Goal: Task Accomplishment & Management: Complete application form

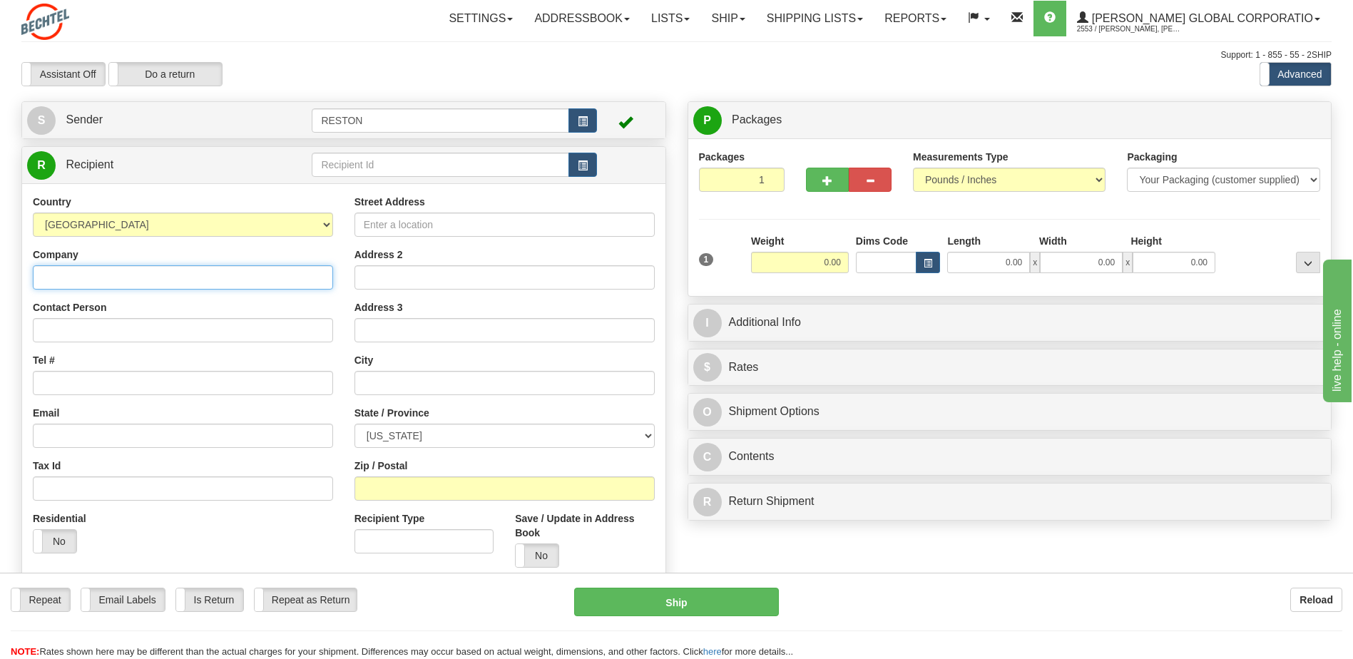
click at [61, 277] on input "Company" at bounding box center [183, 277] width 300 height 24
type input "Bechtel National, Inc. MC: Bechtel"
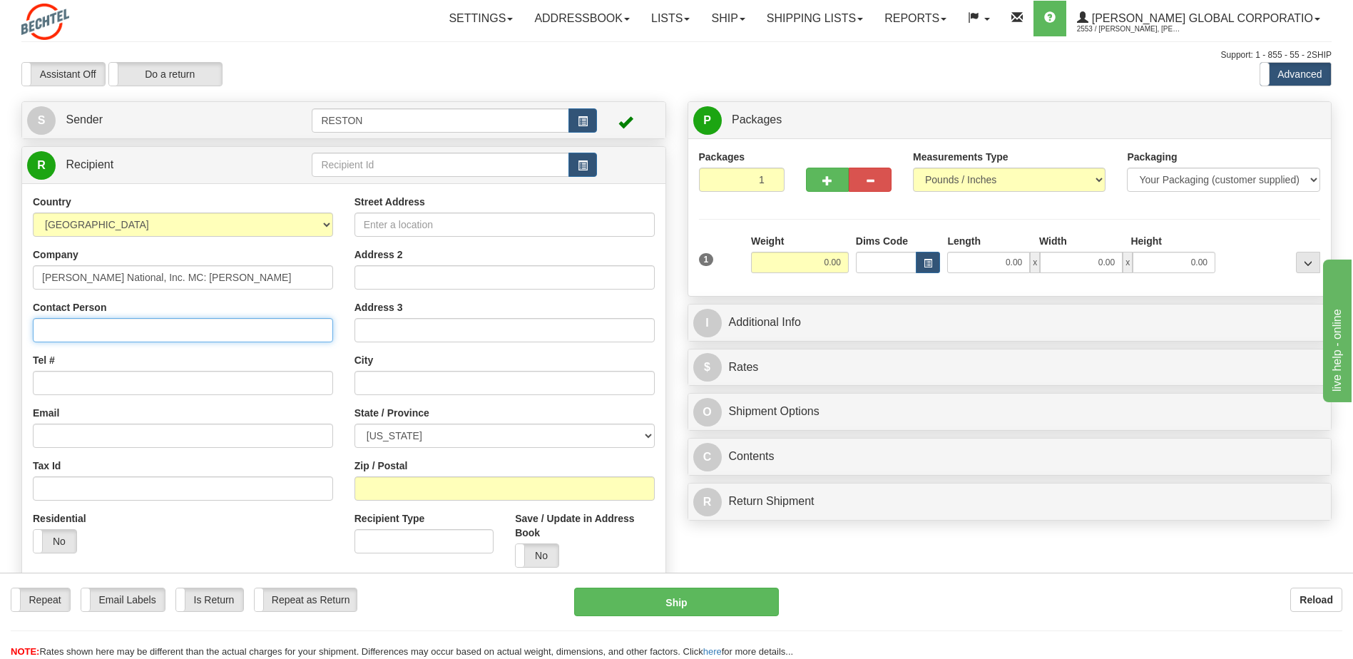
click at [59, 333] on input "Contact Person" at bounding box center [183, 330] width 300 height 24
type input "[PERSON_NAME]"
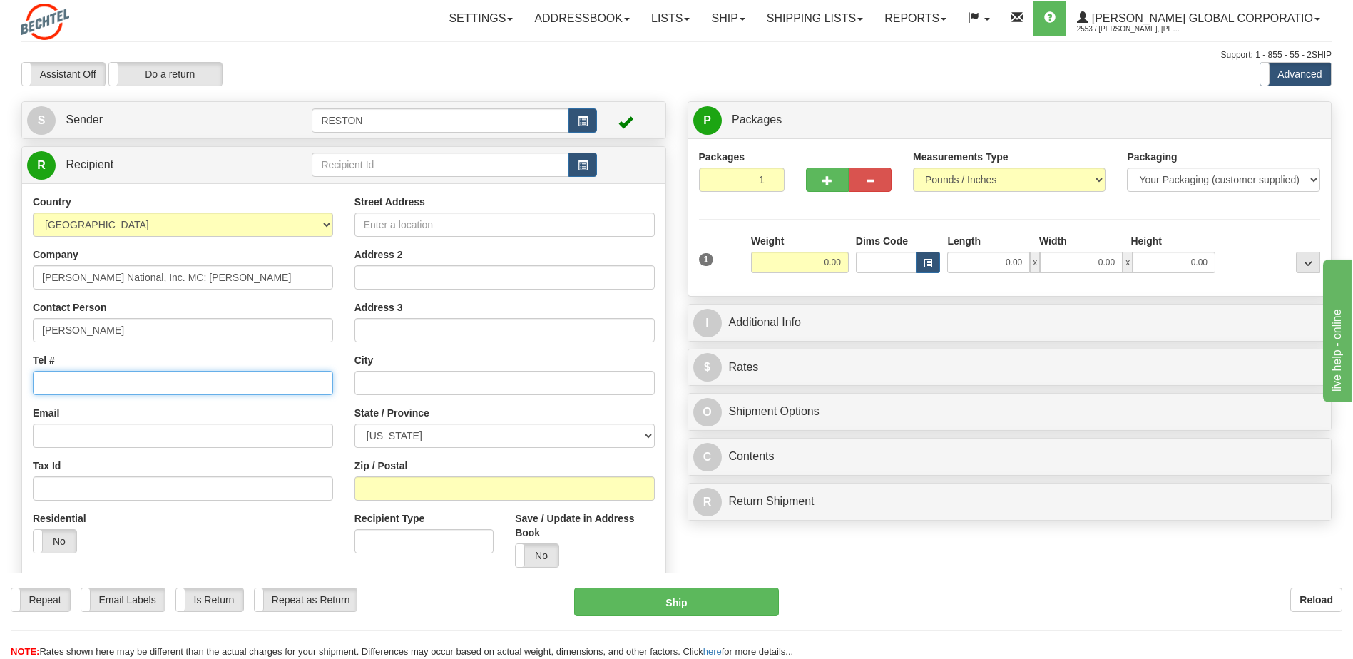
click at [49, 384] on input "Tel #" at bounding box center [183, 383] width 300 height 24
click at [56, 386] on input "Tel #" at bounding box center [183, 383] width 300 height 24
type input "[PHONE_NUMBER]"
click at [54, 436] on input "Email" at bounding box center [183, 436] width 300 height 24
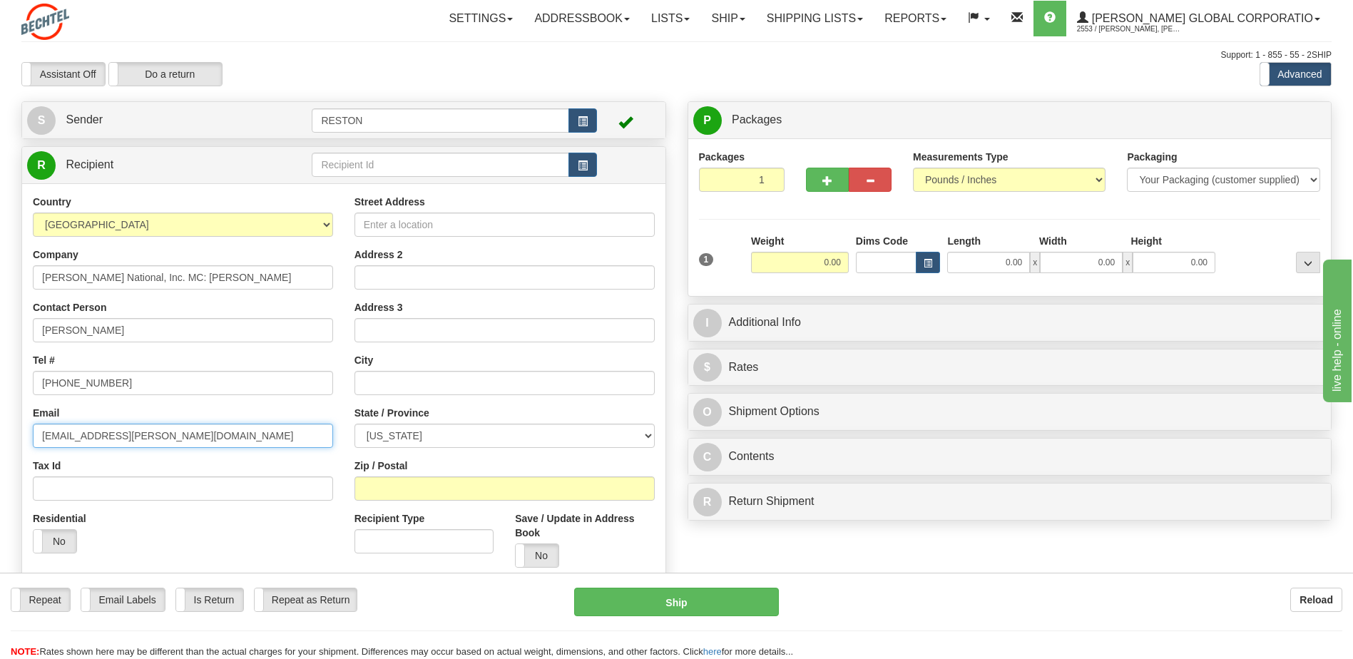
type input "jgkeelty@bechtel.us"
click at [414, 223] on input "Street Address" at bounding box center [504, 225] width 300 height 24
type input "Bldg K6-1094 2nd Floor"
click at [373, 275] on input "Address 2" at bounding box center [504, 277] width 300 height 24
type input "Room D10"
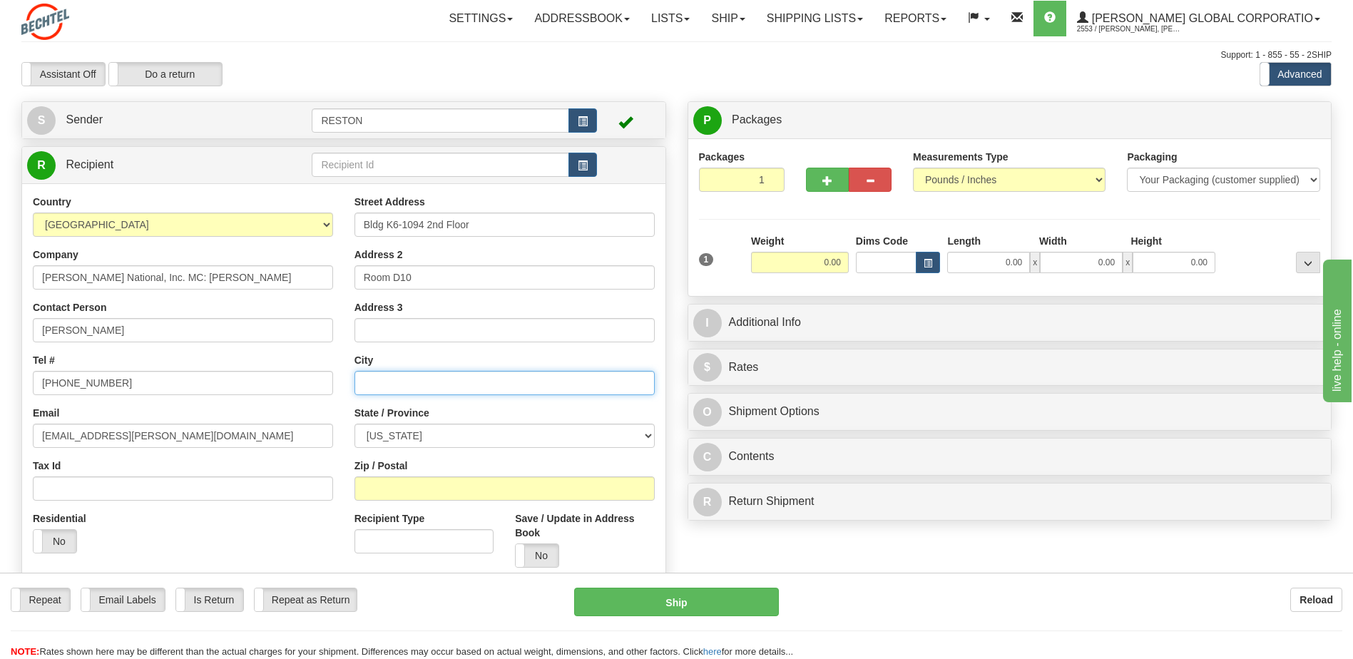
click at [379, 384] on input "text" at bounding box center [504, 383] width 300 height 24
type input "[PERSON_NAME][GEOGRAPHIC_DATA]"
click at [646, 434] on select "[US_STATE] [US_STATE] [US_STATE] [US_STATE] Armed Forces America Armed Forces E…" at bounding box center [504, 436] width 300 height 24
select select "FL"
click at [354, 424] on select "[US_STATE] [US_STATE] [US_STATE] [US_STATE] Armed Forces America Armed Forces E…" at bounding box center [504, 436] width 300 height 24
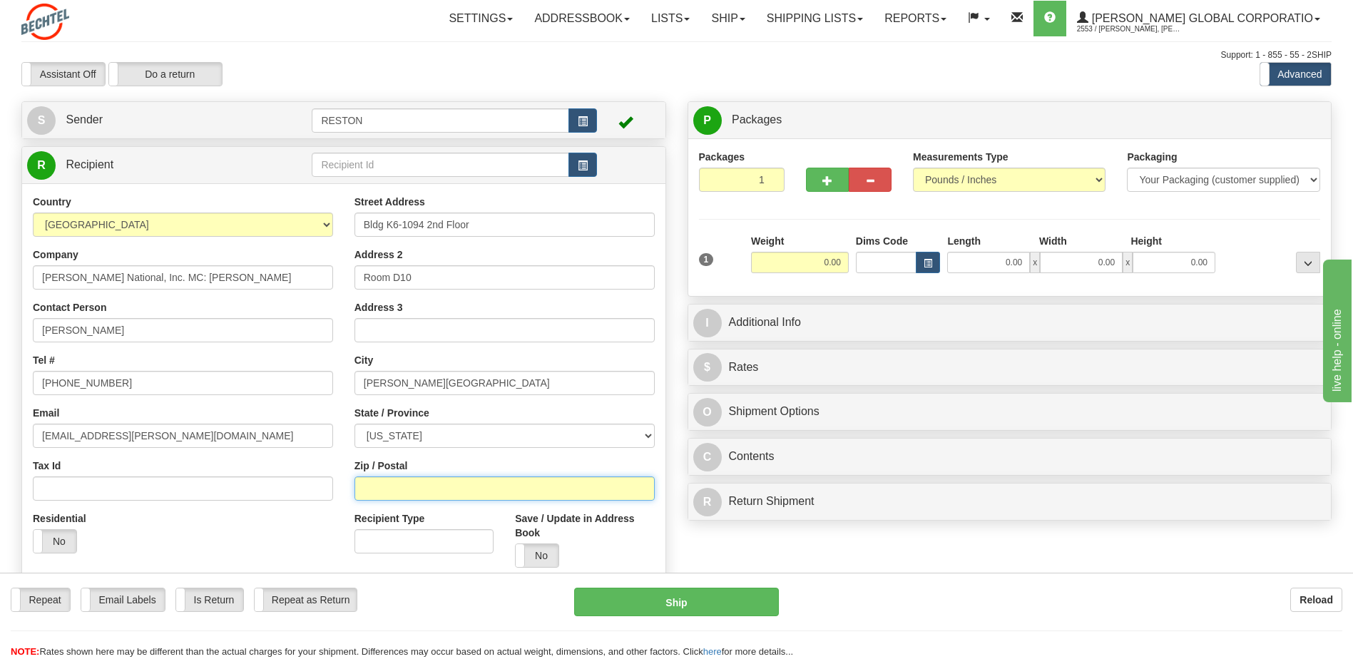
click at [389, 491] on input "Zip / Postal" at bounding box center [504, 488] width 300 height 24
type input "32899-0001"
click at [312, 543] on div "Residential Yes No" at bounding box center [183, 537] width 322 height 53
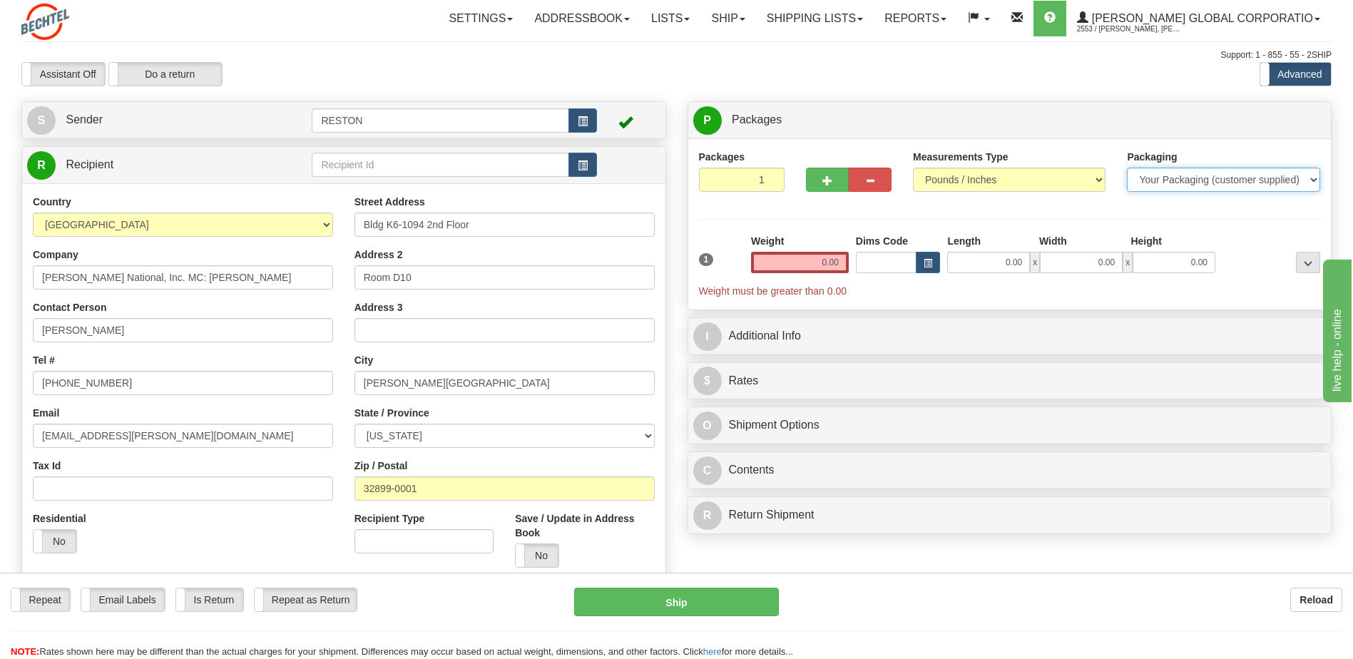
click at [1316, 175] on select "Your Packaging (customer supplied) Envelope (carrier supplied) Pack (carrier su…" at bounding box center [1223, 180] width 193 height 24
select select "2"
click at [1127, 168] on select "Your Packaging (customer supplied) Envelope (carrier supplied) Pack (carrier su…" at bounding box center [1223, 180] width 193 height 24
drag, startPoint x: 843, startPoint y: 260, endPoint x: 779, endPoint y: 247, distance: 64.9
click at [802, 257] on input "0.00" at bounding box center [800, 262] width 98 height 21
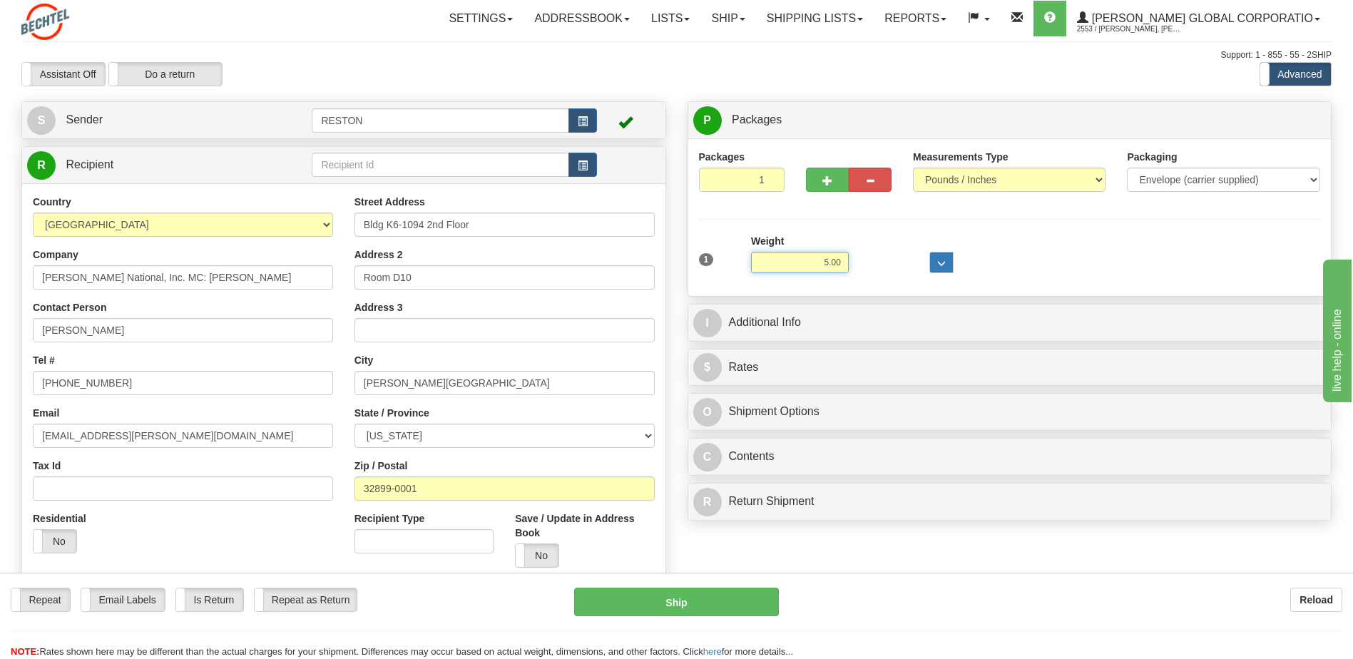
type input "5.00"
click at [943, 262] on span "..." at bounding box center [941, 264] width 9 height 8
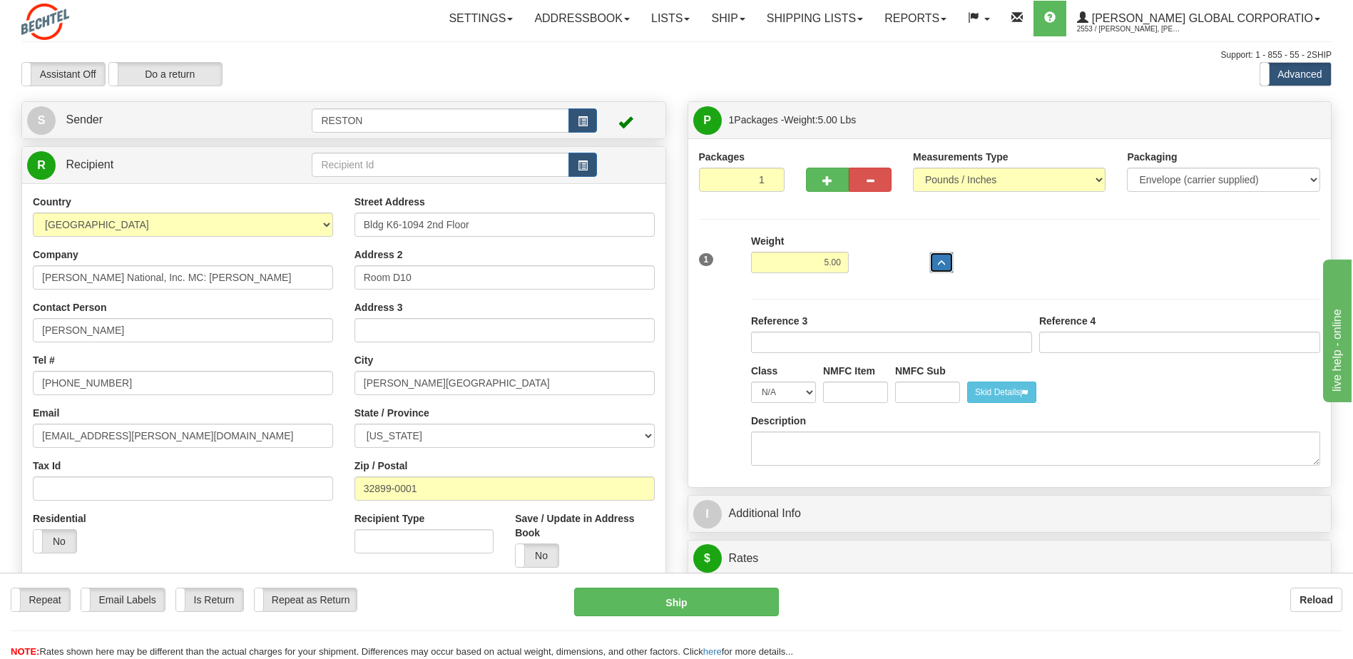
click at [938, 260] on span "..." at bounding box center [941, 264] width 9 height 8
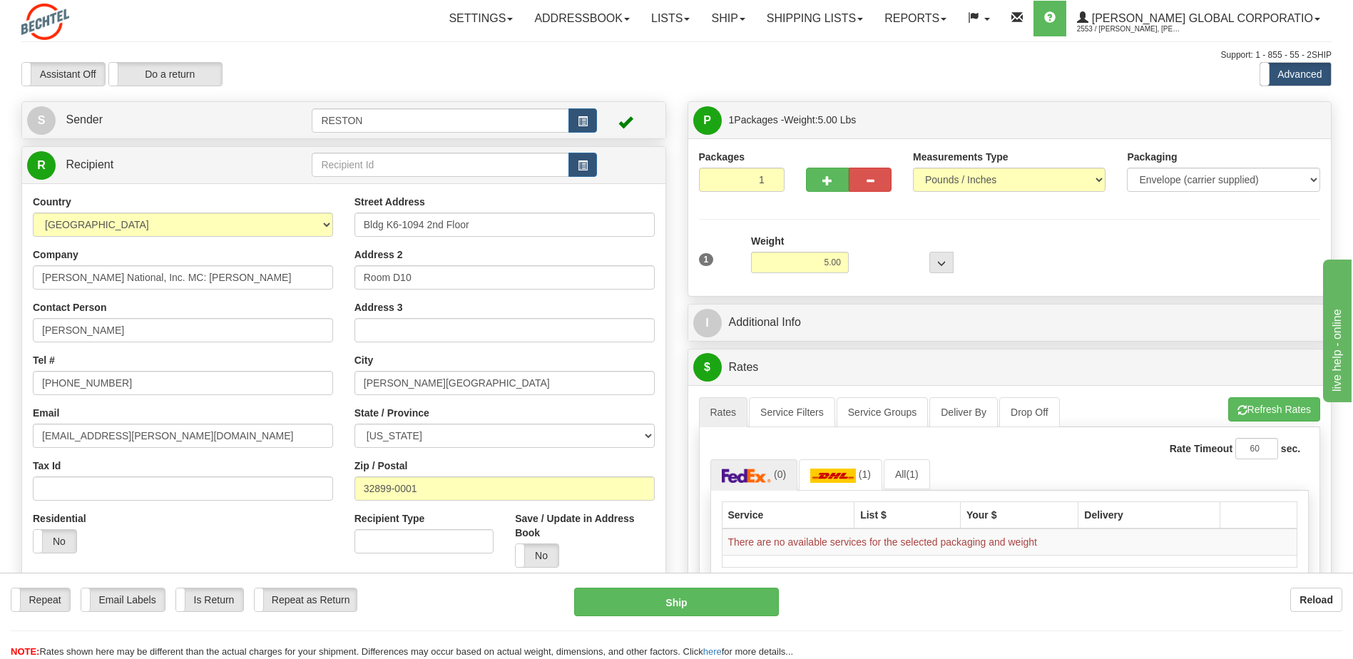
drag, startPoint x: 989, startPoint y: 236, endPoint x: 998, endPoint y: 233, distance: 9.0
click at [991, 234] on div "1 Weight 5.00 Dims Code 0 x" at bounding box center [1009, 259] width 629 height 51
click at [1055, 239] on div "1 Weight 5.00 Dims Code 0 x" at bounding box center [1009, 259] width 629 height 51
click at [1313, 176] on select "Your Packaging (customer supplied) Envelope (carrier supplied) Pack (carrier su…" at bounding box center [1223, 180] width 193 height 24
select select "1"
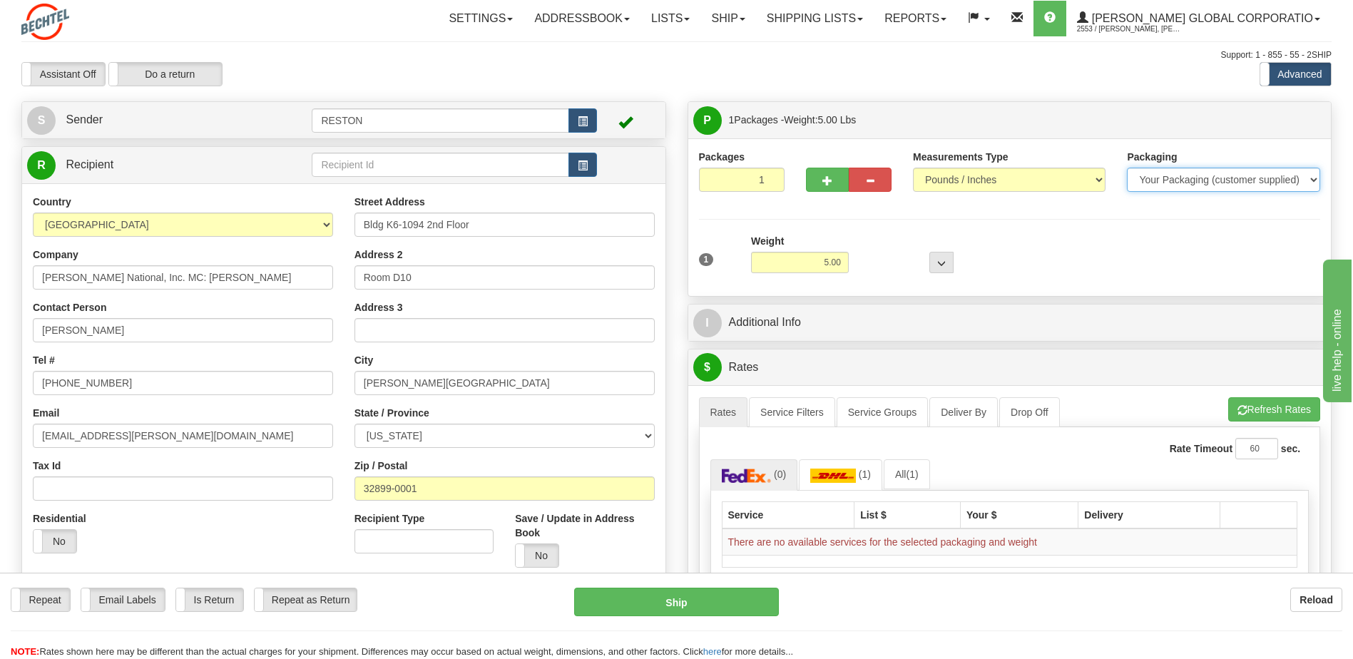
click at [1127, 168] on select "Your Packaging (customer supplied) Envelope (carrier supplied) Pack (carrier su…" at bounding box center [1223, 180] width 193 height 24
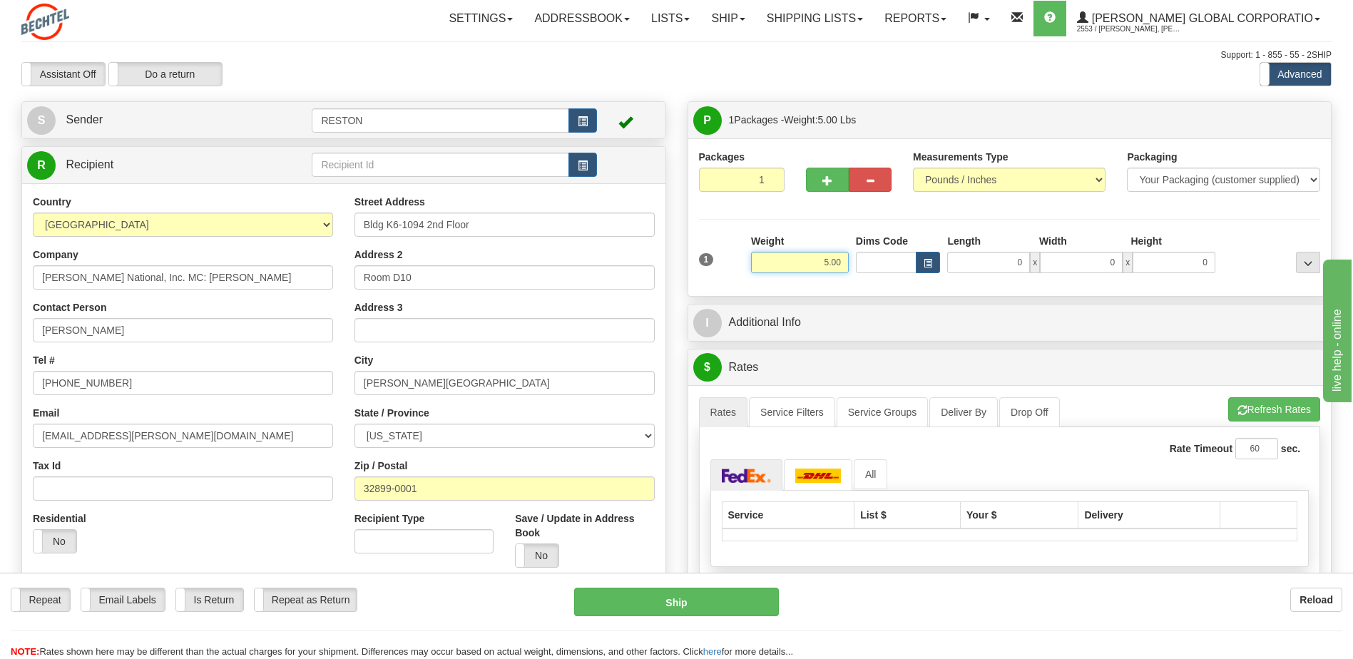
drag, startPoint x: 842, startPoint y: 261, endPoint x: 812, endPoint y: 252, distance: 31.4
click at [813, 260] on input "5.00" at bounding box center [800, 262] width 98 height 21
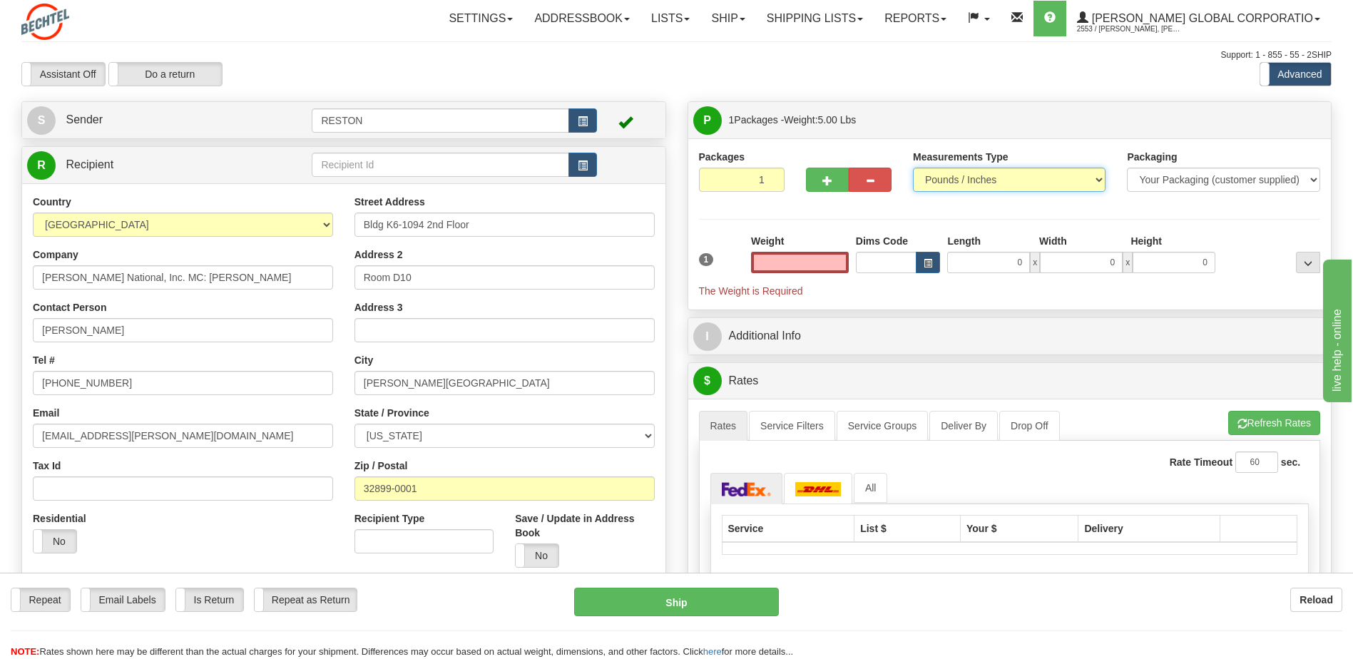
type input "0.00"
click at [1045, 173] on select "Pounds / Inches Kilograms / Centimeters" at bounding box center [1009, 180] width 193 height 24
click at [913, 168] on select "Pounds / Inches Kilograms / Centimeters" at bounding box center [1009, 180] width 193 height 24
click at [1309, 178] on select "Your Packaging (customer supplied) Envelope (carrier supplied) Pack (carrier su…" at bounding box center [1223, 180] width 193 height 24
select select "2"
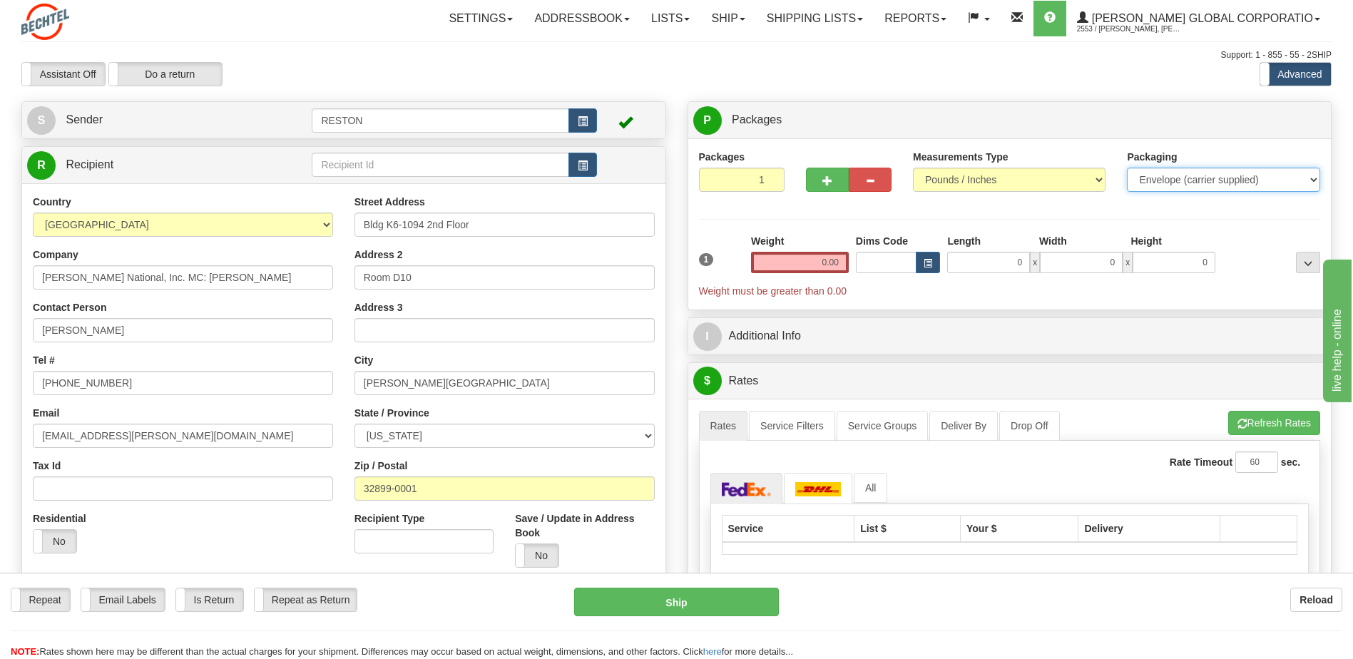
click at [1127, 168] on select "Your Packaging (customer supplied) Envelope (carrier supplied) Pack (carrier su…" at bounding box center [1223, 180] width 193 height 24
click at [838, 262] on input "0.00" at bounding box center [800, 262] width 98 height 21
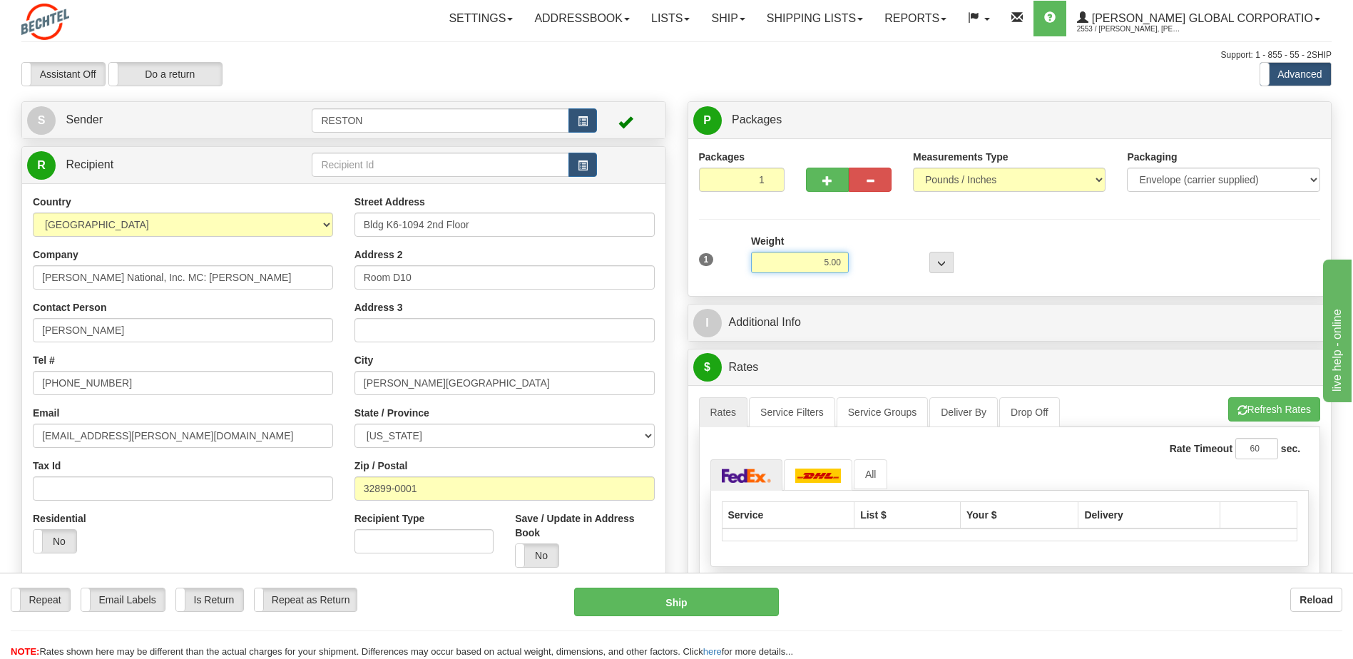
type input "5.00"
click at [1062, 255] on div "1 Weight 5.00 Dims Code 0 x" at bounding box center [1009, 259] width 629 height 51
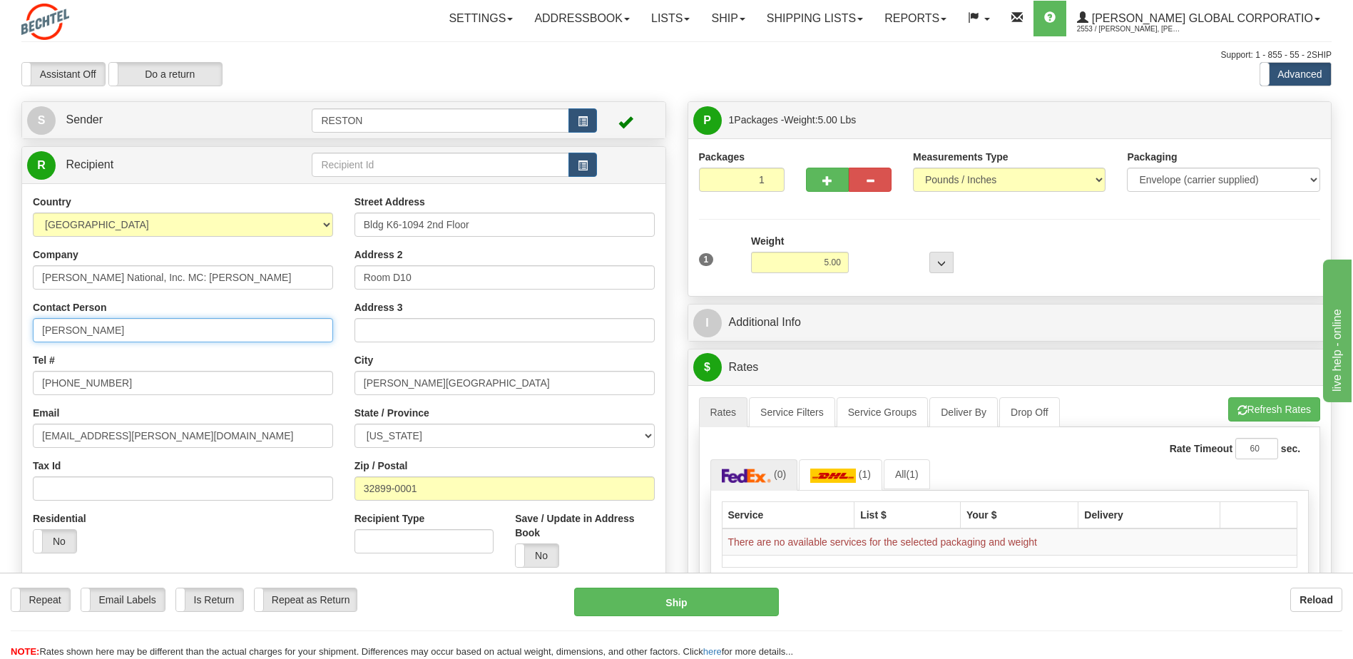
click at [35, 331] on input "[PERSON_NAME]" at bounding box center [183, 330] width 300 height 24
type input "MC: Bechtel - Julie Keelty"
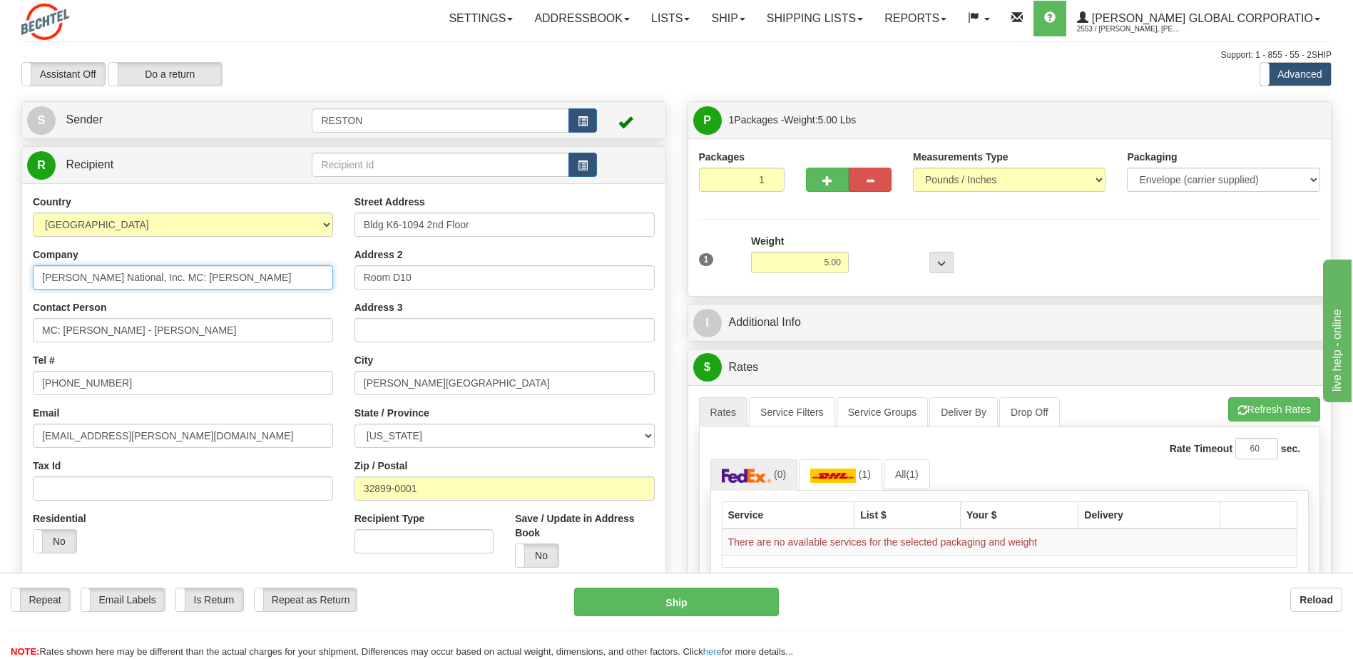
click at [203, 280] on input "Bechtel National, Inc. MC: Bechtel" at bounding box center [183, 277] width 300 height 24
type input "Bechtel National, Inc."
click at [267, 247] on div "Company Bechtel National, Inc." at bounding box center [183, 268] width 300 height 42
click at [1105, 226] on div "Packages 1 1 Measurements Type" at bounding box center [1010, 217] width 622 height 135
click at [939, 260] on span "..." at bounding box center [941, 264] width 9 height 8
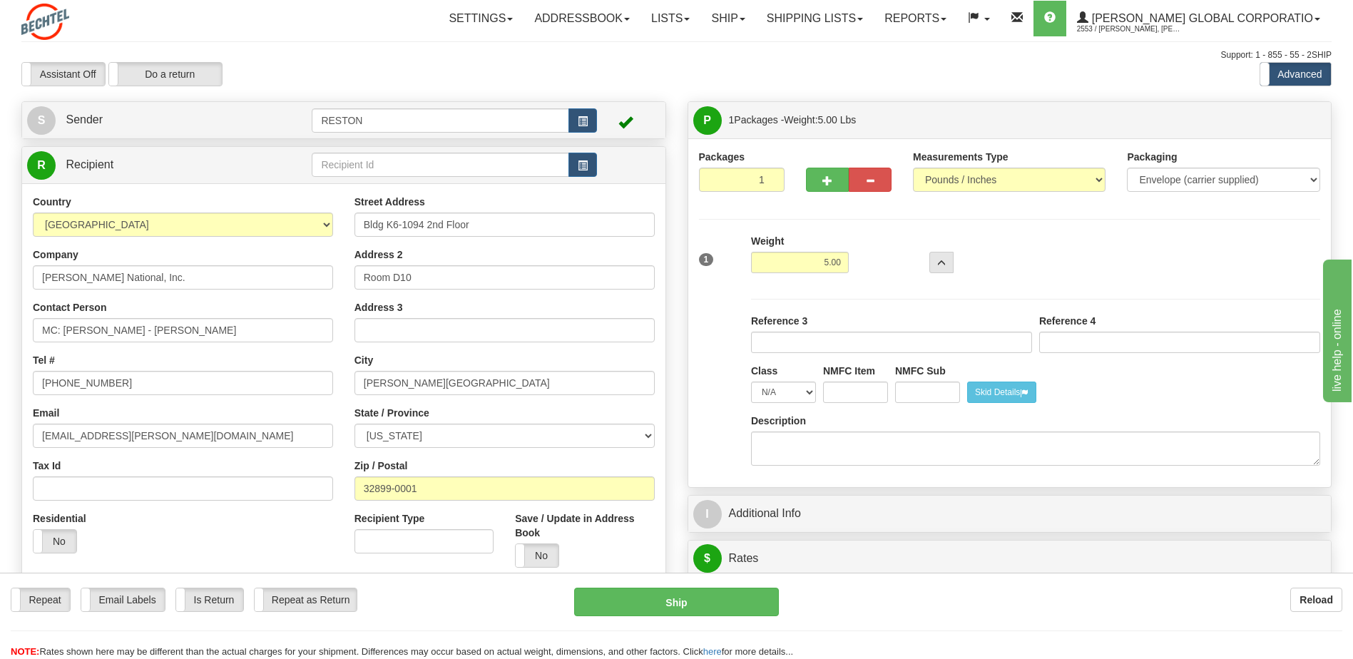
click at [1075, 265] on div "1 Weight 5.00 Dims Code 0 x" at bounding box center [1009, 259] width 629 height 51
drag, startPoint x: 842, startPoint y: 262, endPoint x: 785, endPoint y: 260, distance: 56.4
click at [794, 264] on input "5.00" at bounding box center [800, 262] width 98 height 21
type input "2.00"
click at [1088, 251] on div "1 Weight 2.00 Dims Code 0 x" at bounding box center [1009, 259] width 629 height 51
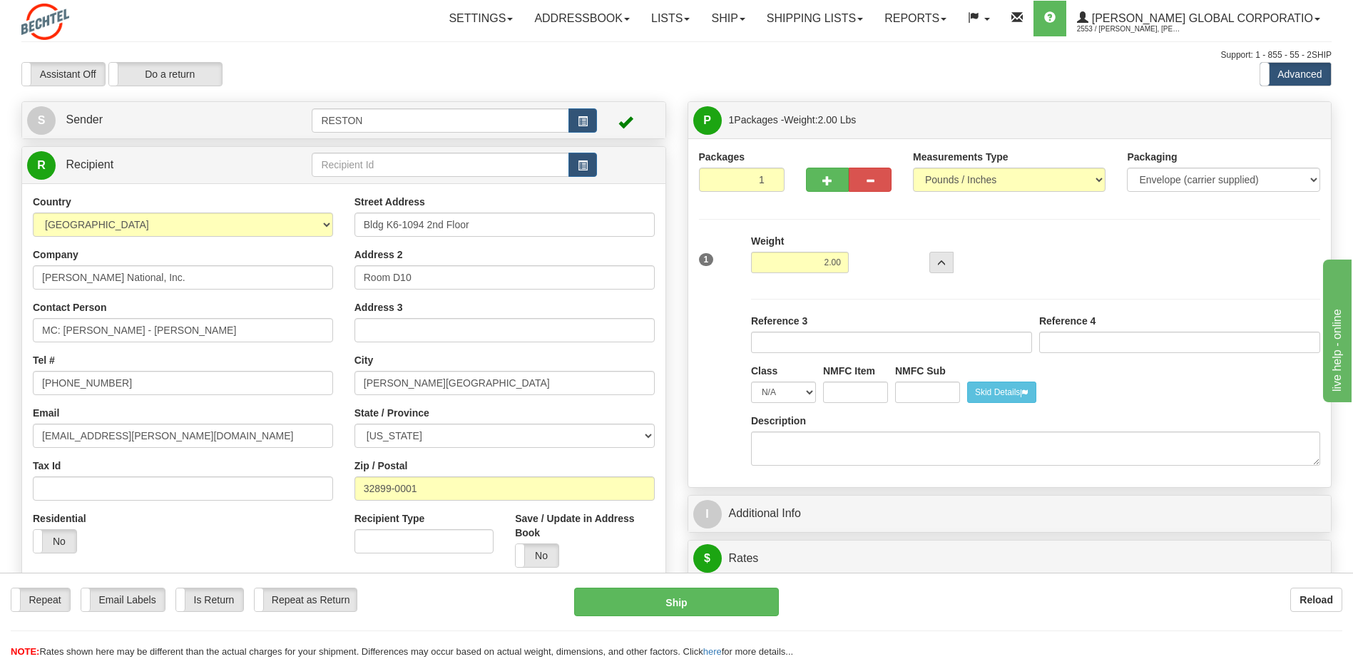
click at [1194, 256] on div "1 Weight 2.00 Dims Code 0 x" at bounding box center [1009, 259] width 629 height 51
drag, startPoint x: 869, startPoint y: 258, endPoint x: 891, endPoint y: 250, distance: 23.7
click at [869, 258] on div at bounding box center [904, 253] width 105 height 39
click at [1202, 257] on div "1 Weight 2.00 Dims Code 0 x" at bounding box center [1009, 259] width 629 height 51
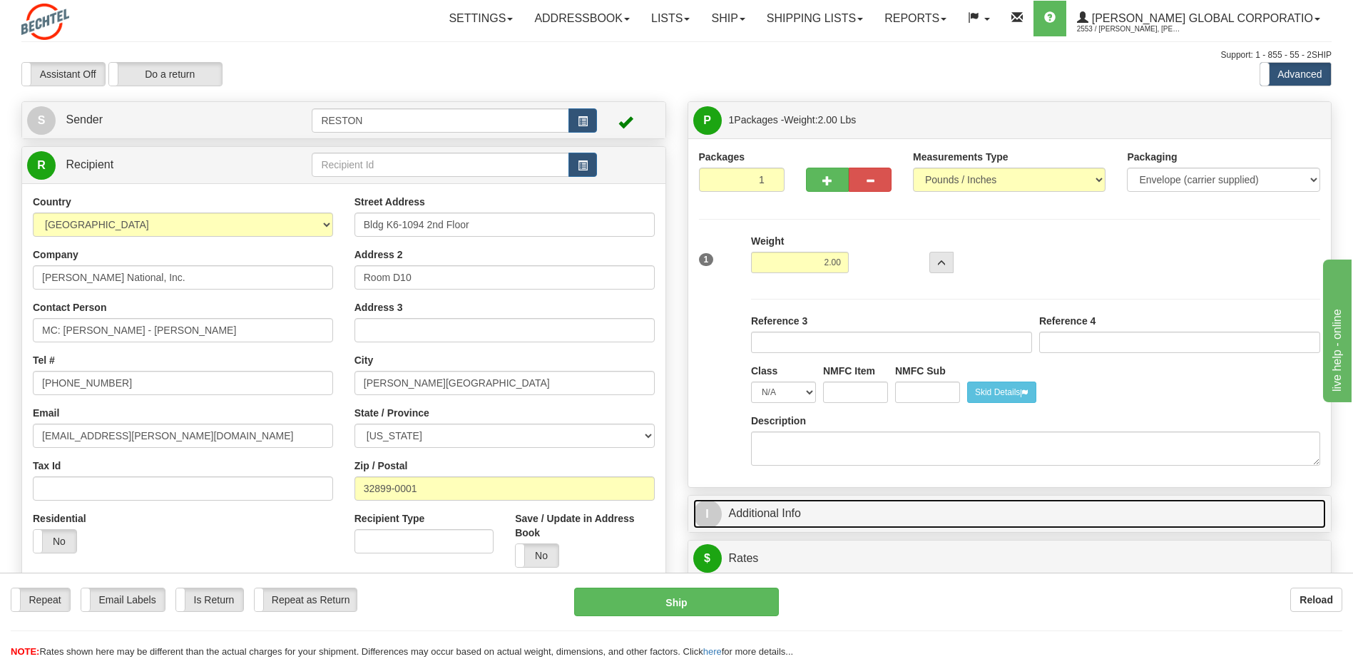
click at [889, 513] on link "I Additional Info" at bounding box center [1009, 513] width 633 height 29
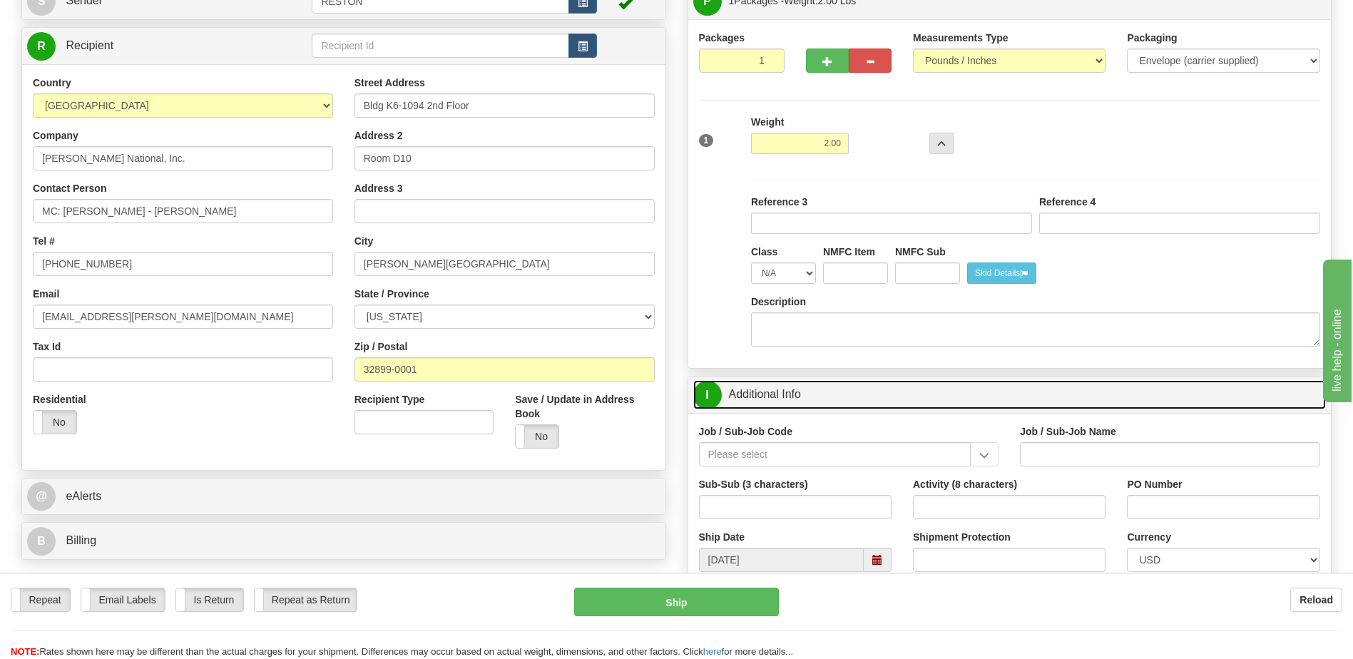
scroll to position [71, 0]
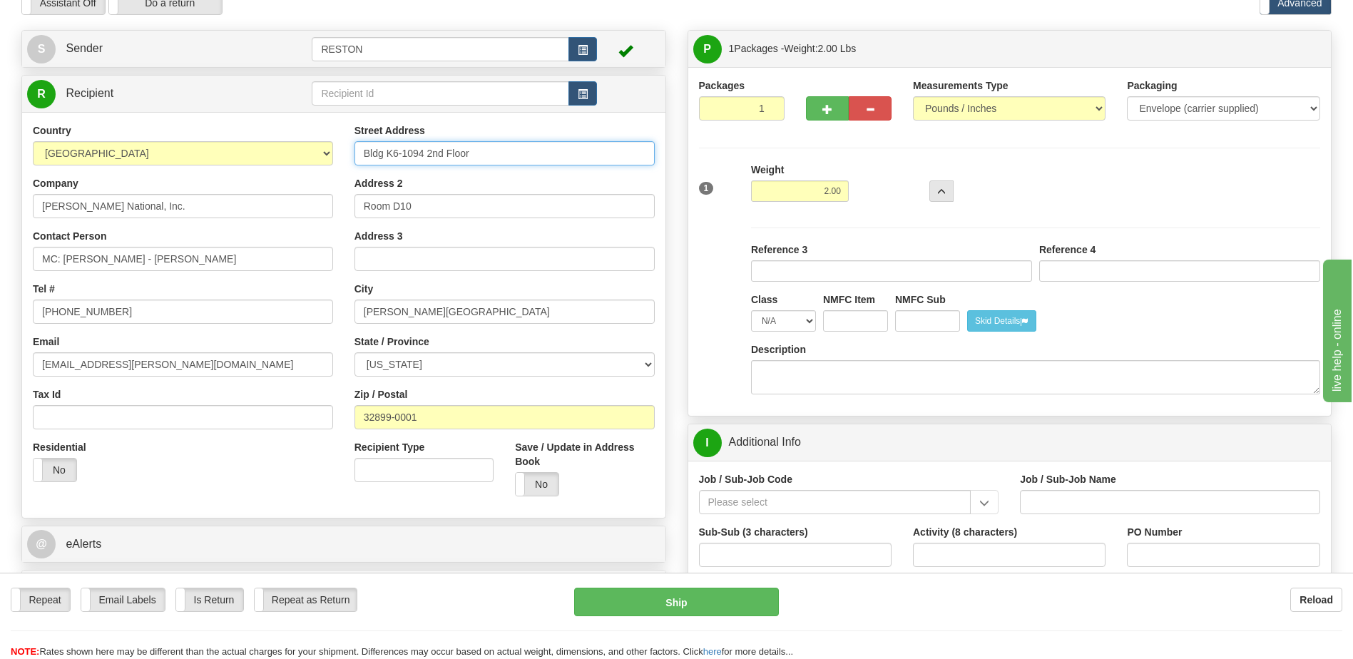
drag, startPoint x: 496, startPoint y: 155, endPoint x: 337, endPoint y: 136, distance: 159.5
click at [338, 140] on div "Country AFGHANISTAN ALAND ISLANDS ALBANIA ALGERIA AMERICAN SAMOA ANDORRA ANGOLA…" at bounding box center [343, 315] width 643 height 384
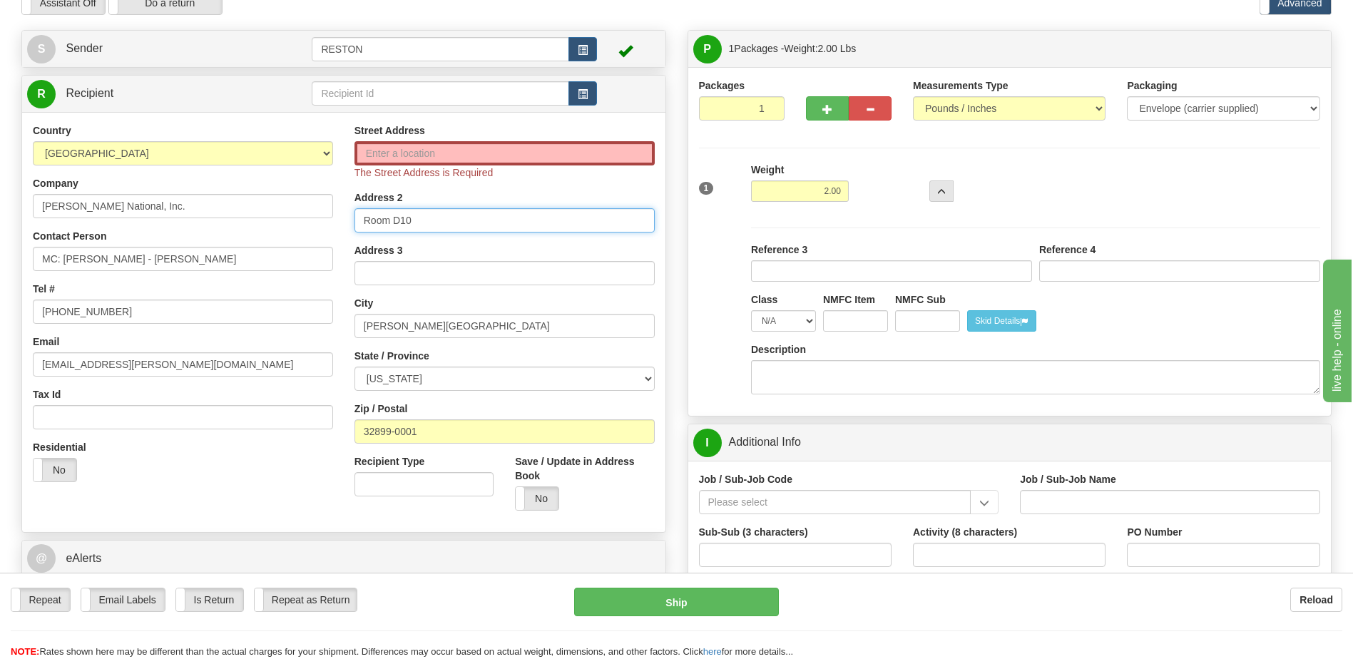
drag, startPoint x: 424, startPoint y: 220, endPoint x: 263, endPoint y: 178, distance: 166.6
click at [297, 208] on div "Country AFGHANISTAN ALAND ISLANDS ALBANIA ALGERIA AMERICAN SAMOA ANDORRA ANGOLA…" at bounding box center [343, 322] width 643 height 398
click at [482, 247] on div "Address 3" at bounding box center [504, 264] width 300 height 42
click at [909, 593] on div "Reload" at bounding box center [1071, 600] width 542 height 24
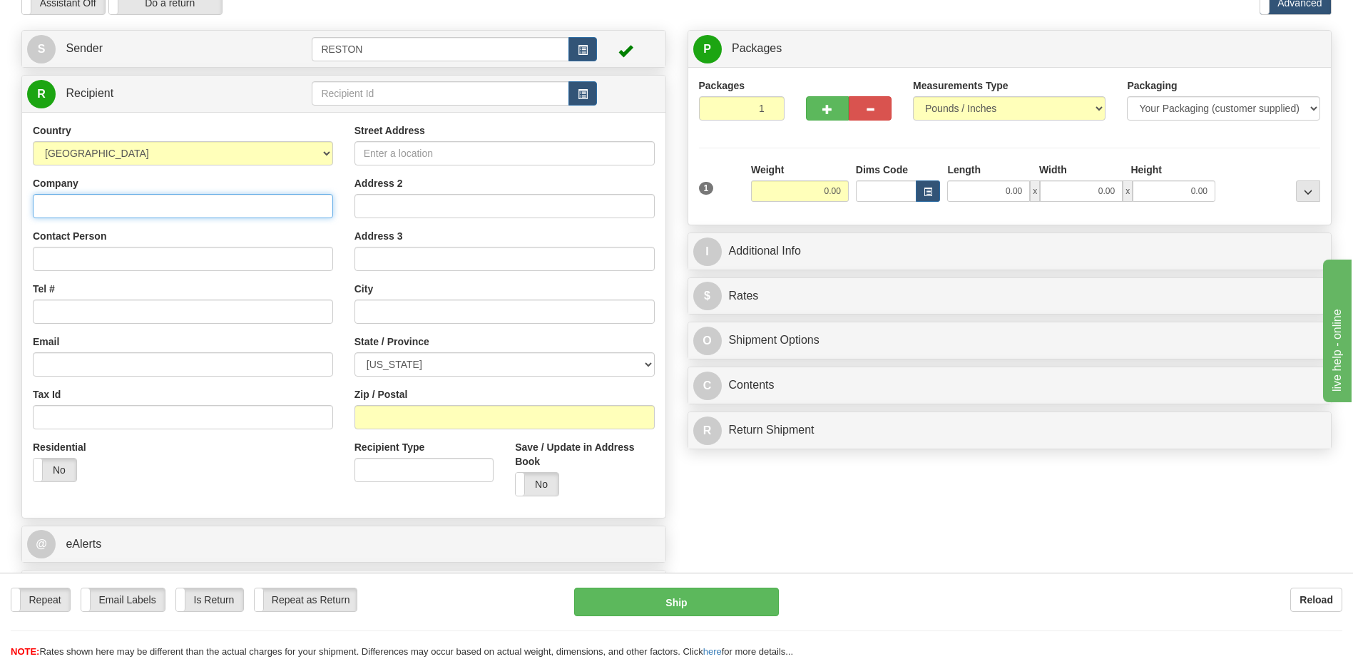
click at [81, 210] on input "Company" at bounding box center [183, 206] width 300 height 24
type input "[PERSON_NAME] National Inc"
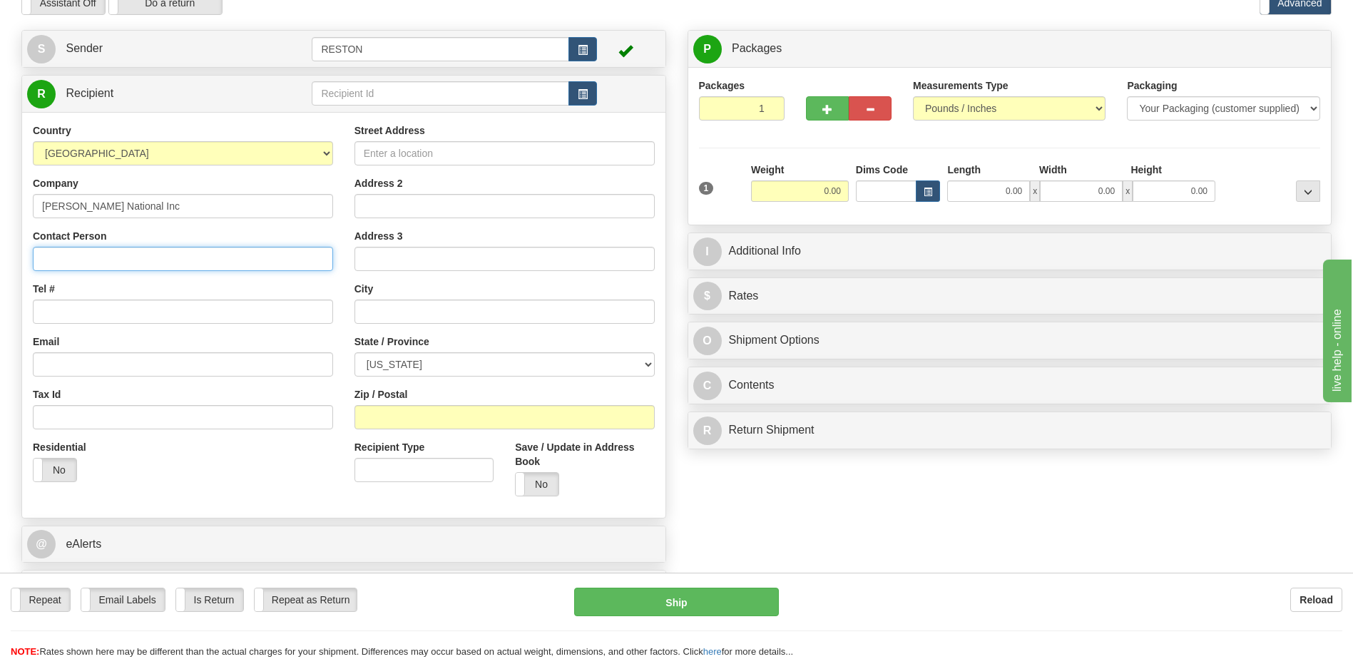
click at [70, 260] on input "Contact Person" at bounding box center [183, 259] width 300 height 24
type input "[PERSON_NAME]"
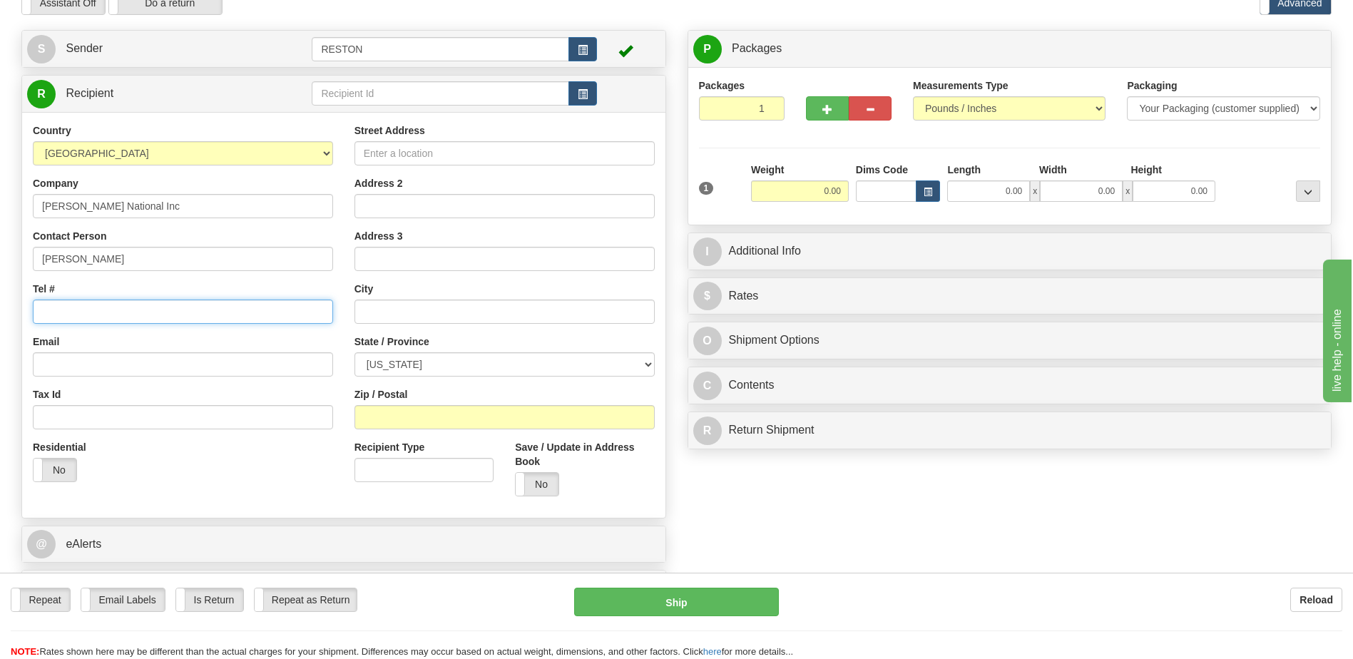
click at [56, 310] on input "Tel #" at bounding box center [183, 312] width 300 height 24
click at [96, 310] on input "Tel #" at bounding box center [183, 312] width 300 height 24
type input "[PHONE_NUMBER]"
click at [73, 358] on input "Email" at bounding box center [183, 364] width 300 height 24
type input "jglee;[EMAIL_ADDRESS][PERSON_NAME][DOMAIN_NAME]"
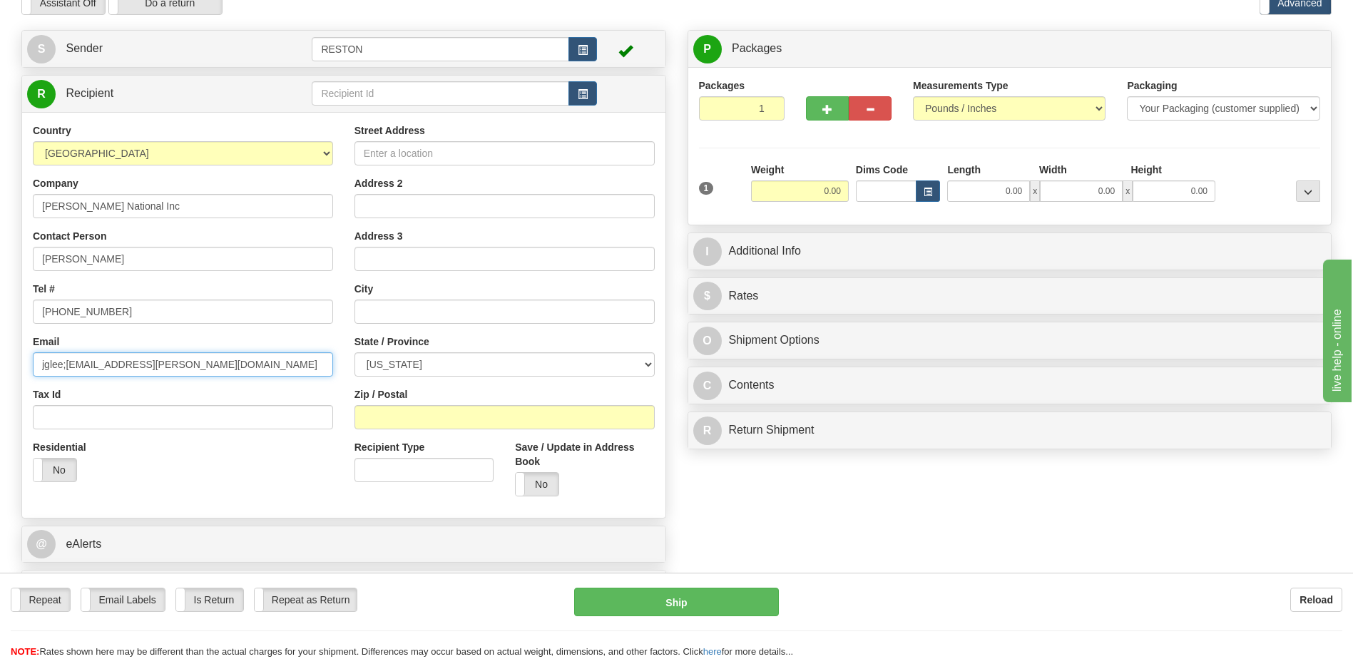
drag, startPoint x: 145, startPoint y: 360, endPoint x: 6, endPoint y: 364, distance: 139.1
click at [14, 364] on div "Create a label for the return Create Pickup Without Label S Sender RESTON" at bounding box center [344, 322] width 666 height 585
click at [374, 143] on input "Street Address" at bounding box center [504, 153] width 300 height 24
type input "B"
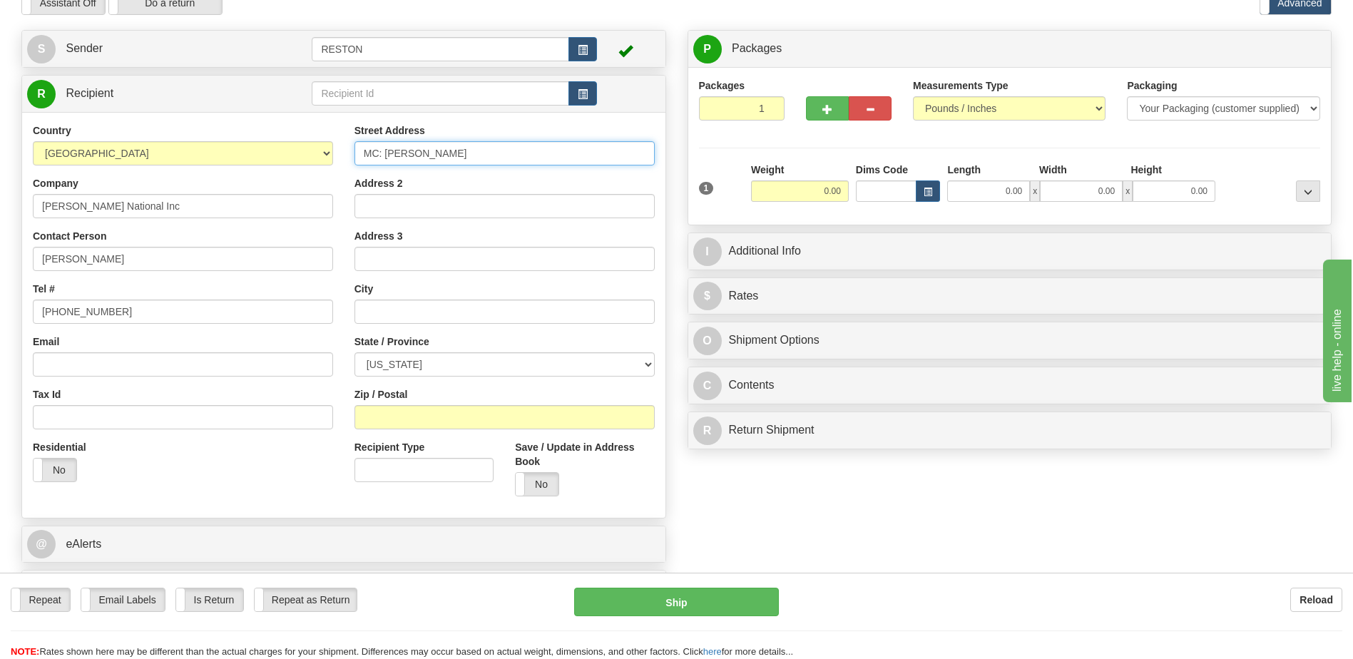
type input "MC: [PERSON_NAME]"
drag, startPoint x: 364, startPoint y: 303, endPoint x: 367, endPoint y: 310, distance: 7.4
click at [364, 304] on input "text" at bounding box center [504, 312] width 300 height 24
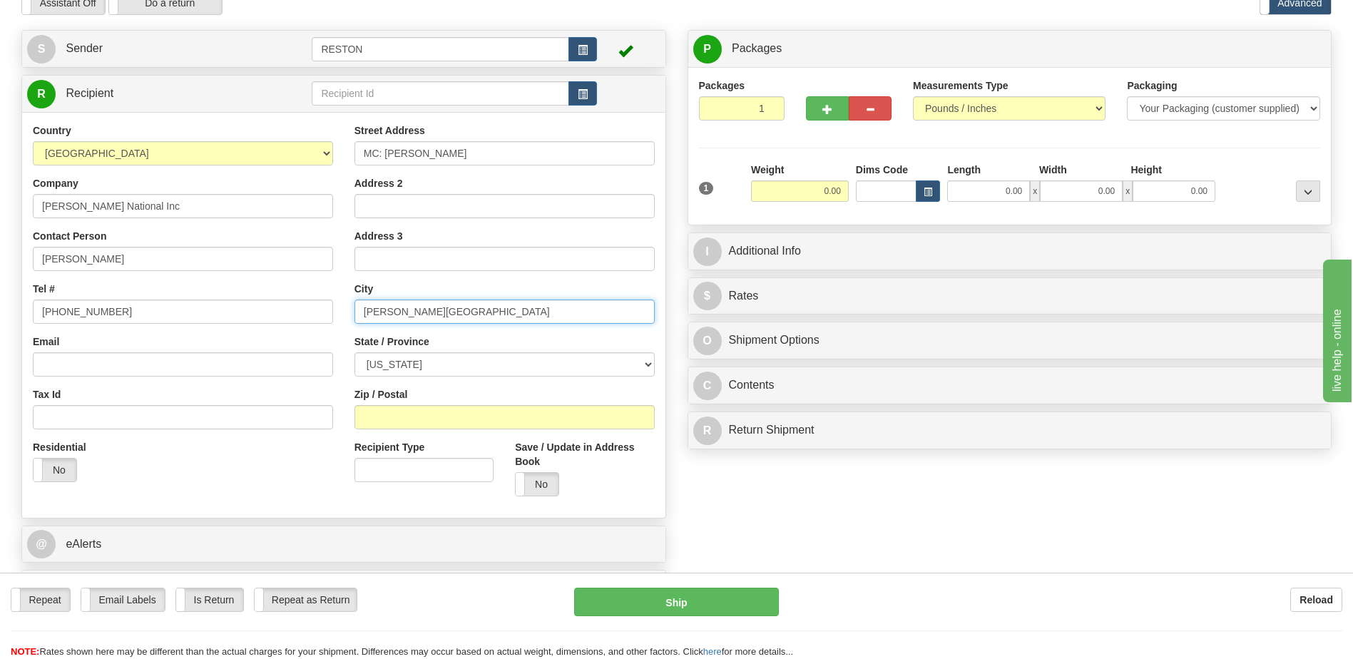
type input "[PERSON_NAME][GEOGRAPHIC_DATA]"
click at [645, 359] on select "[US_STATE] [US_STATE] [US_STATE] [US_STATE] Armed Forces America Armed Forces E…" at bounding box center [504, 364] width 300 height 24
select select "FL"
click at [354, 352] on select "[US_STATE] [US_STATE] [US_STATE] [US_STATE] Armed Forces America Armed Forces E…" at bounding box center [504, 364] width 300 height 24
click at [387, 415] on input "Zip / Postal" at bounding box center [504, 417] width 300 height 24
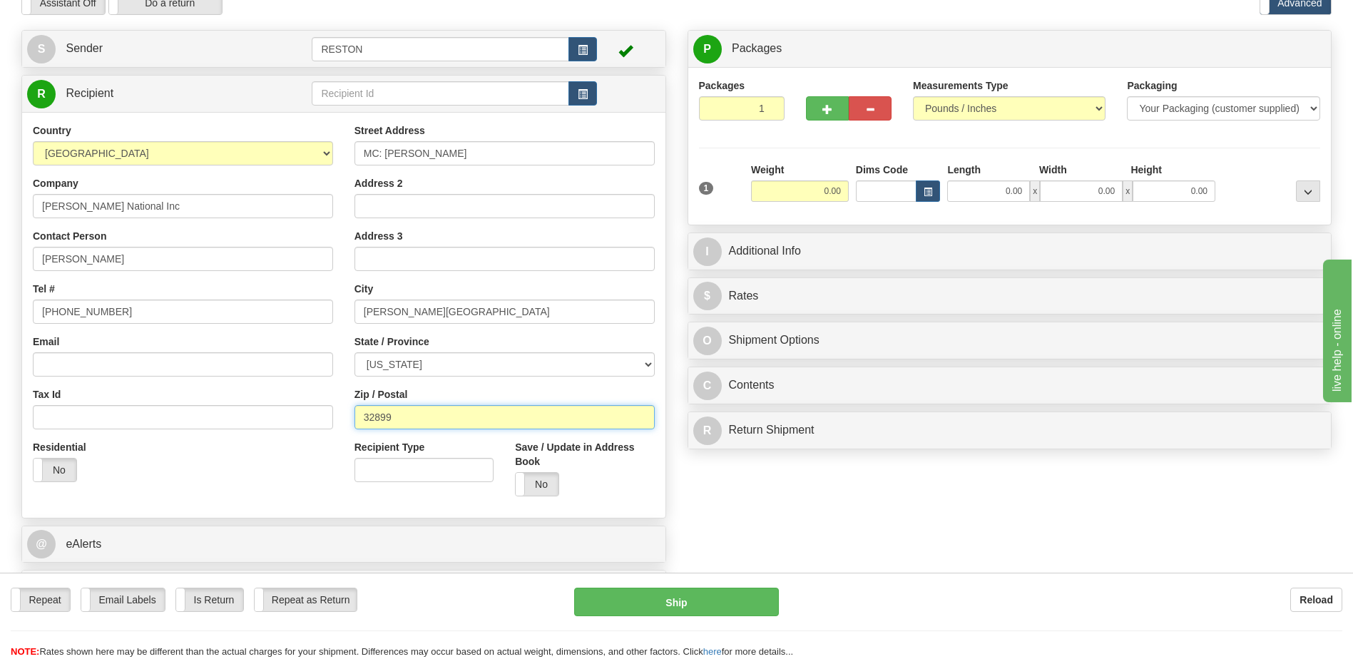
type input "32899"
click at [747, 500] on div "Create a label for the return Create Pickup Without Label S" at bounding box center [676, 322] width 1331 height 585
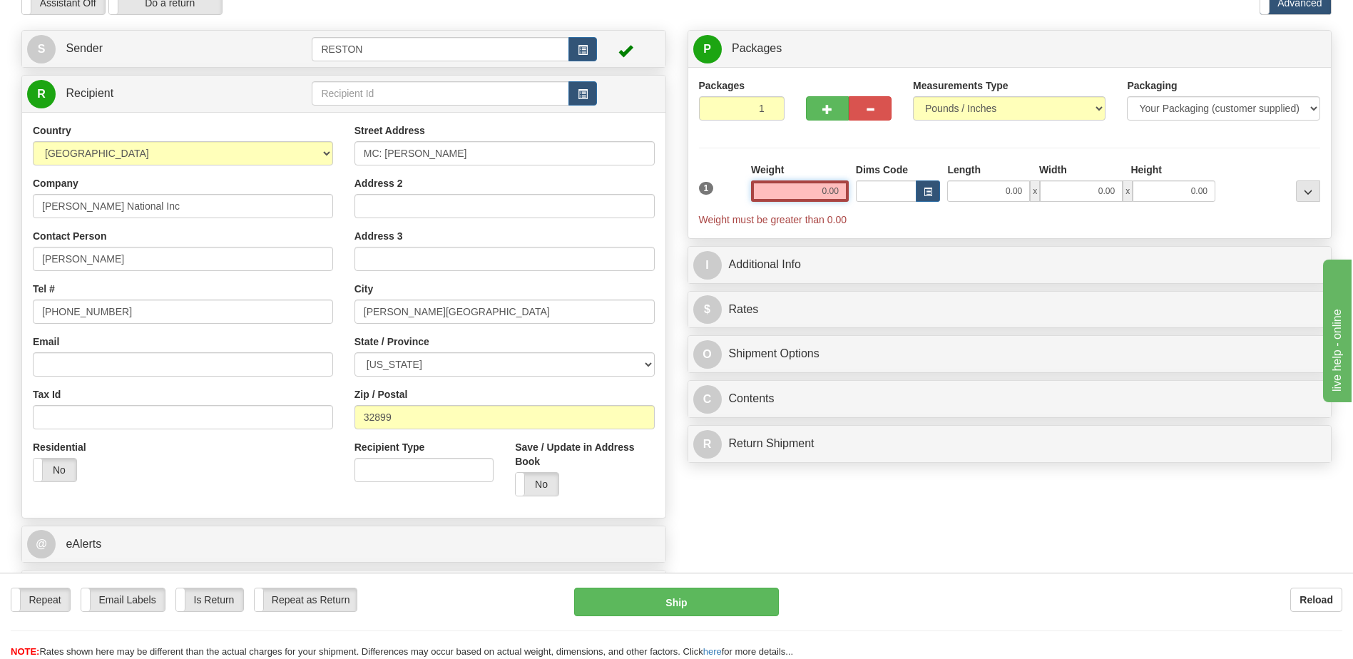
drag, startPoint x: 840, startPoint y: 190, endPoint x: 794, endPoint y: 183, distance: 46.9
click at [795, 186] on input "0.00" at bounding box center [800, 190] width 98 height 21
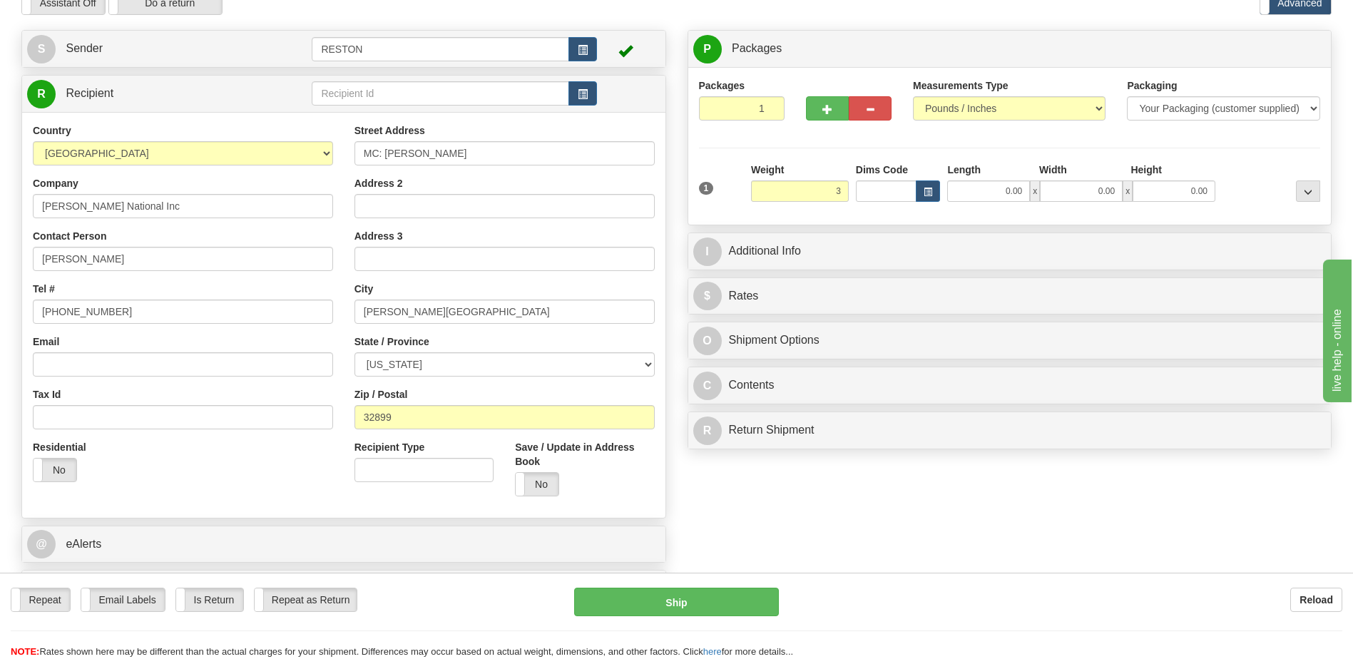
type input "3.00"
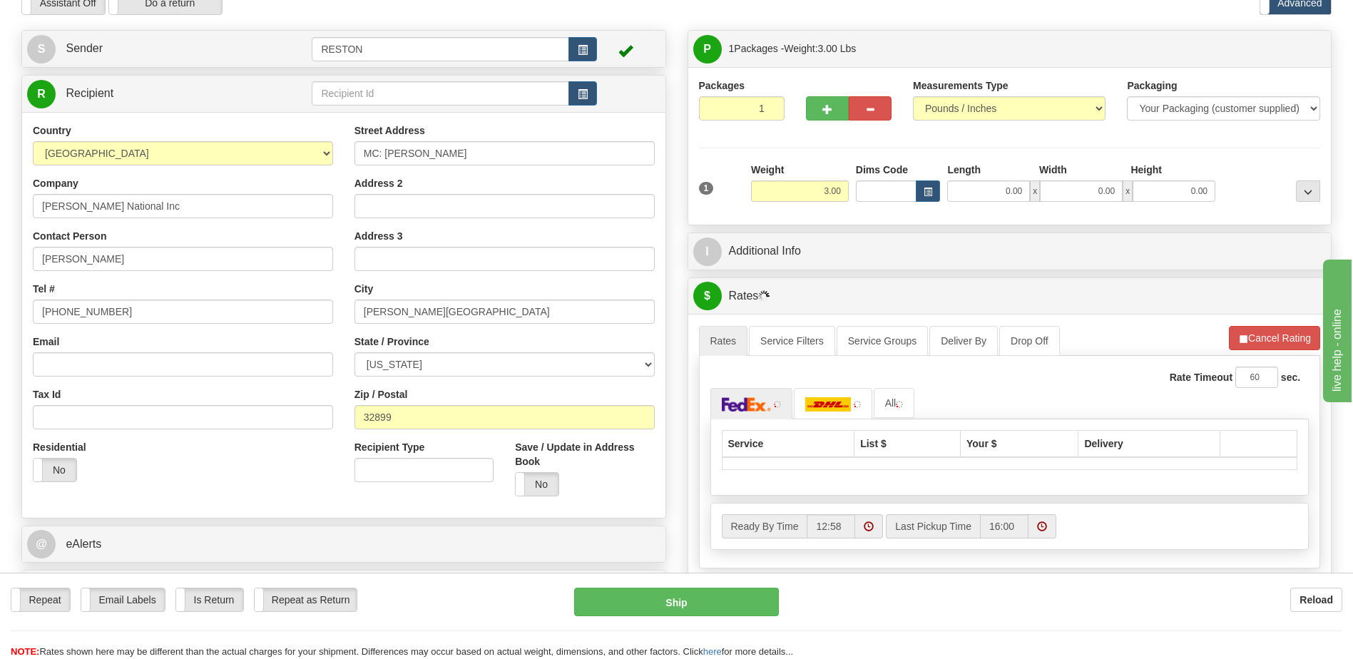
click at [1062, 487] on div "Create a label for the return Create Pickup Without Label S" at bounding box center [676, 379] width 1331 height 698
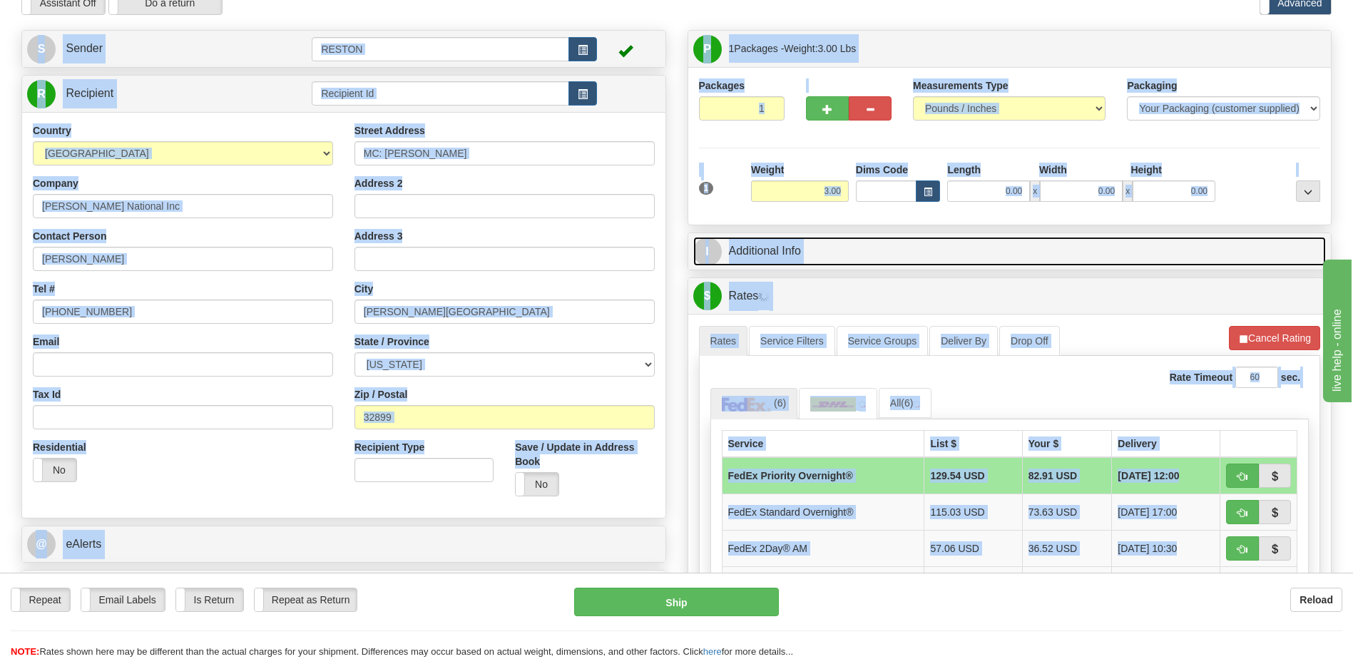
drag, startPoint x: 956, startPoint y: 255, endPoint x: 908, endPoint y: 235, distance: 52.4
click at [955, 254] on link "I Additional Info" at bounding box center [1009, 251] width 633 height 29
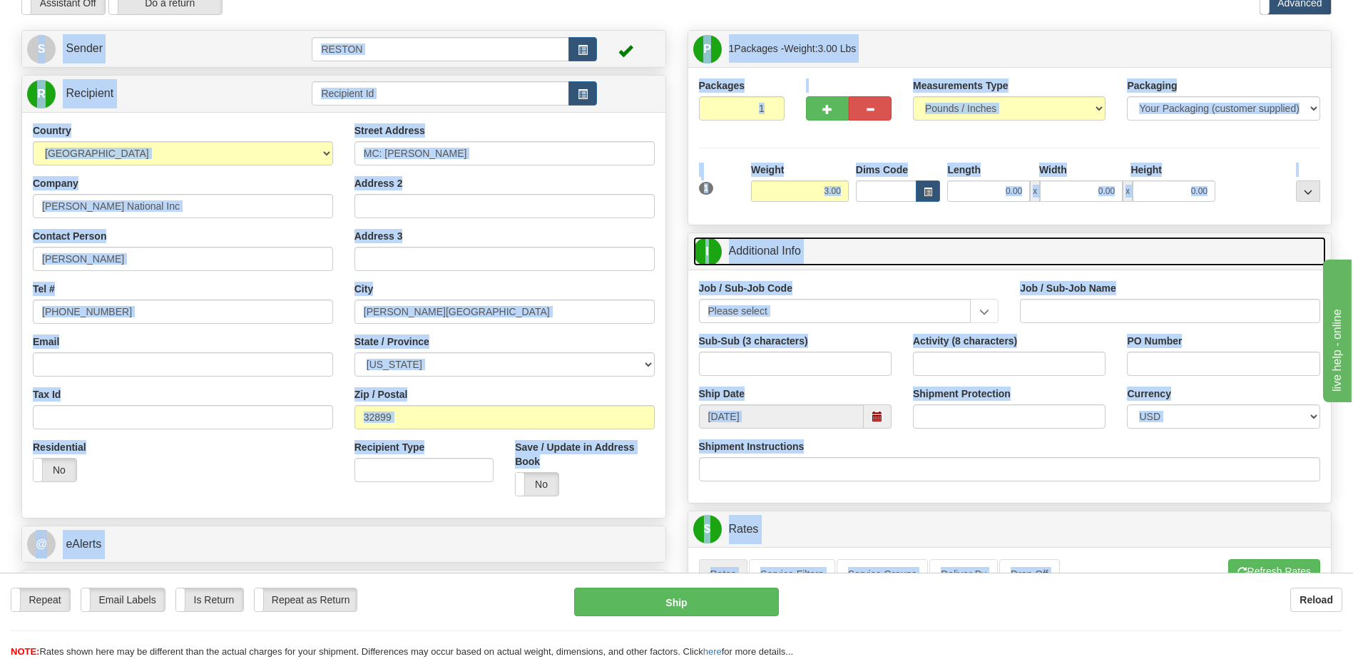
click at [1205, 245] on link "I Additional Info" at bounding box center [1009, 251] width 633 height 29
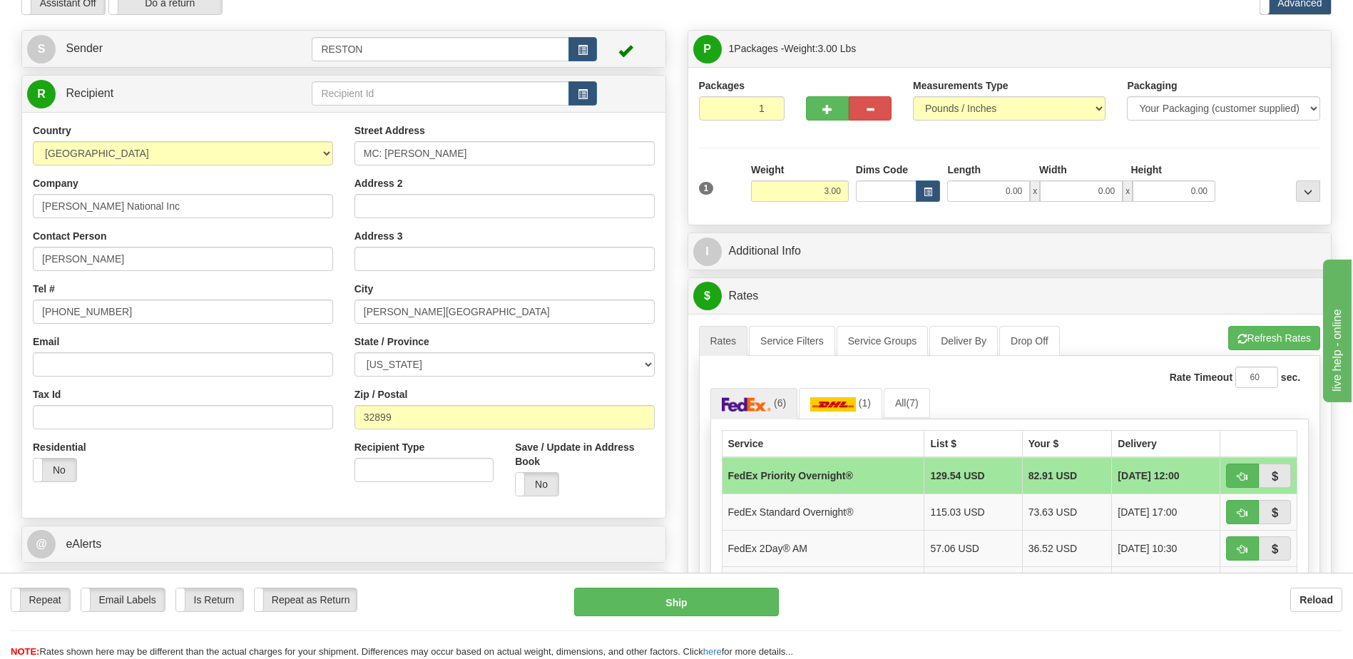
click at [784, 1] on div "Assistant On Assistant Off Do a return Do a return Previous Next Standard Advan…" at bounding box center [676, 3] width 1331 height 24
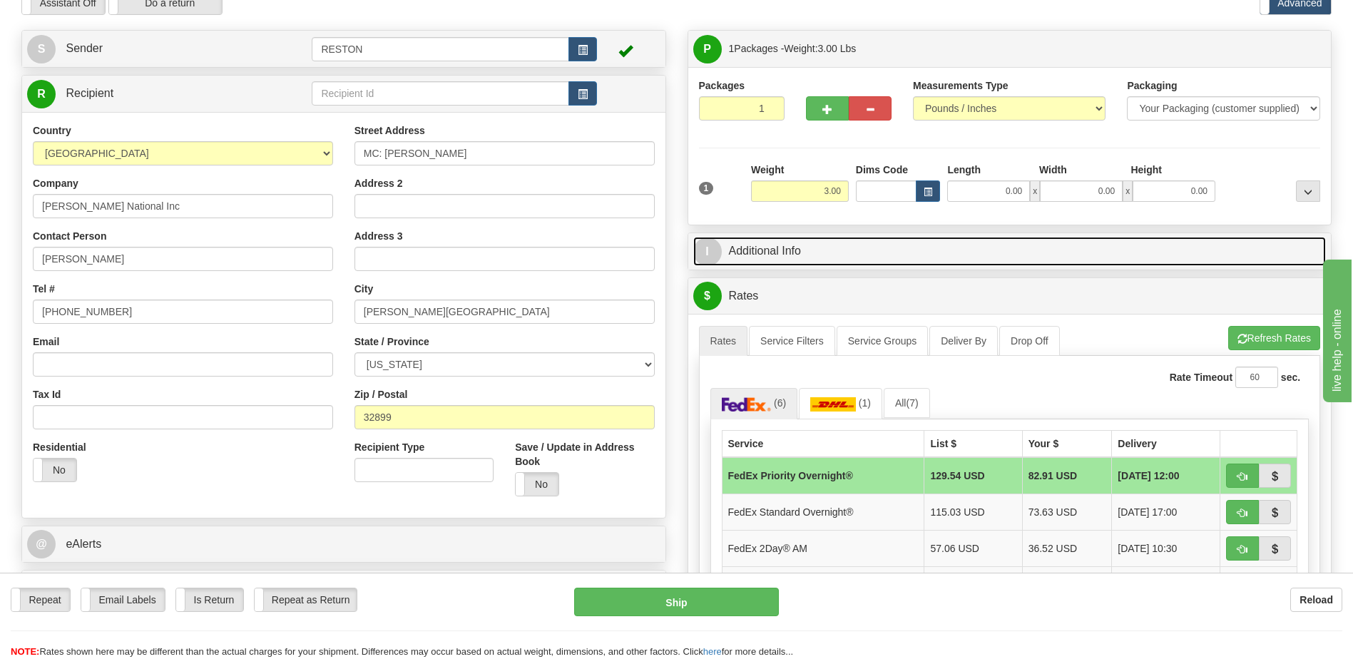
click at [877, 251] on link "I Additional Info" at bounding box center [1009, 251] width 633 height 29
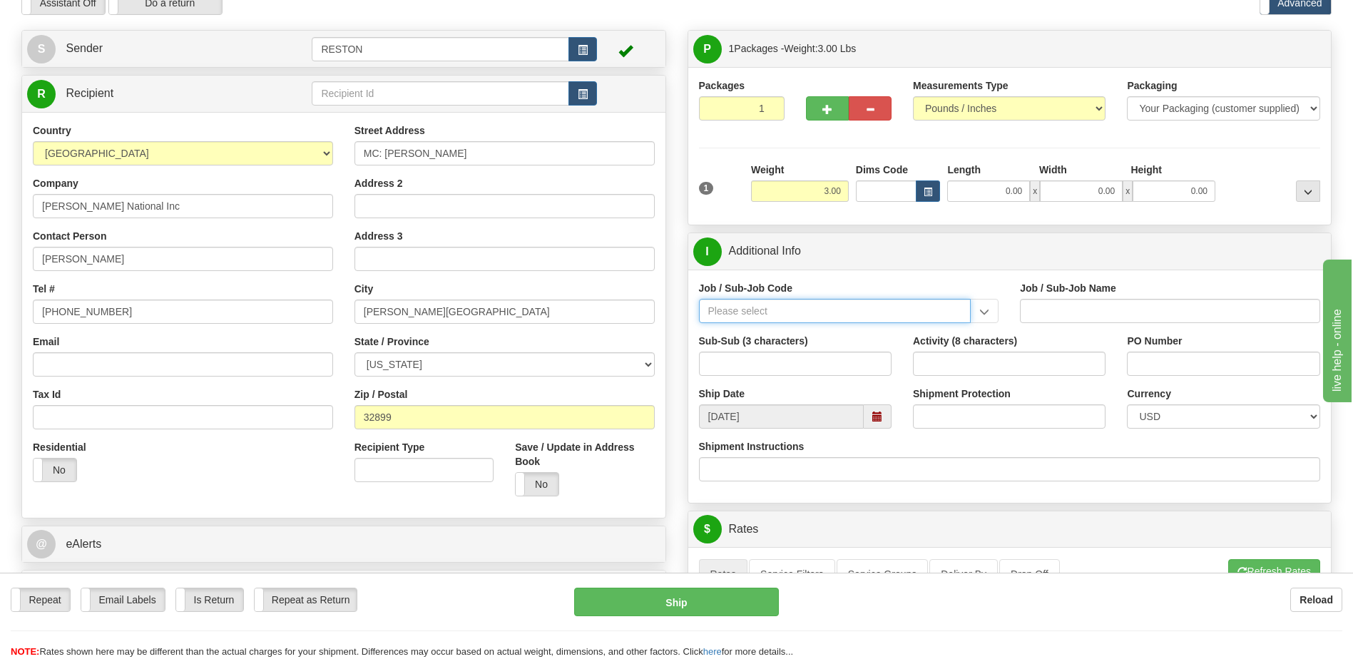
click at [740, 312] on input "Job / Sub-Job Code" at bounding box center [835, 311] width 272 height 24
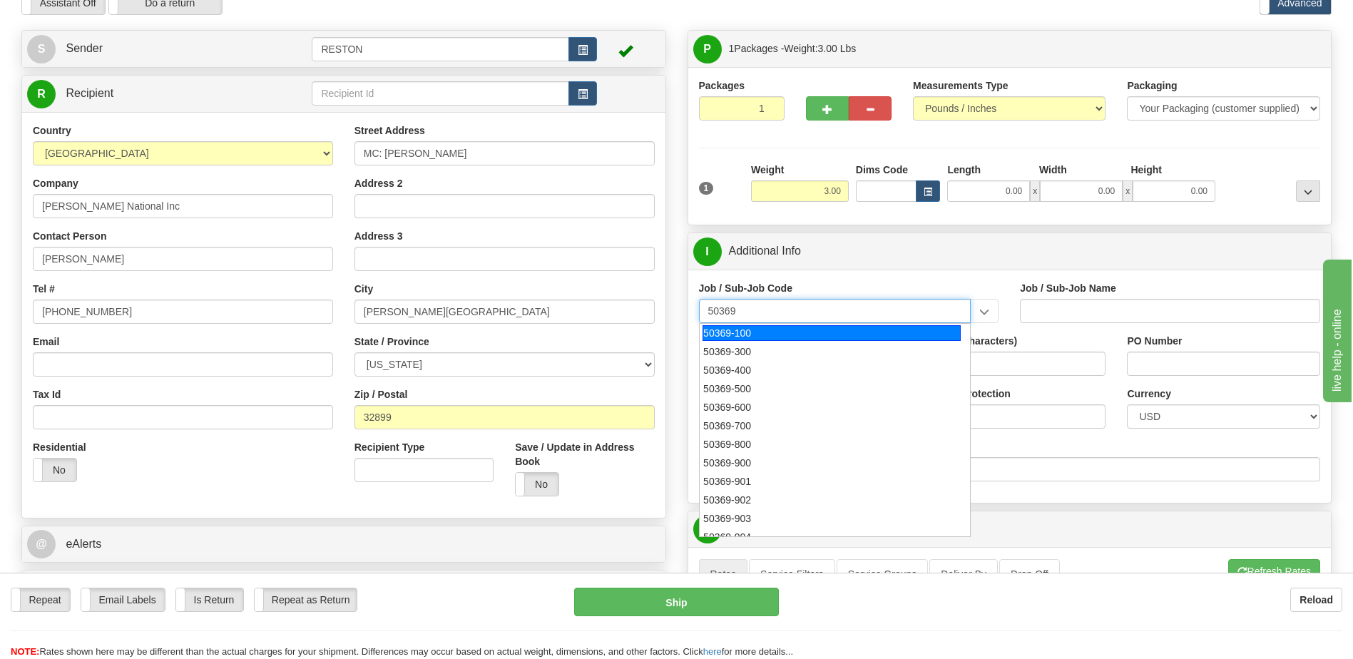
click at [742, 332] on div "50369-100" at bounding box center [831, 333] width 258 height 16
type input "50369-100"
type input "NS&E HR - RESTON - BSII/BNI NON-PROJECT"
type input "50369-100"
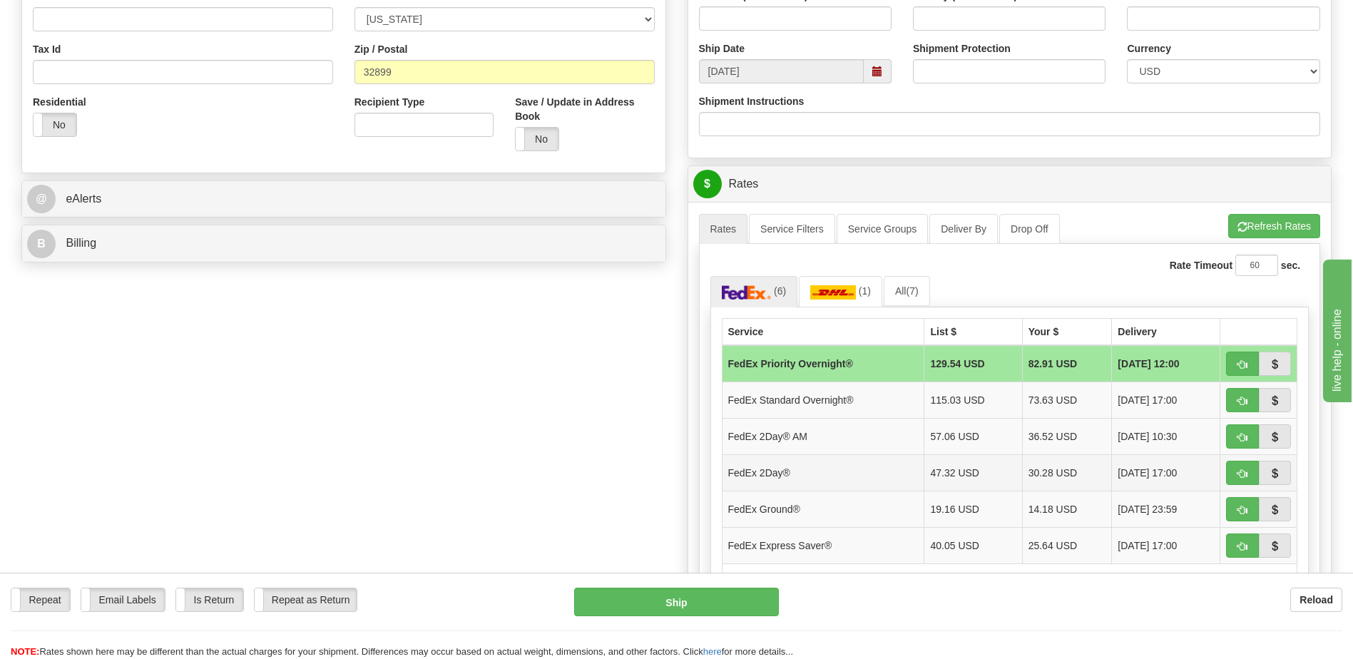
scroll to position [428, 0]
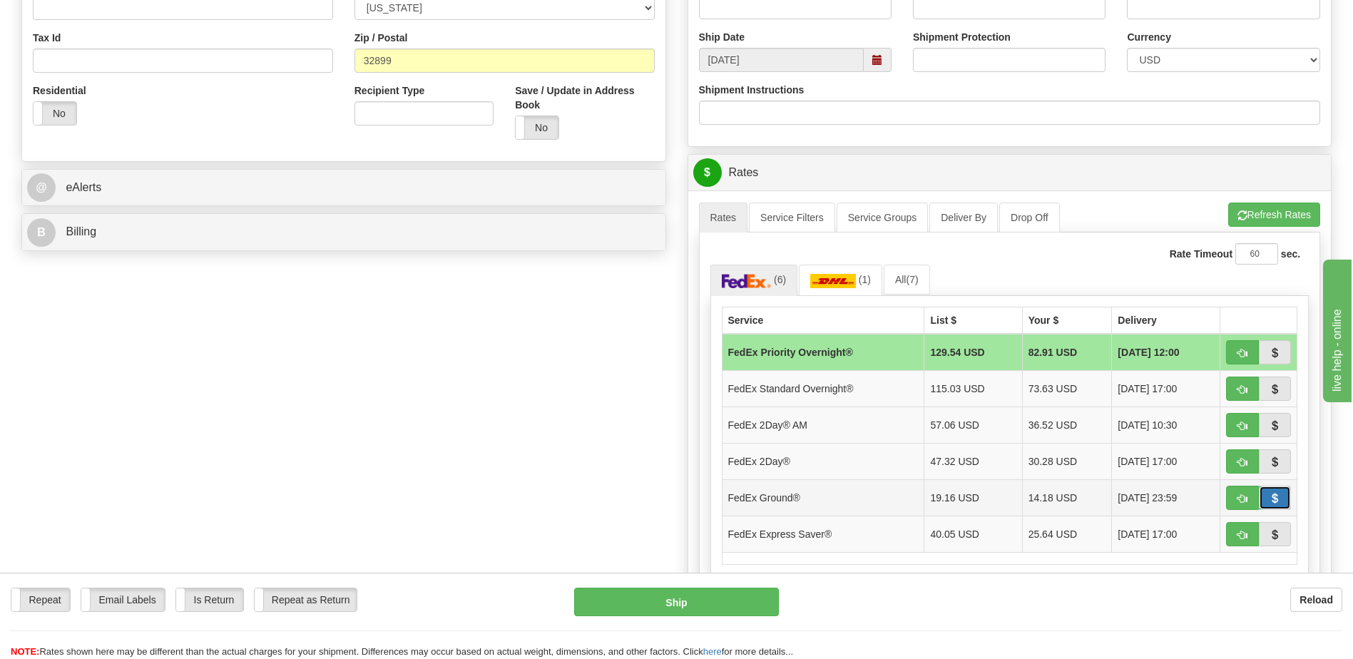
click at [1273, 498] on span "button" at bounding box center [1274, 498] width 10 height 9
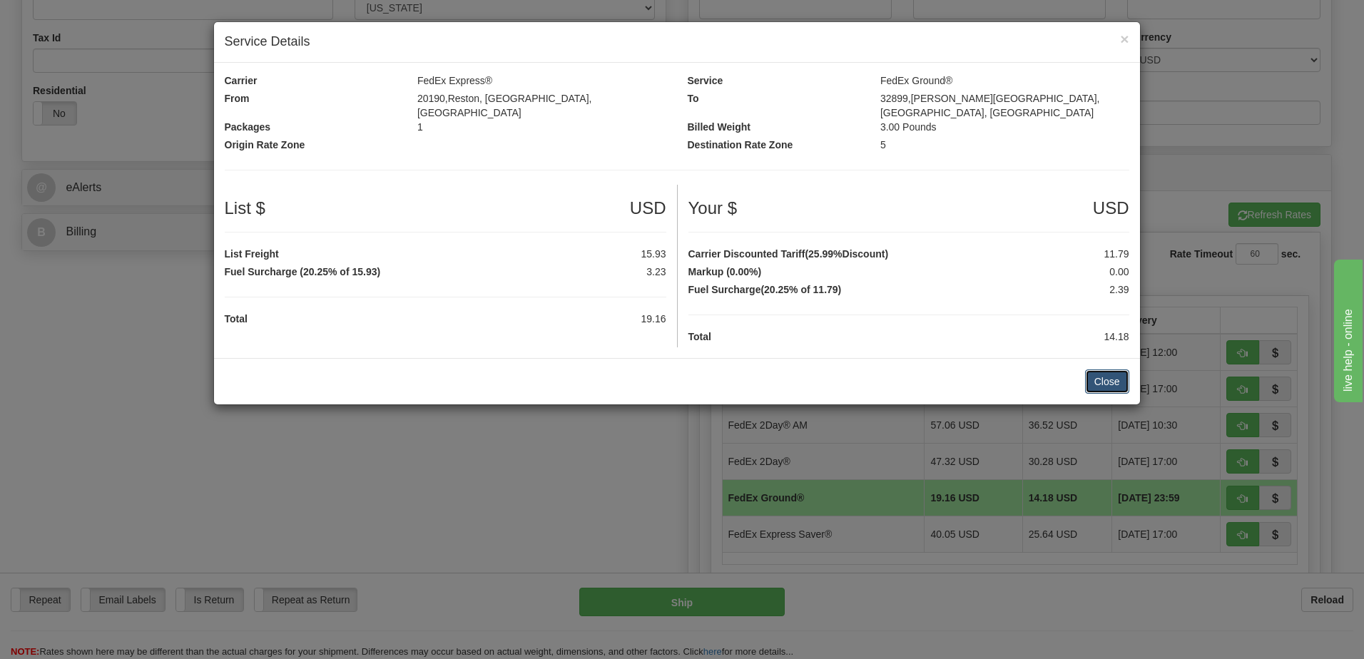
click at [1112, 370] on button "Close" at bounding box center [1107, 381] width 44 height 24
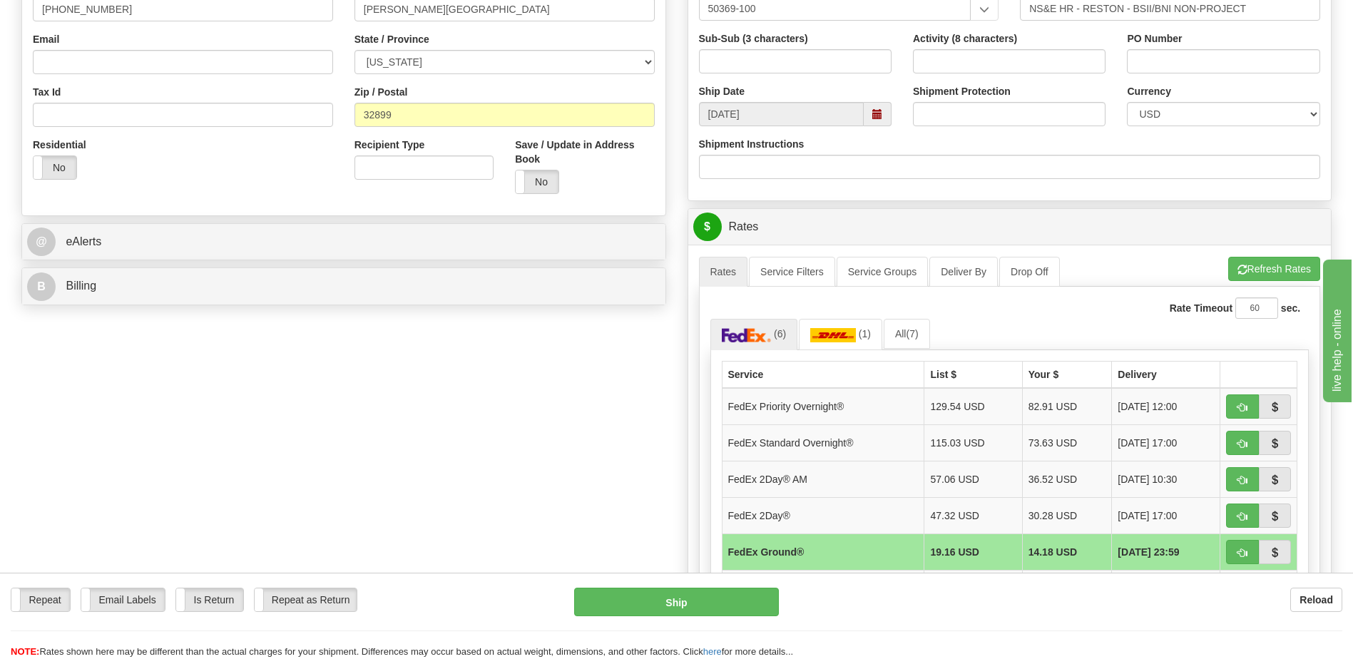
scroll to position [214, 0]
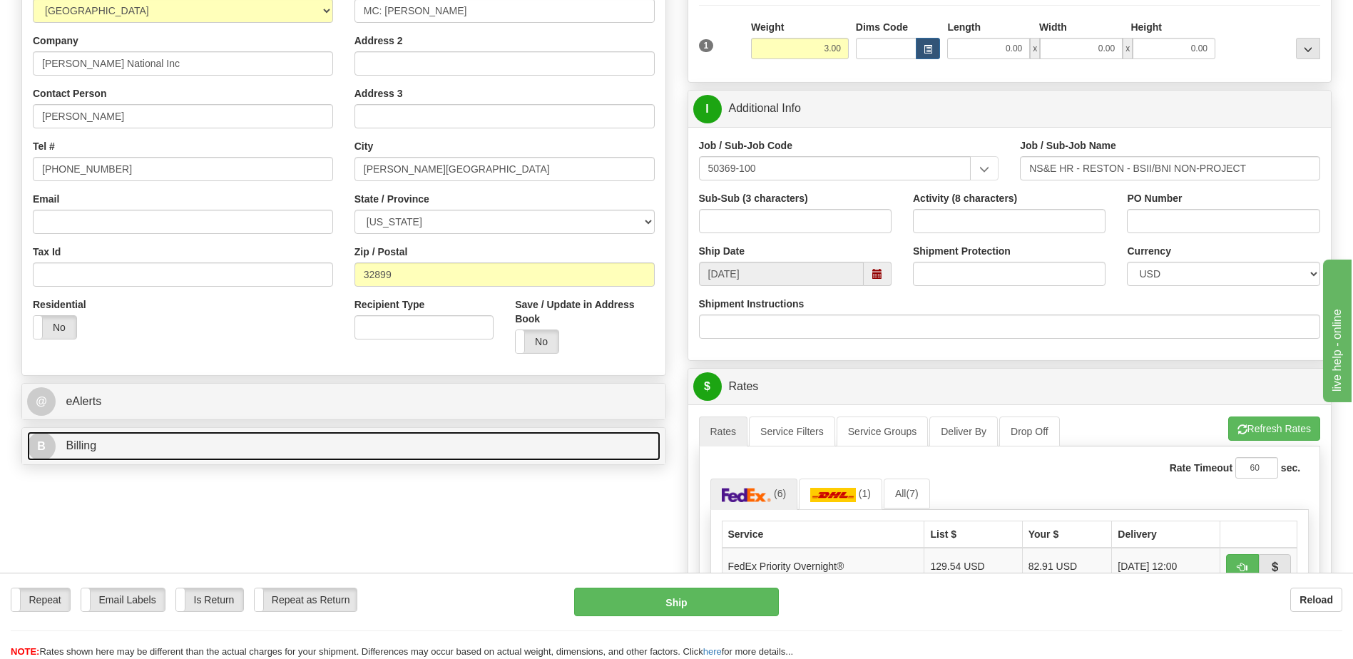
click at [382, 449] on link "B Billing" at bounding box center [343, 445] width 633 height 29
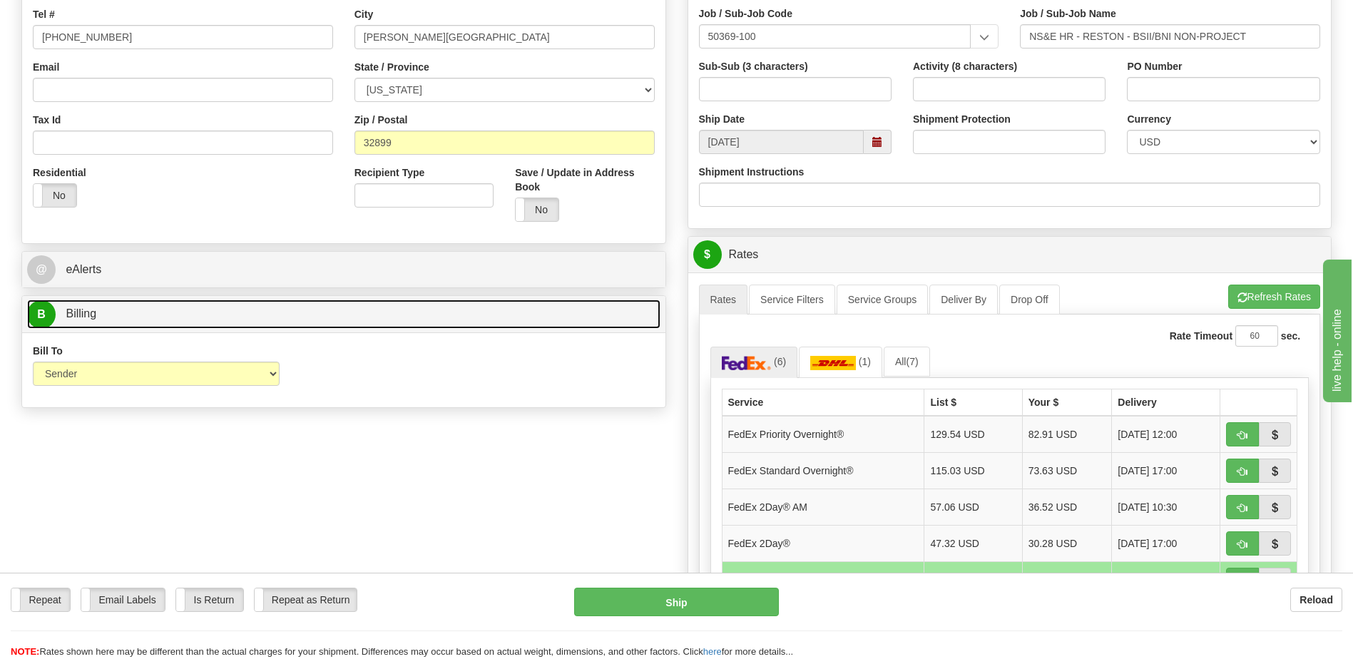
scroll to position [357, 0]
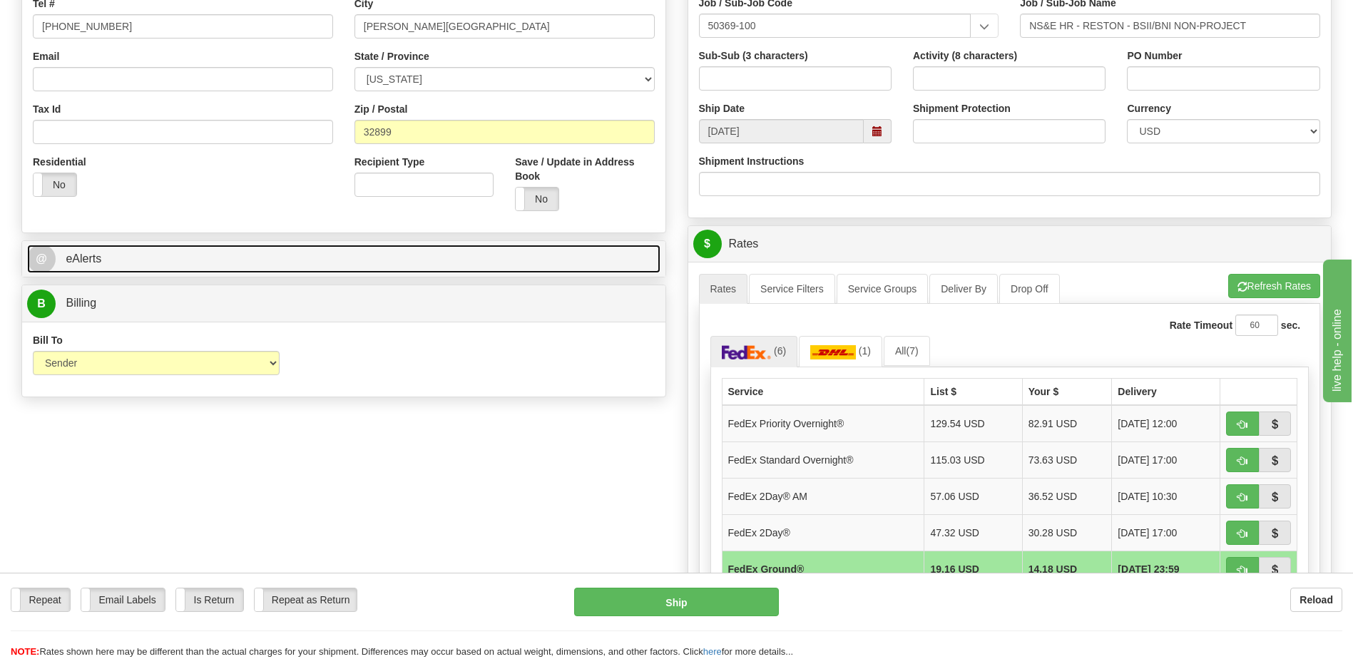
click at [360, 265] on link "@ eAlerts" at bounding box center [343, 259] width 633 height 29
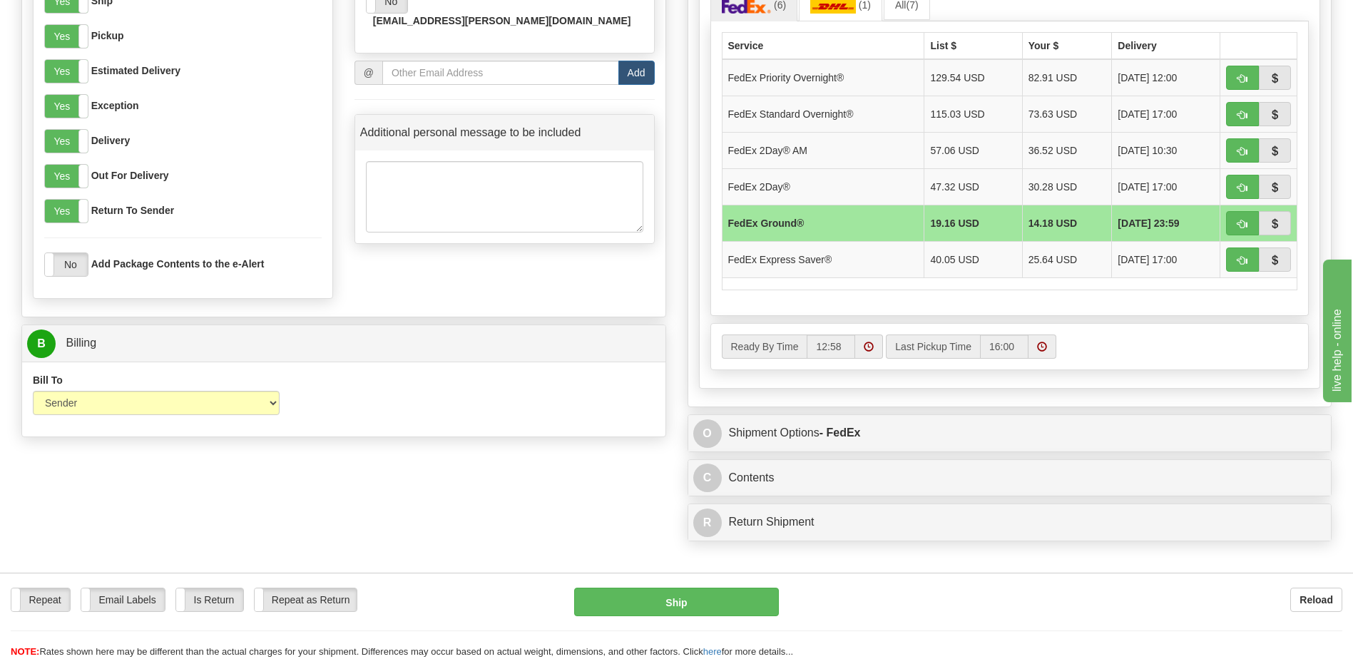
scroll to position [784, 0]
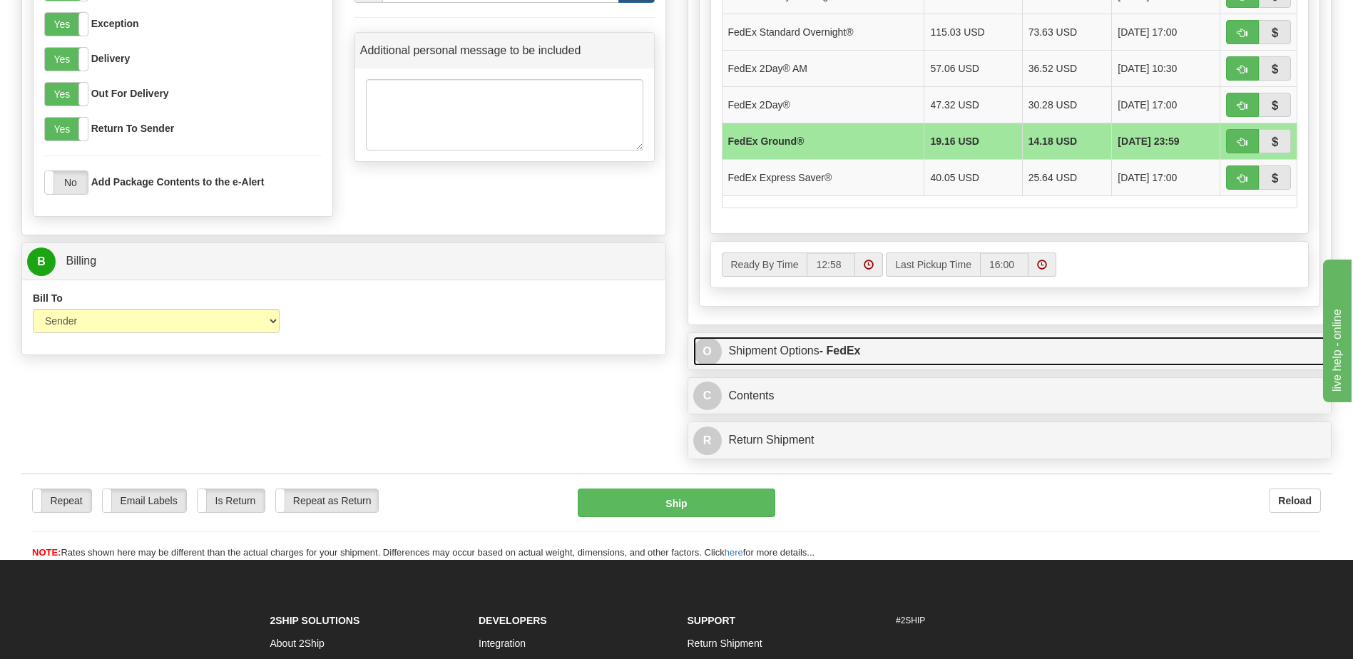
click at [908, 353] on link "O Shipment Options - FedEx" at bounding box center [1009, 351] width 633 height 29
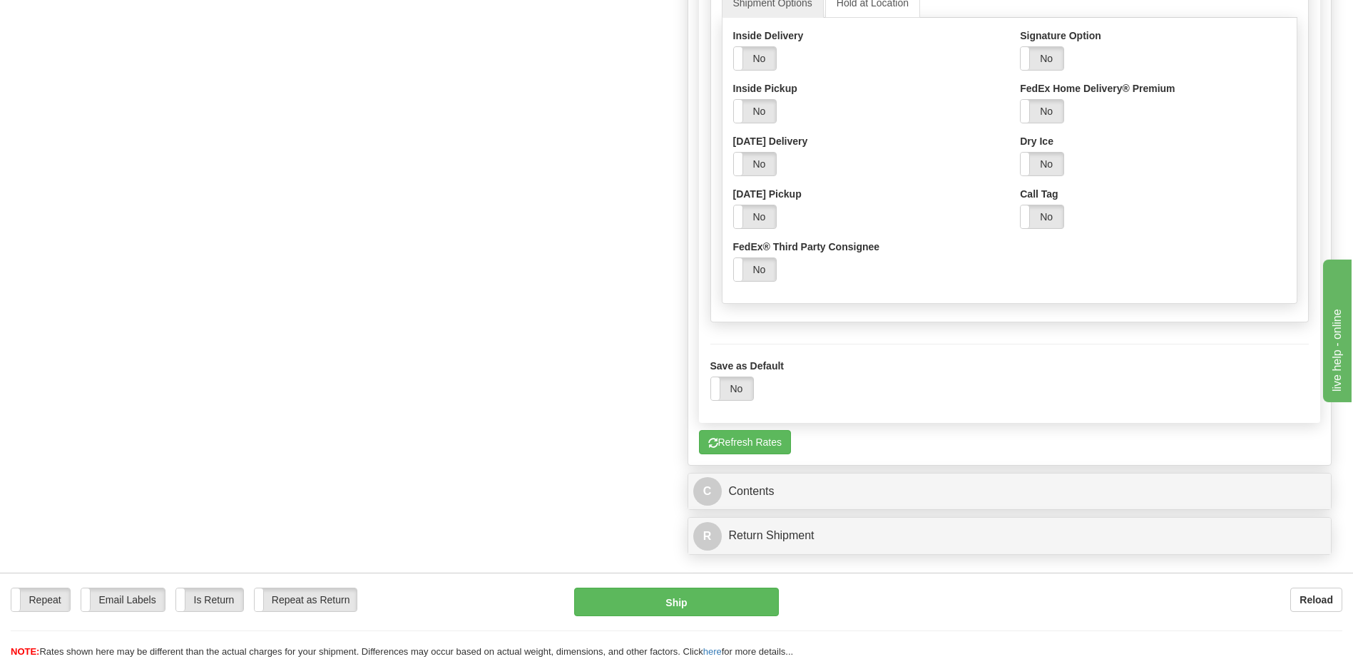
scroll to position [1284, 0]
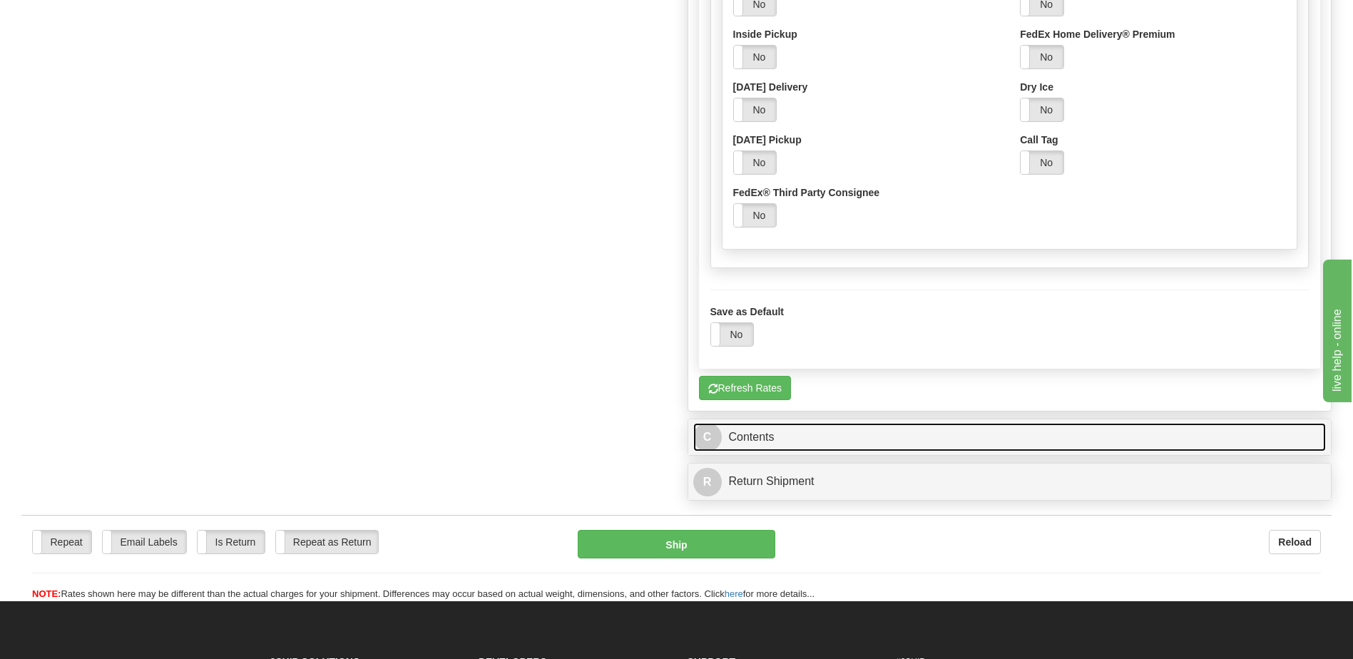
click at [837, 431] on link "C Contents" at bounding box center [1009, 437] width 633 height 29
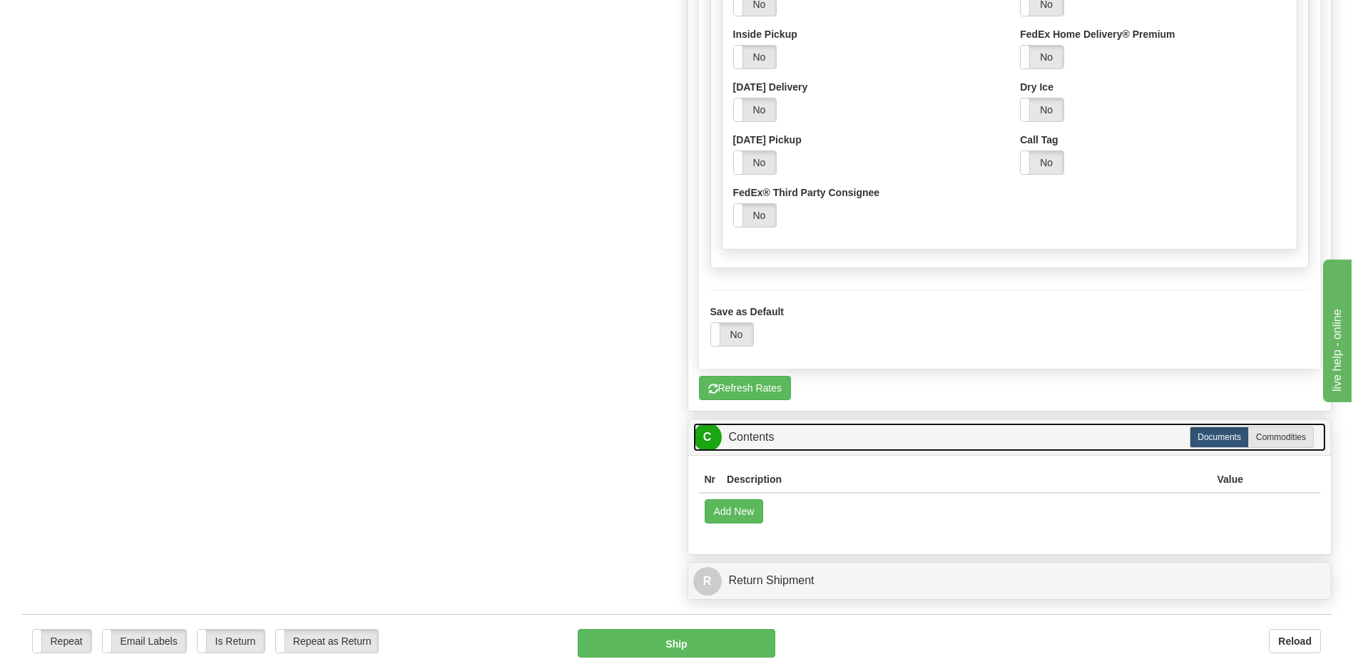
click at [799, 435] on link "C Contents" at bounding box center [1009, 437] width 633 height 29
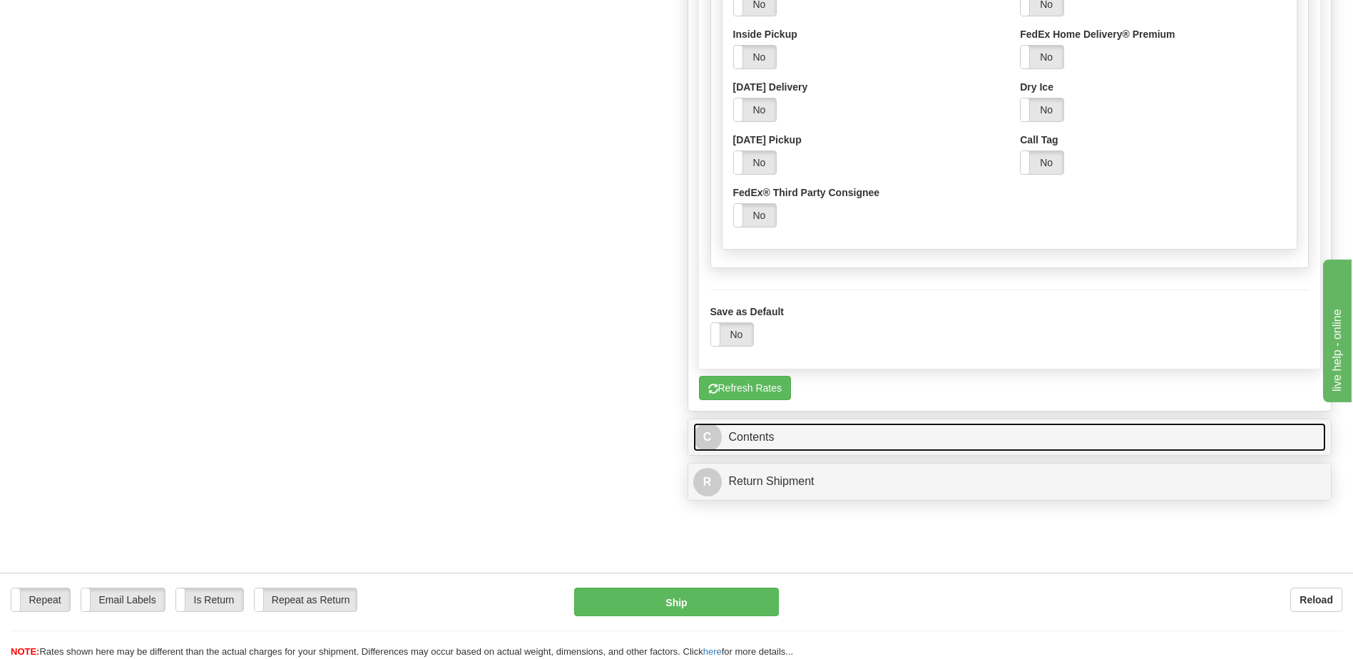
click at [797, 433] on link "C Contents" at bounding box center [1009, 437] width 633 height 29
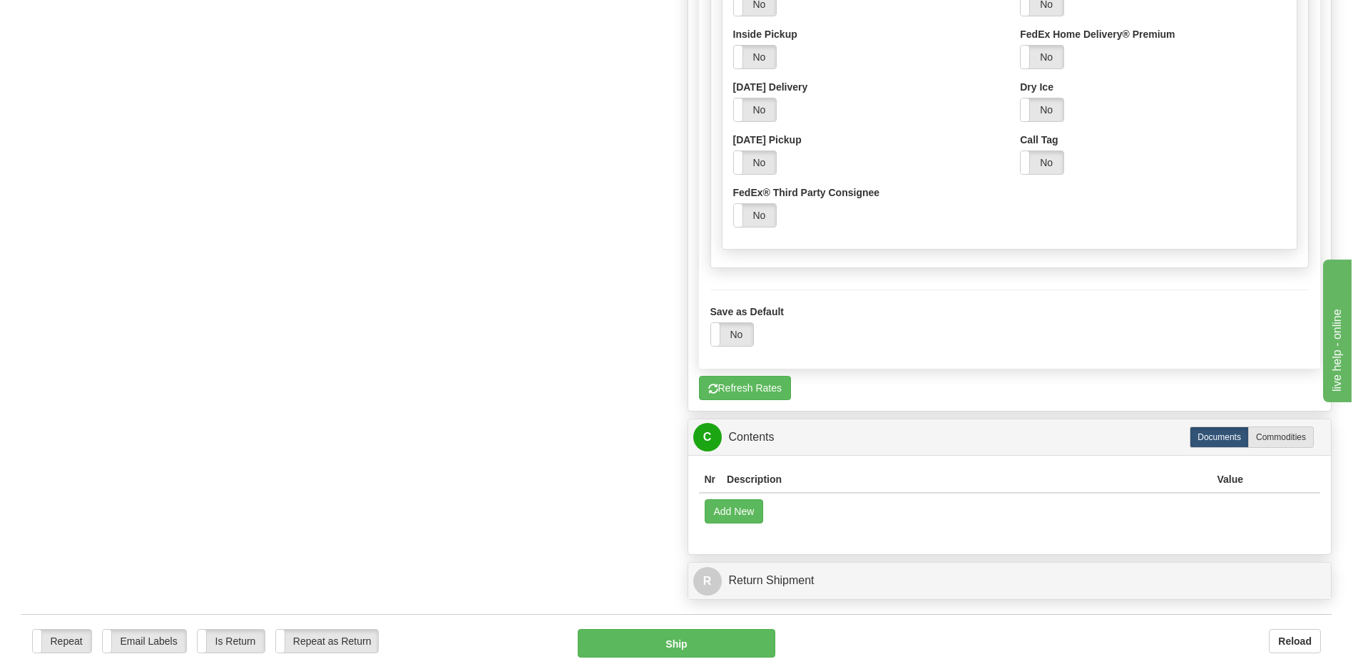
click at [794, 477] on th "Description" at bounding box center [966, 479] width 490 height 26
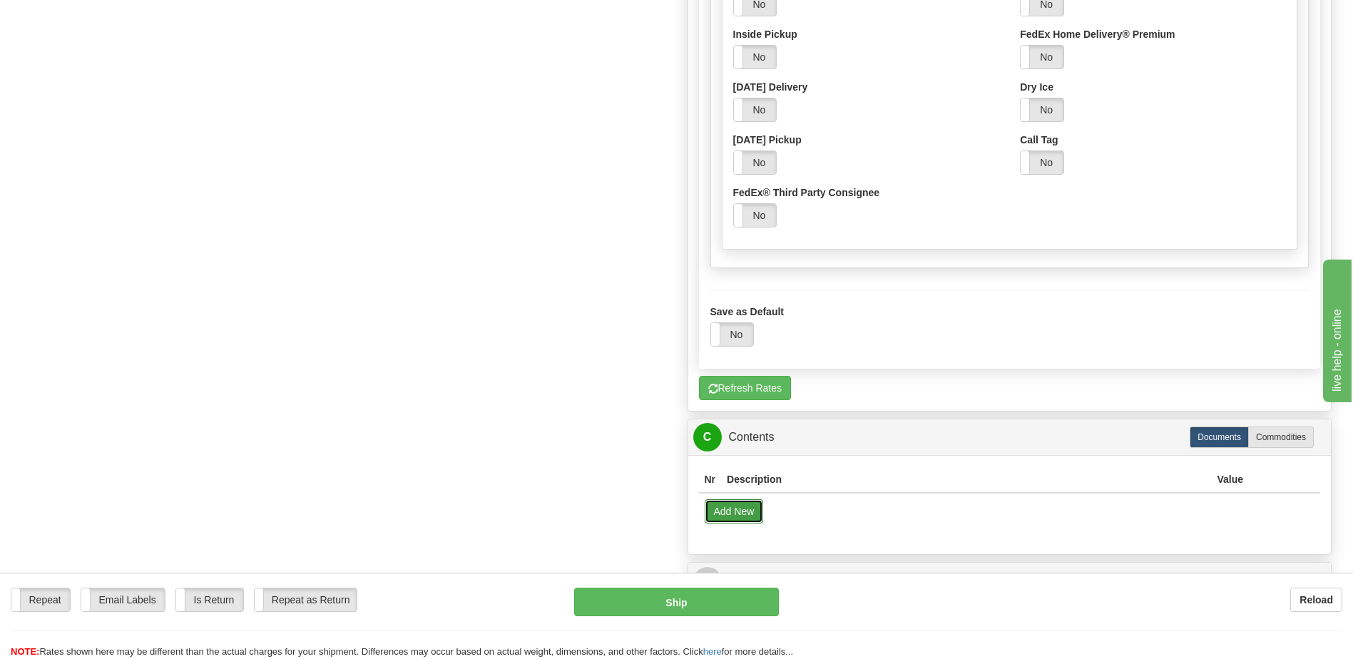
drag, startPoint x: 742, startPoint y: 503, endPoint x: 745, endPoint y: 493, distance: 9.7
click at [742, 498] on td "Add New" at bounding box center [1010, 511] width 622 height 36
click at [1264, 436] on label "Commodities" at bounding box center [1281, 436] width 66 height 21
radio input "true"
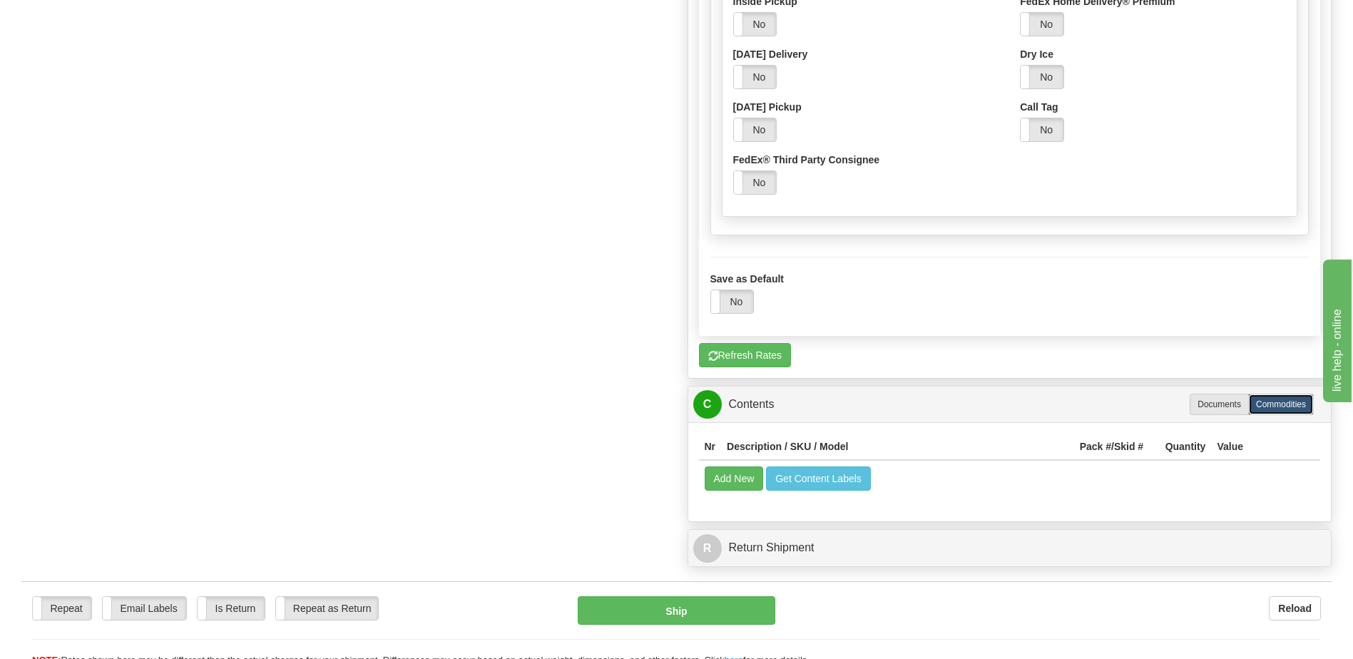
scroll to position [1351, 0]
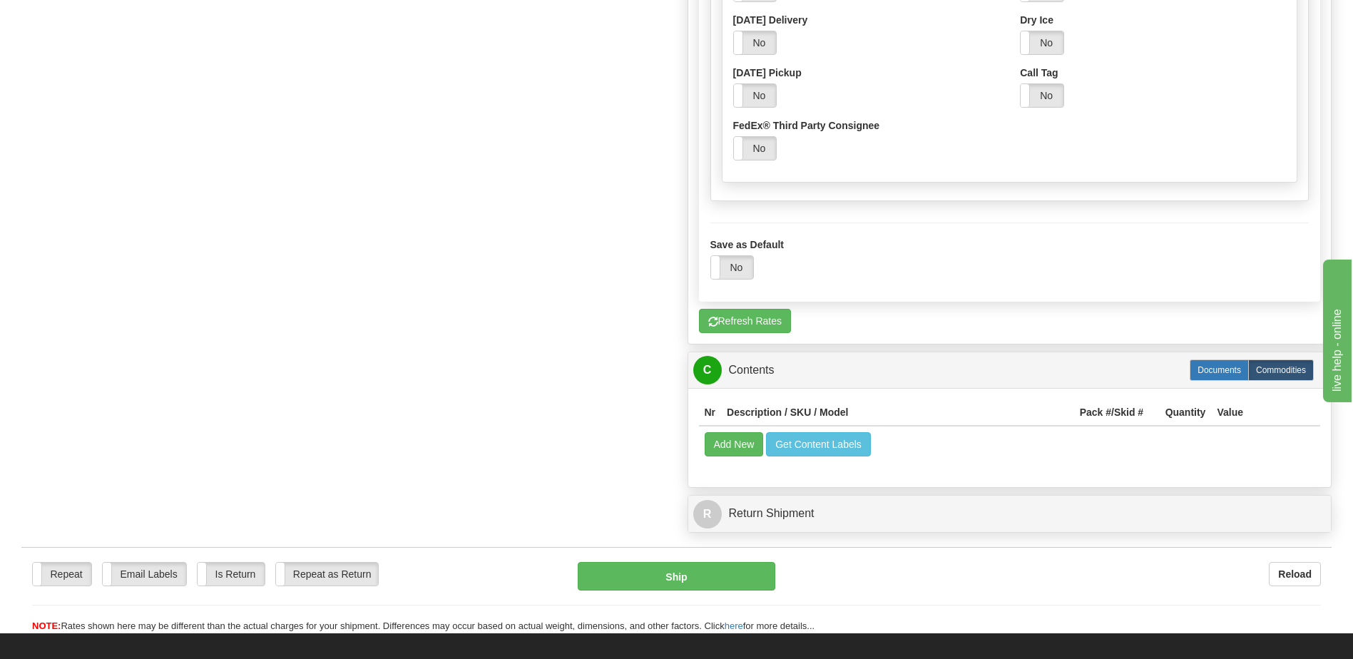
click at [1217, 367] on label "Documents" at bounding box center [1219, 369] width 59 height 21
radio input "true"
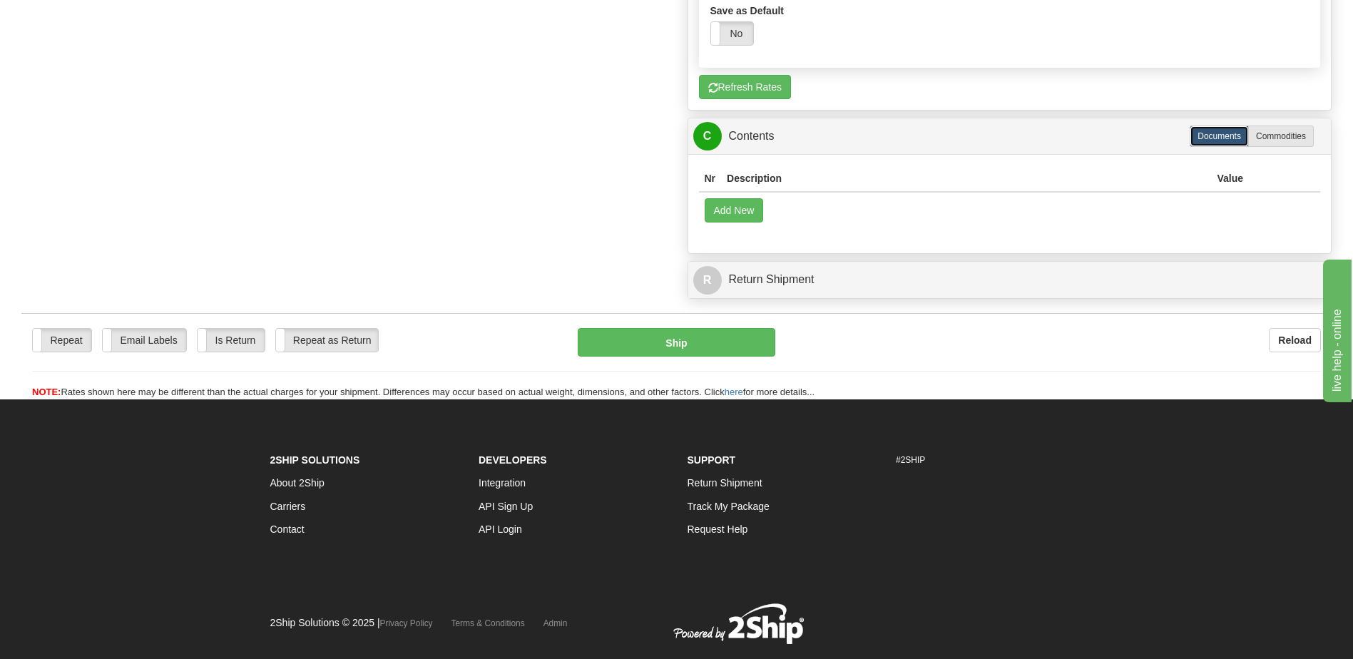
scroll to position [1550, 0]
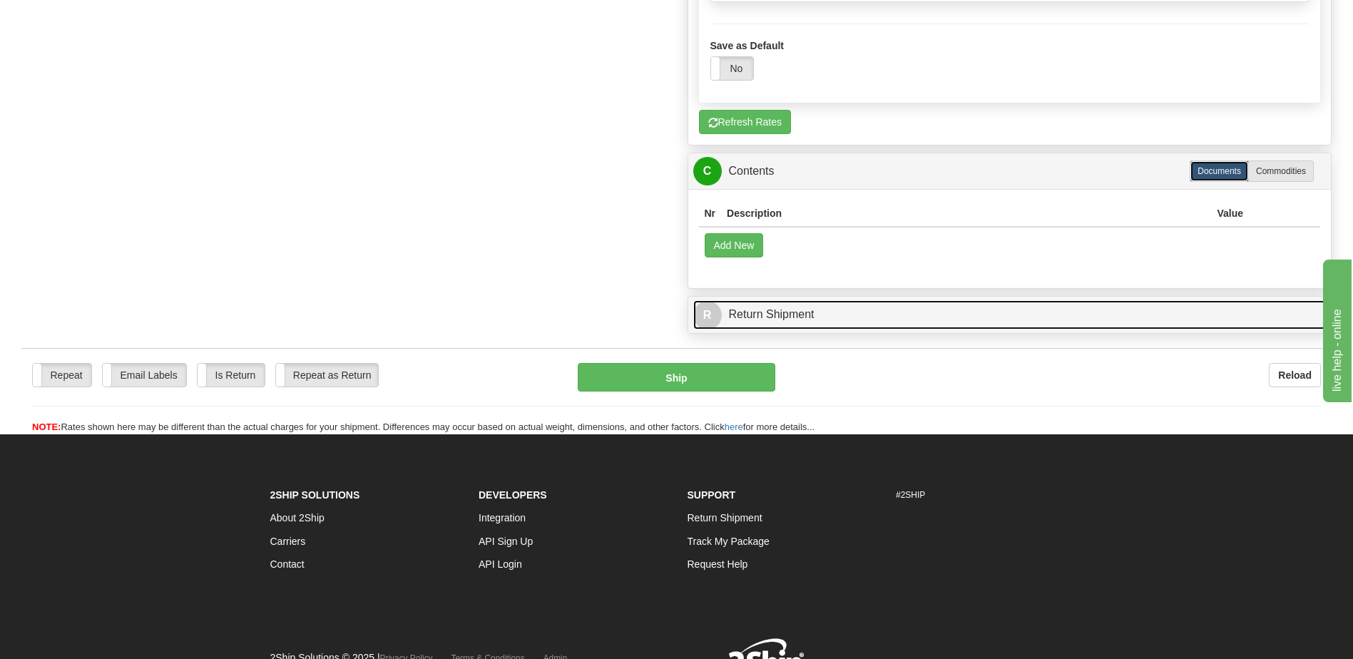
click at [843, 315] on link "R Return Shipment" at bounding box center [1009, 314] width 633 height 29
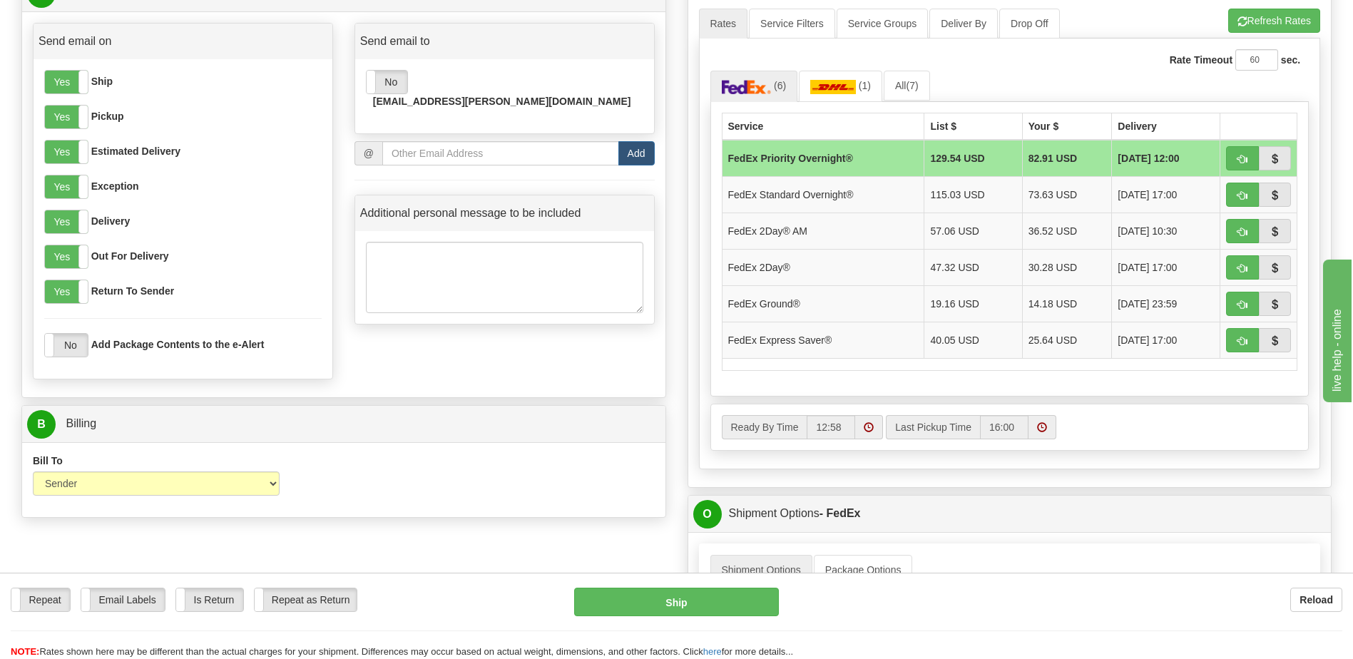
scroll to position [623, 0]
click at [863, 302] on td "FedEx Ground®" at bounding box center [823, 303] width 203 height 36
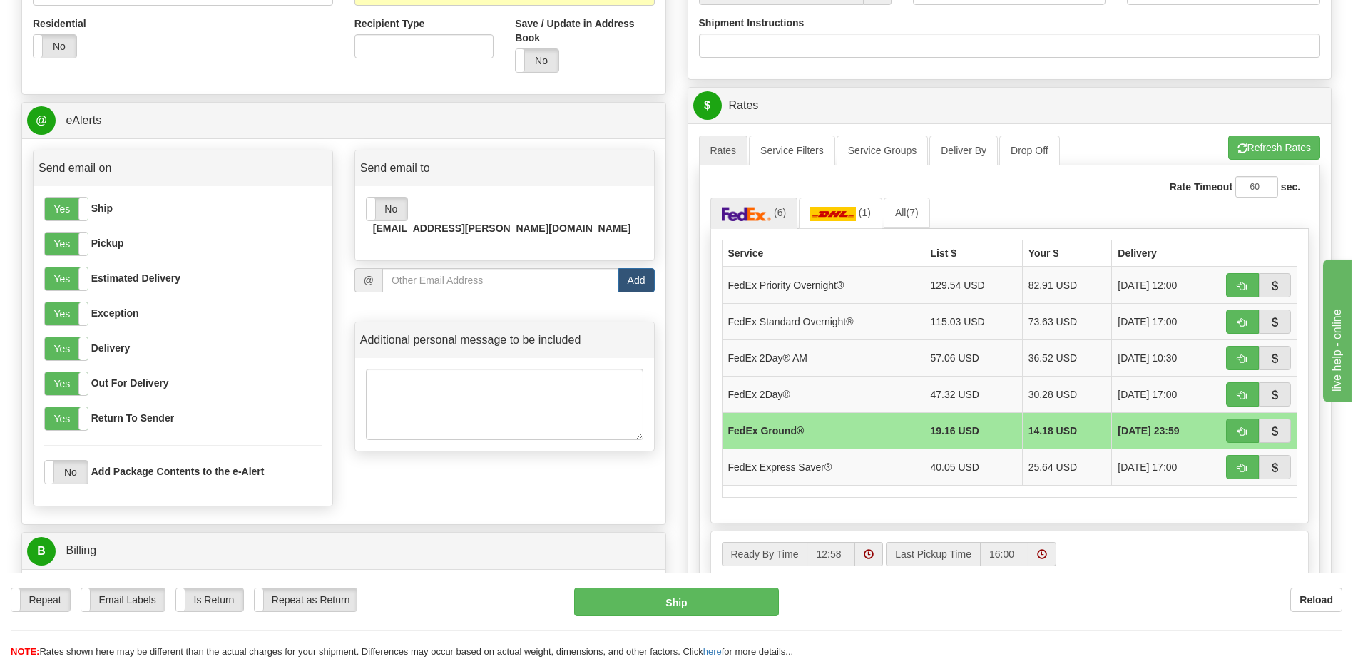
scroll to position [409, 0]
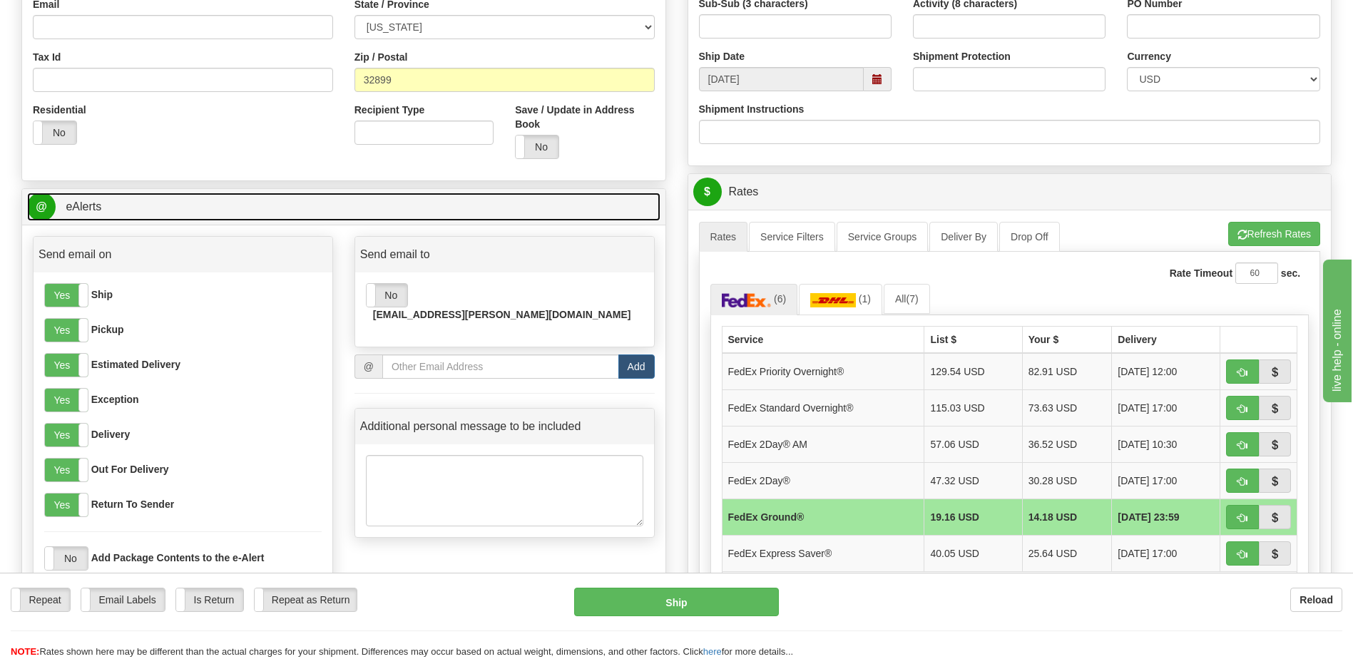
click at [138, 210] on link "@ eAlerts" at bounding box center [343, 207] width 633 height 29
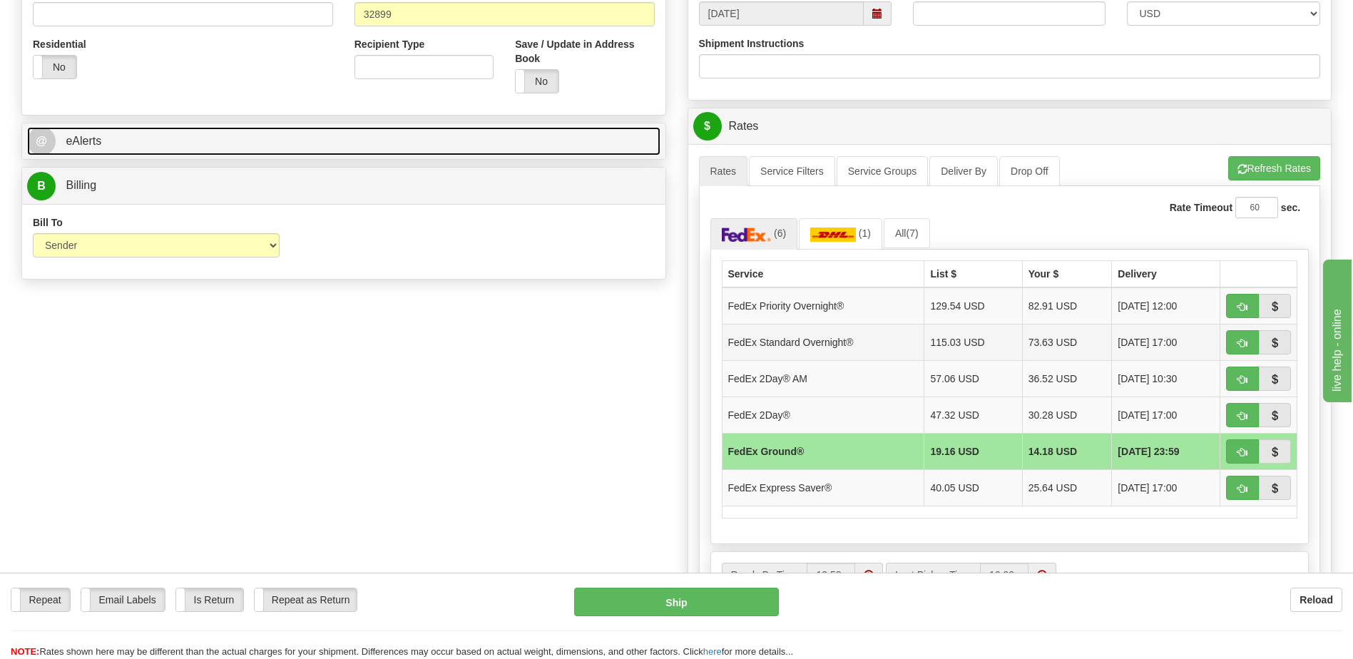
scroll to position [571, 0]
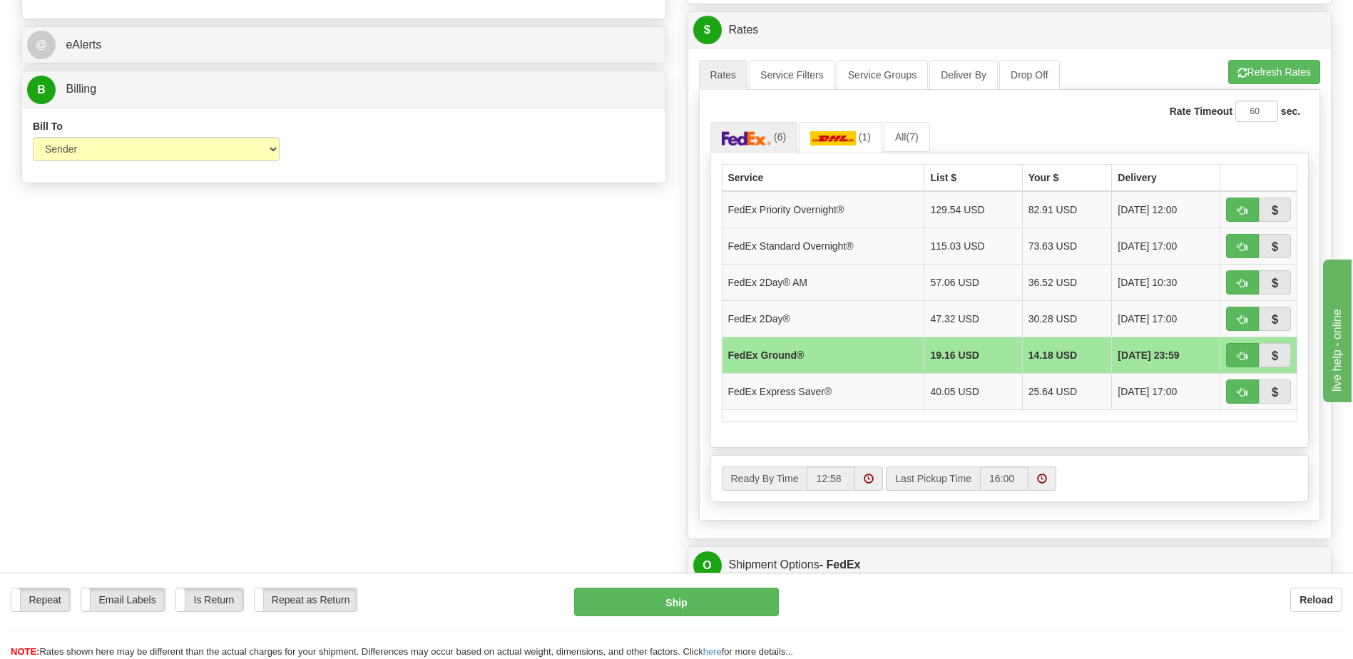
click at [830, 355] on td "FedEx Ground®" at bounding box center [823, 355] width 203 height 36
click at [829, 355] on td "FedEx Ground®" at bounding box center [823, 355] width 203 height 36
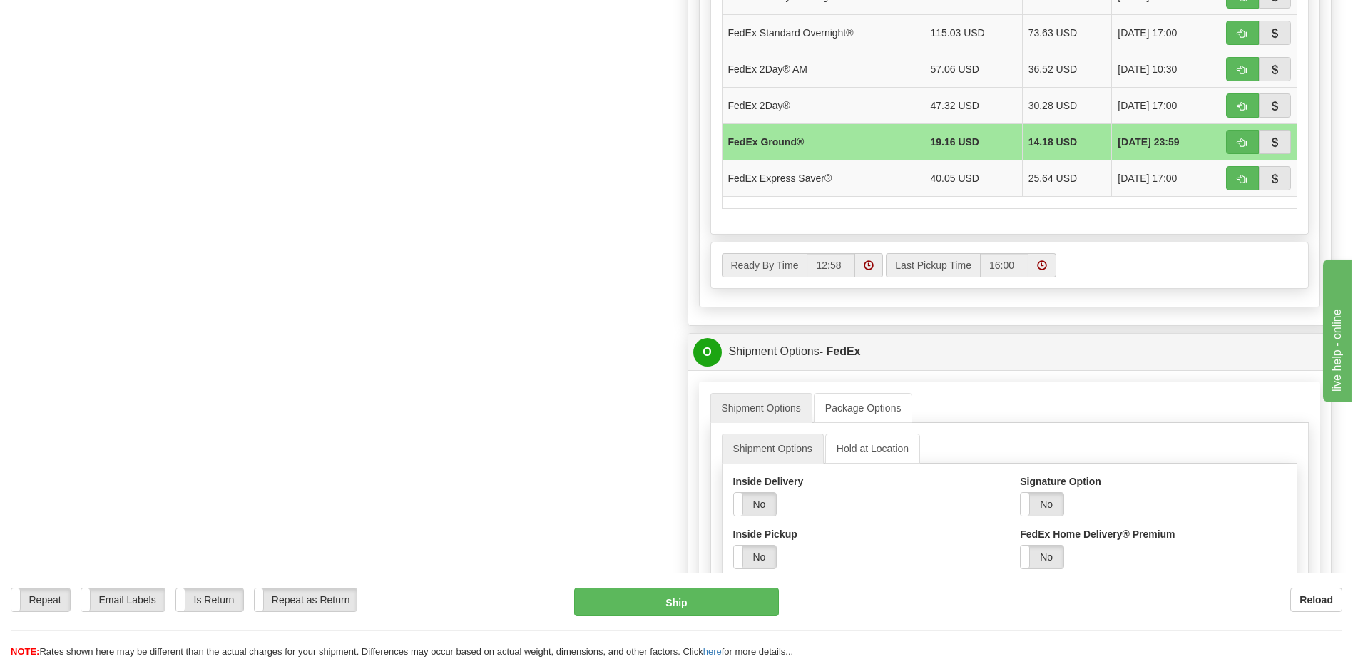
scroll to position [784, 0]
click at [1240, 139] on span "button" at bounding box center [1242, 142] width 10 height 9
type input "92"
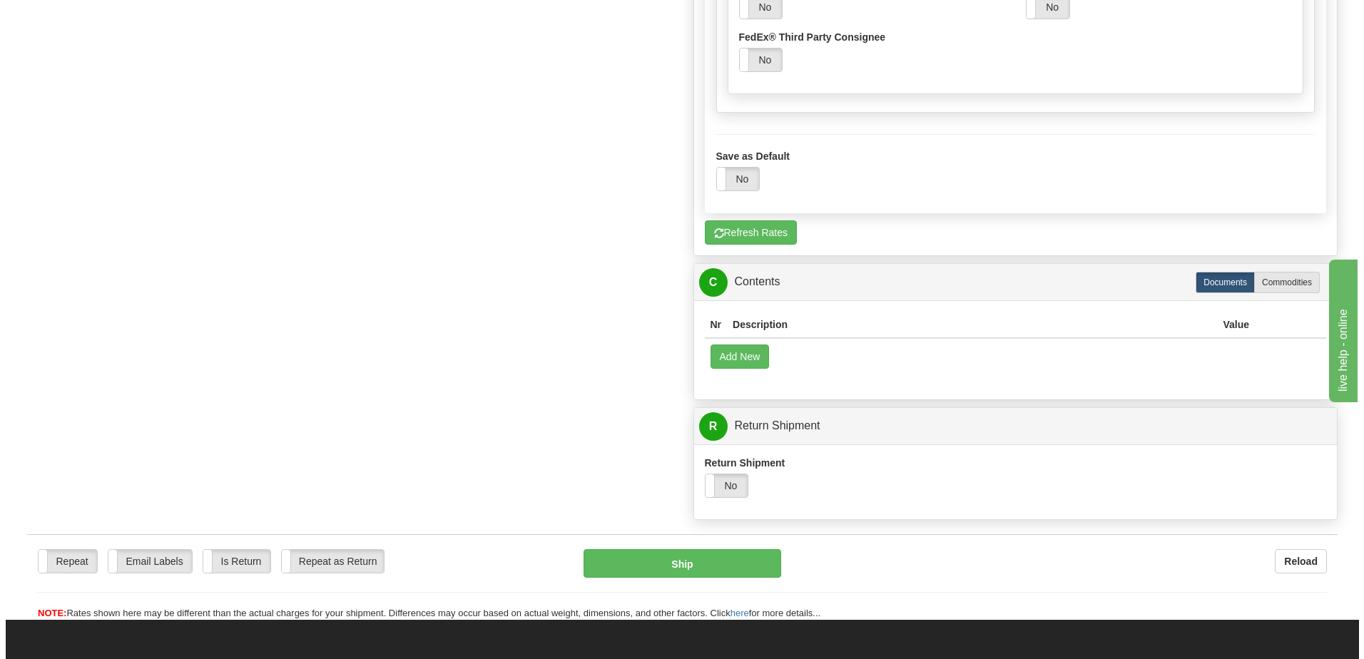
scroll to position [998, 0]
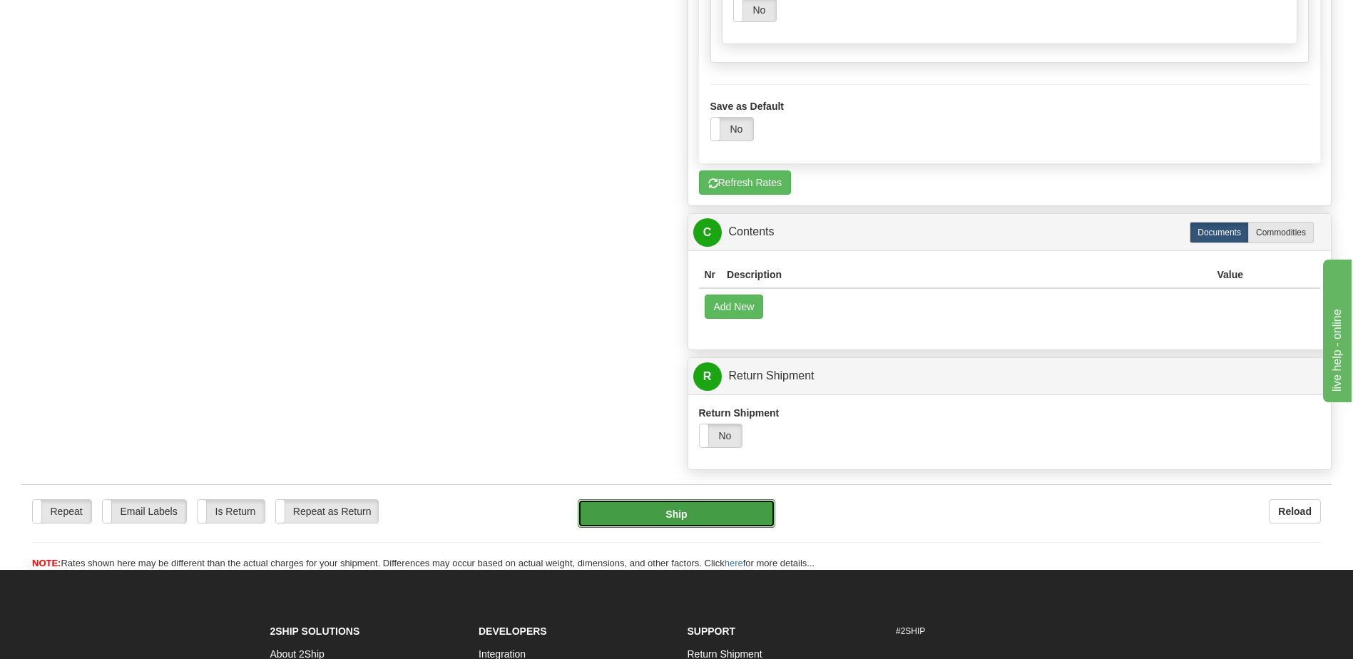
click at [676, 516] on button "Ship" at bounding box center [676, 513] width 197 height 29
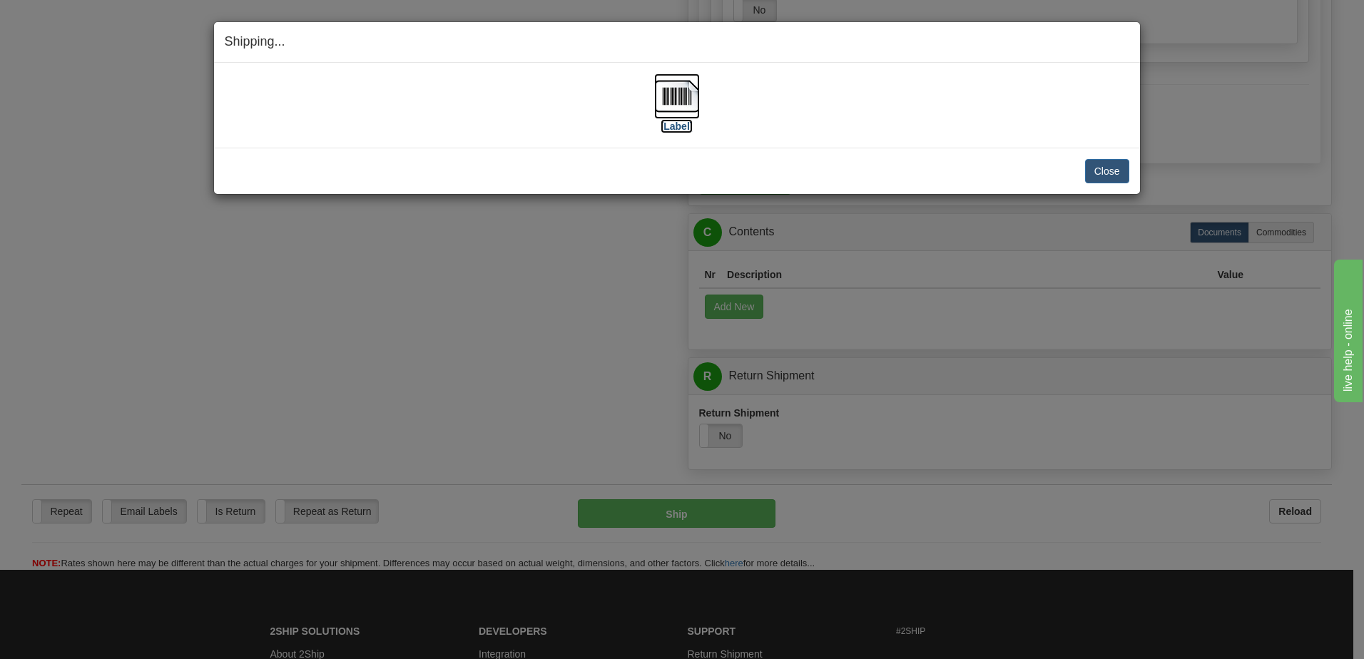
click at [672, 98] on img at bounding box center [677, 96] width 46 height 46
click at [1106, 168] on button "Close" at bounding box center [1107, 171] width 44 height 24
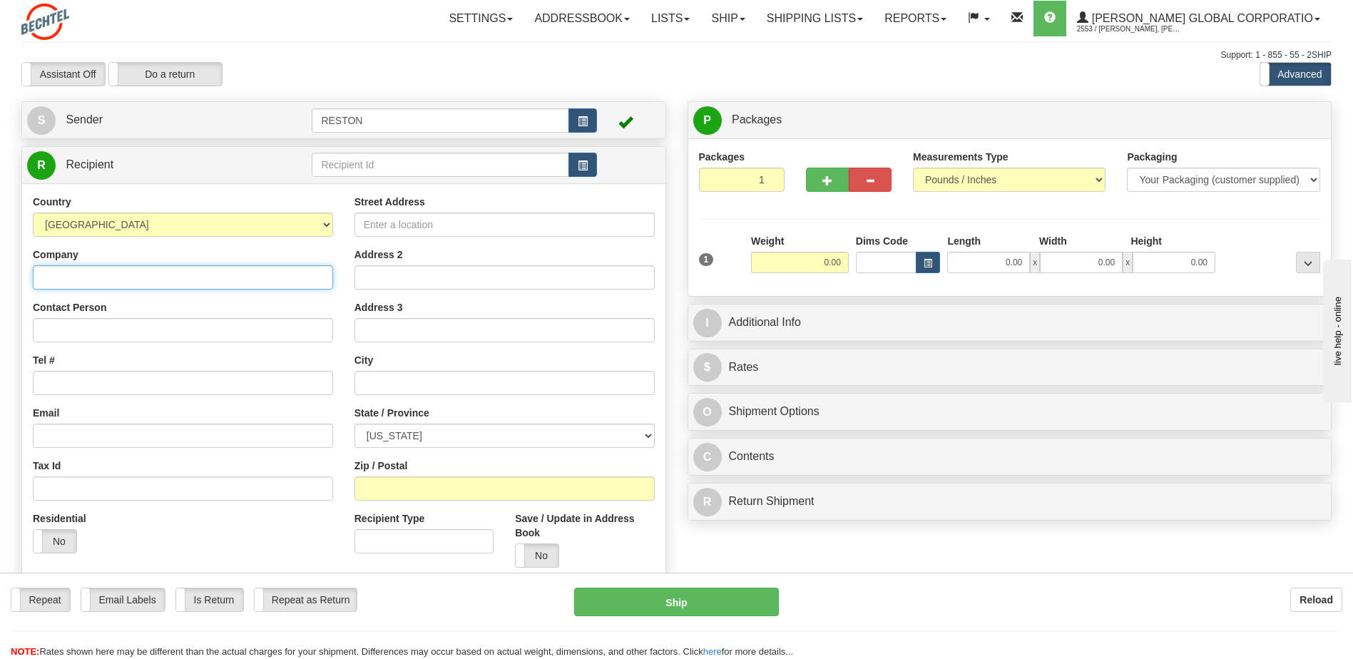
click at [135, 273] on input "Company" at bounding box center [183, 277] width 300 height 24
type input "B"
click at [55, 275] on input "Behtel National Inc" at bounding box center [183, 277] width 300 height 24
type input "[PERSON_NAME] National Inc"
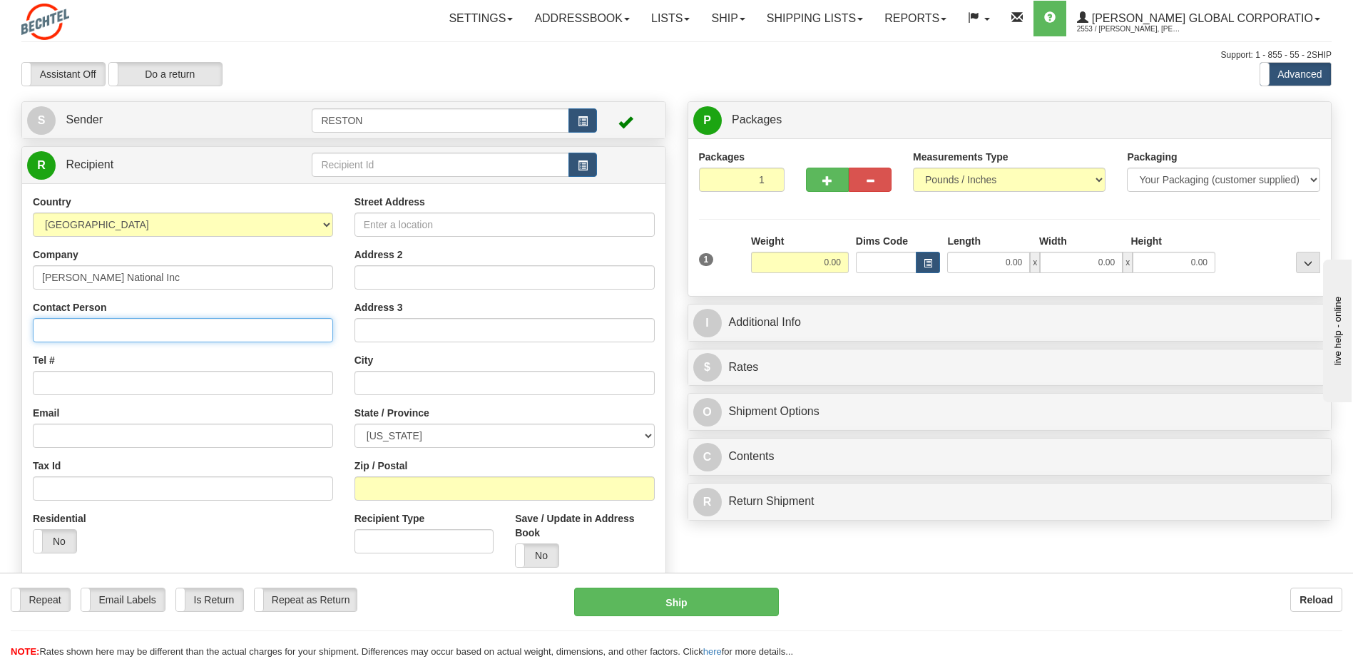
click at [63, 328] on input "Contact Person" at bounding box center [183, 330] width 300 height 24
type input "Norma Trybul"
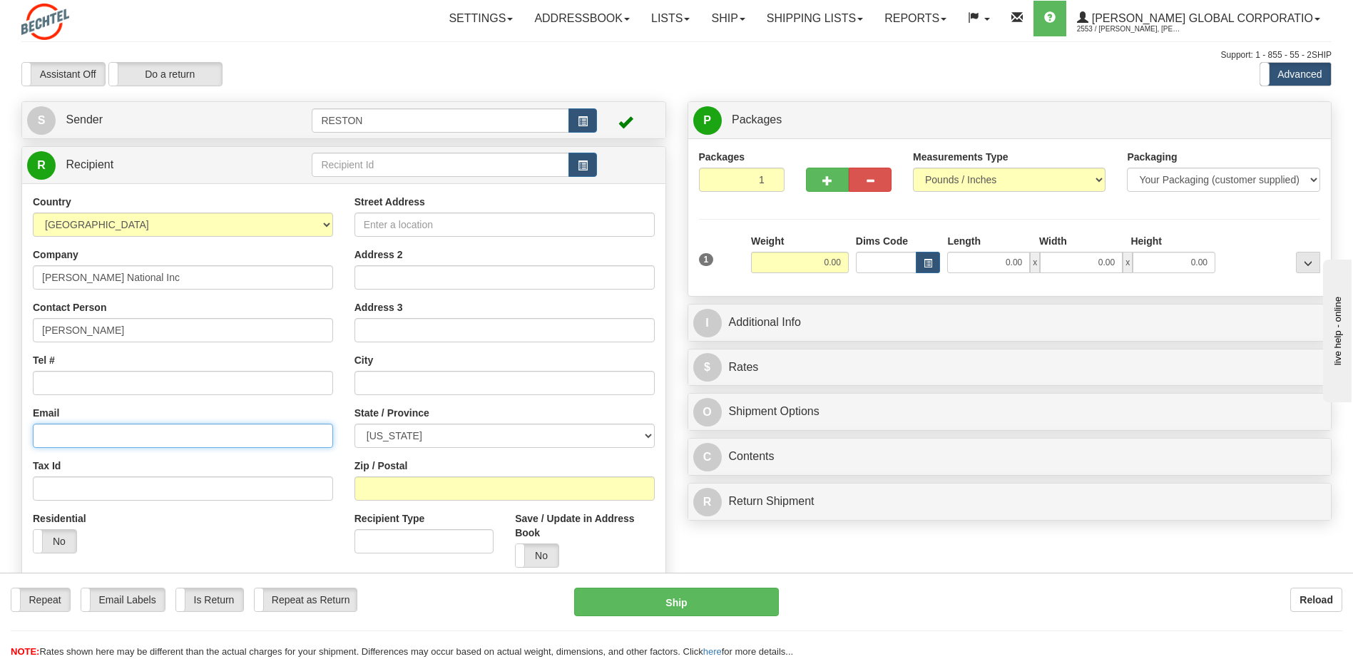
type input "ntrybul@bechtel.com"
type input "5323 N. 99th Ave"
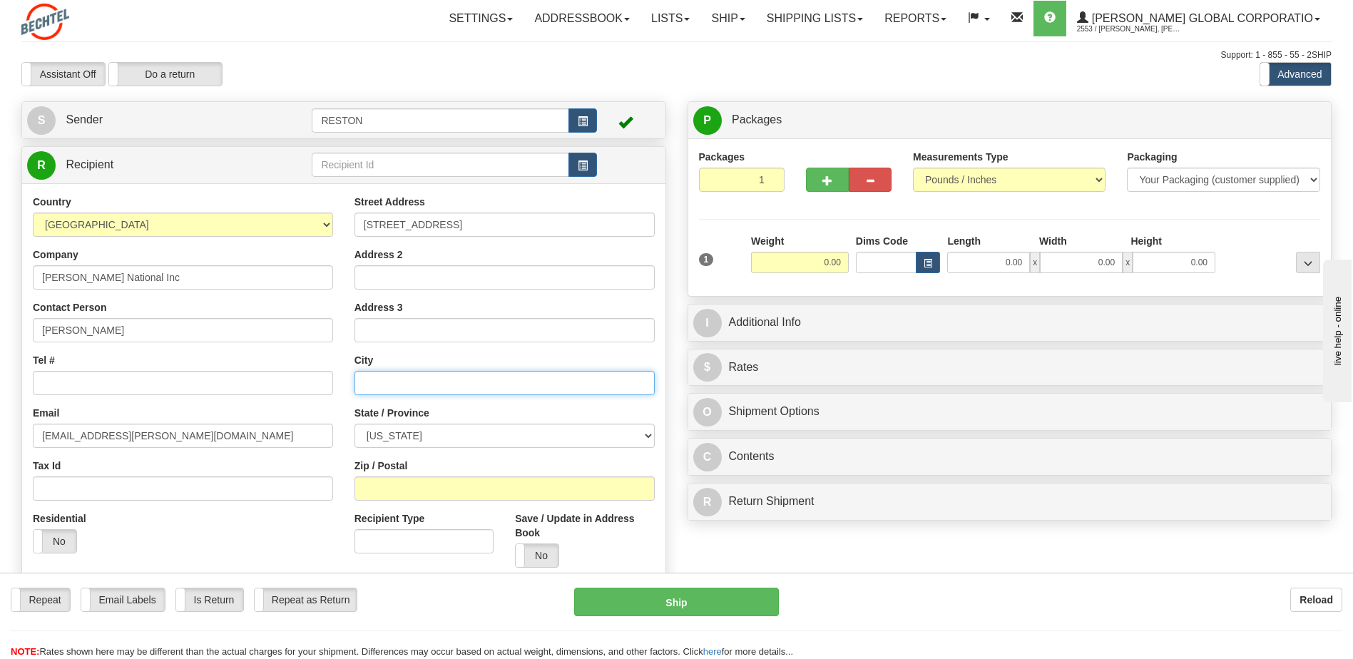
type input "Glendale"
select select "AZ"
type input "85305"
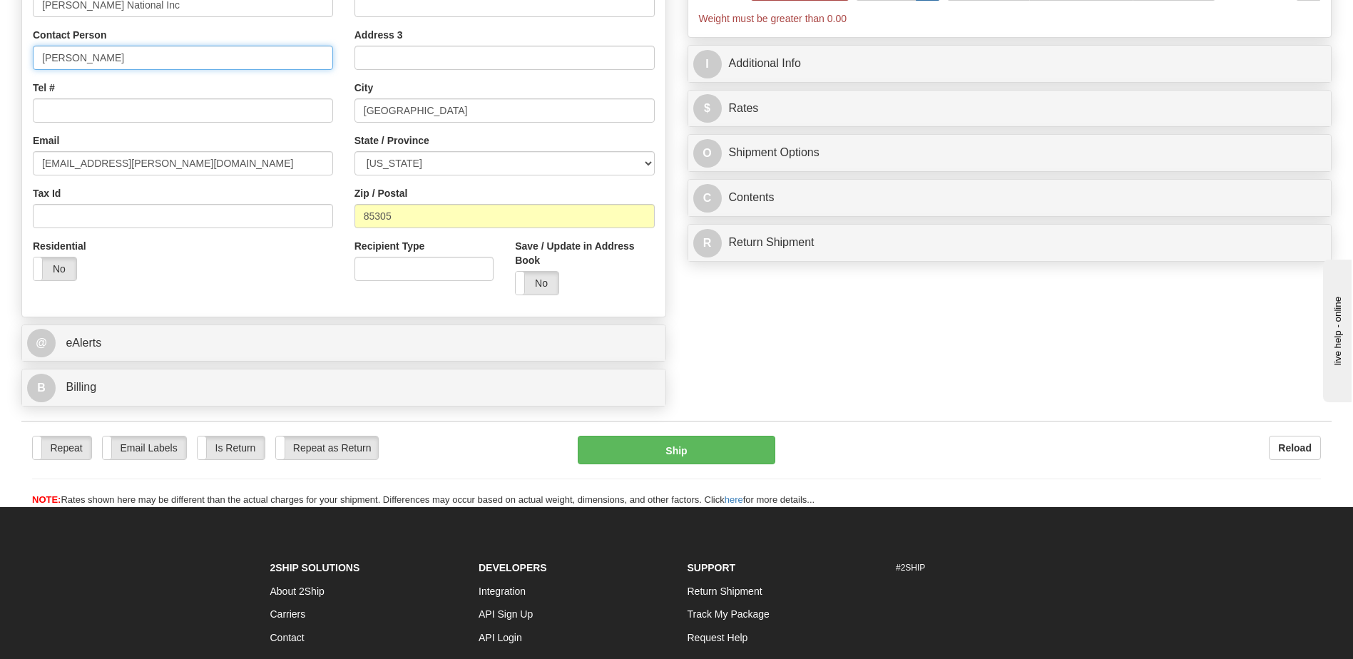
scroll to position [285, 0]
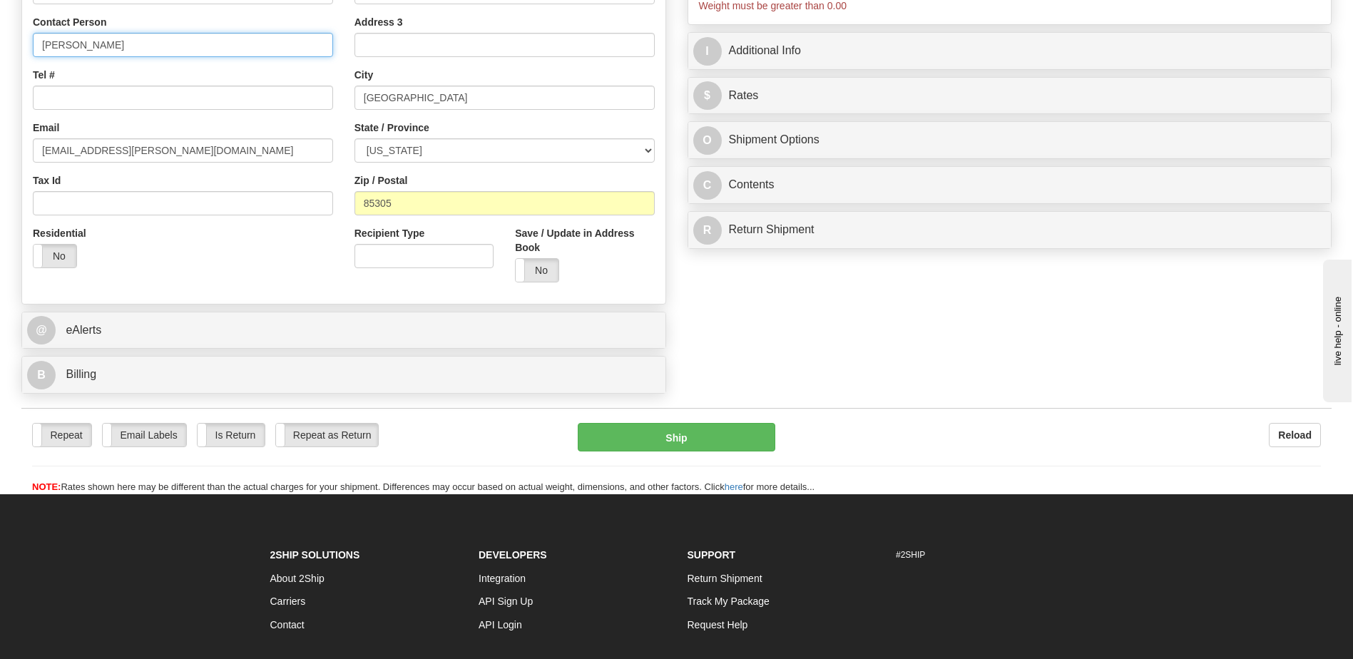
type input "Norma Trybul"
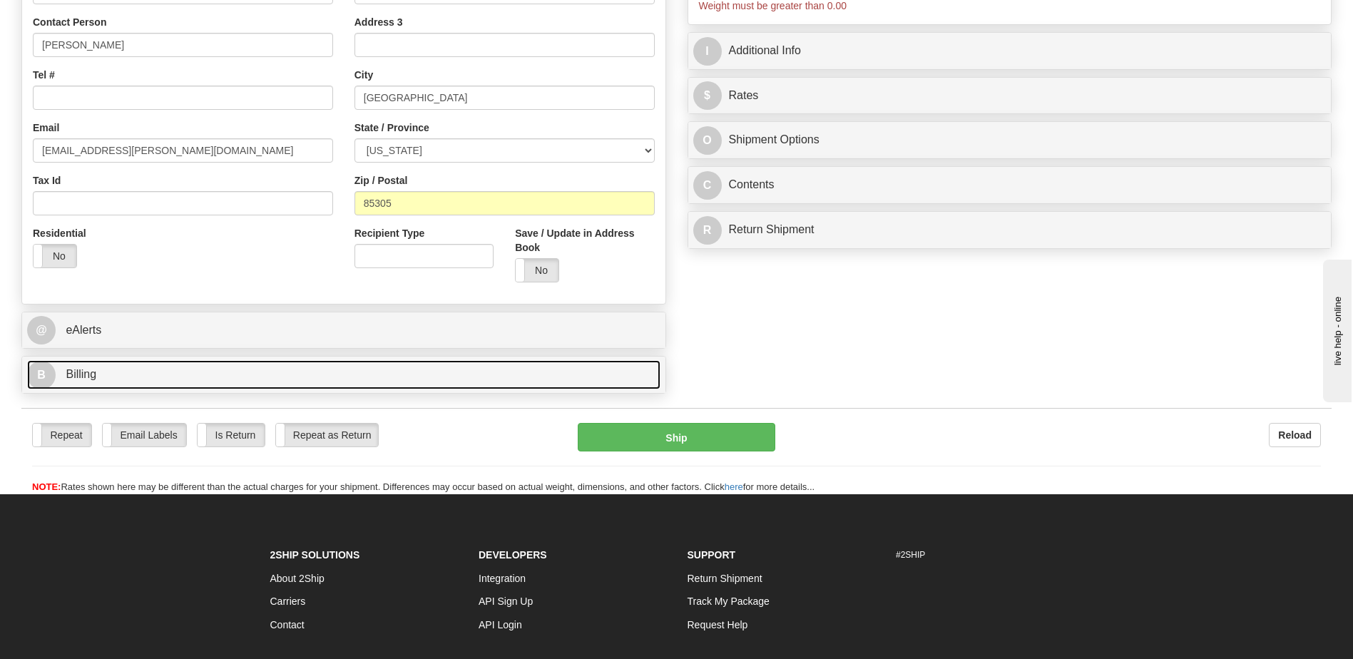
click at [252, 372] on link "B Billing" at bounding box center [343, 374] width 633 height 29
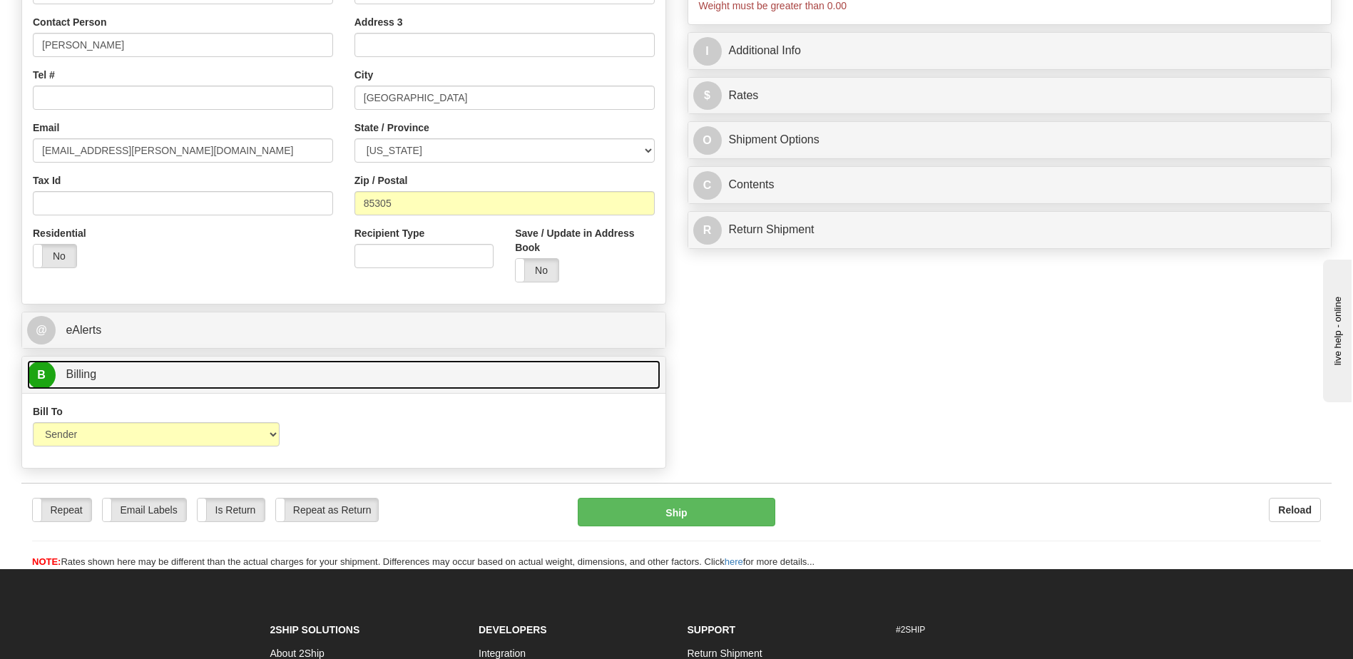
scroll to position [0, 0]
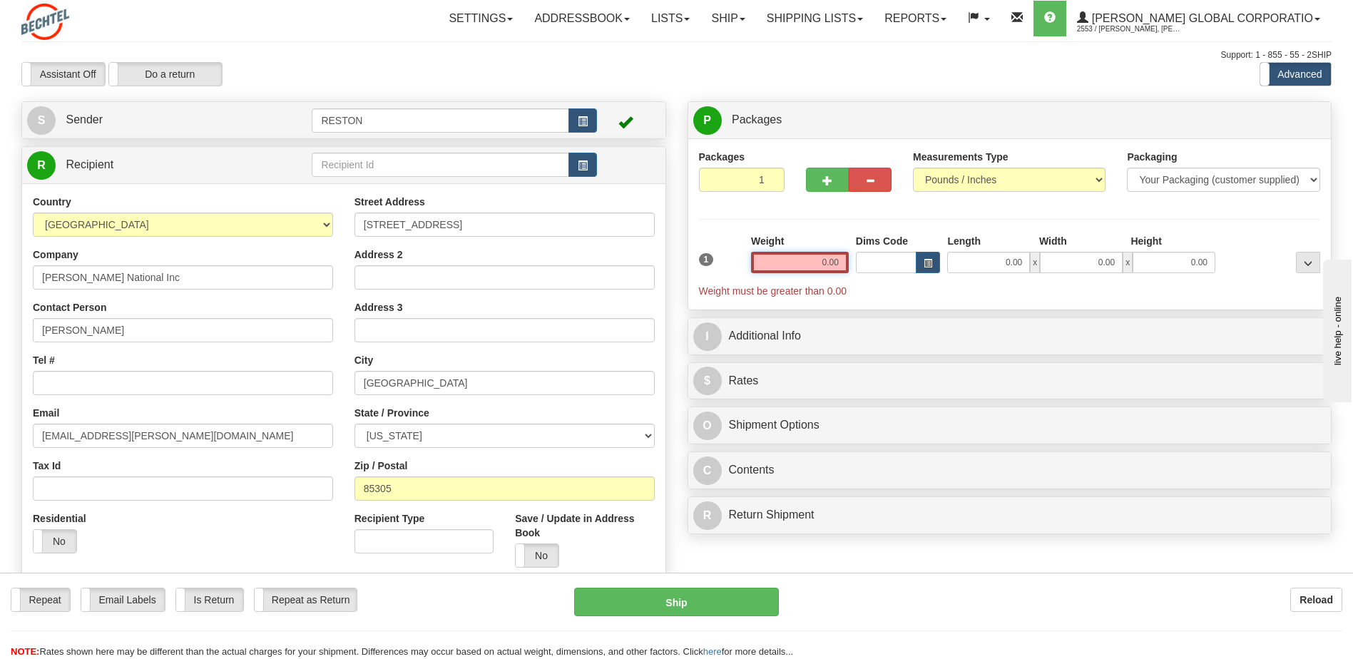
click at [844, 263] on input "0.00" at bounding box center [800, 262] width 98 height 21
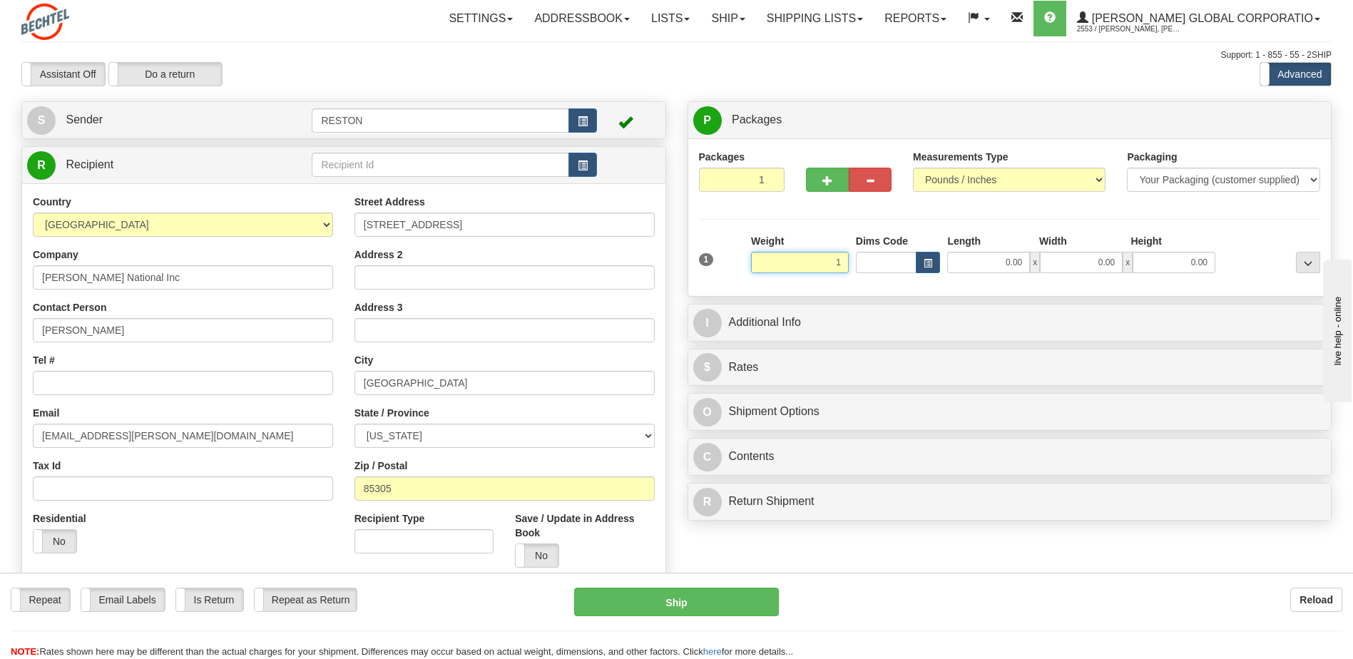
type input "1.00"
type input "859-248-6097"
type input "Business"
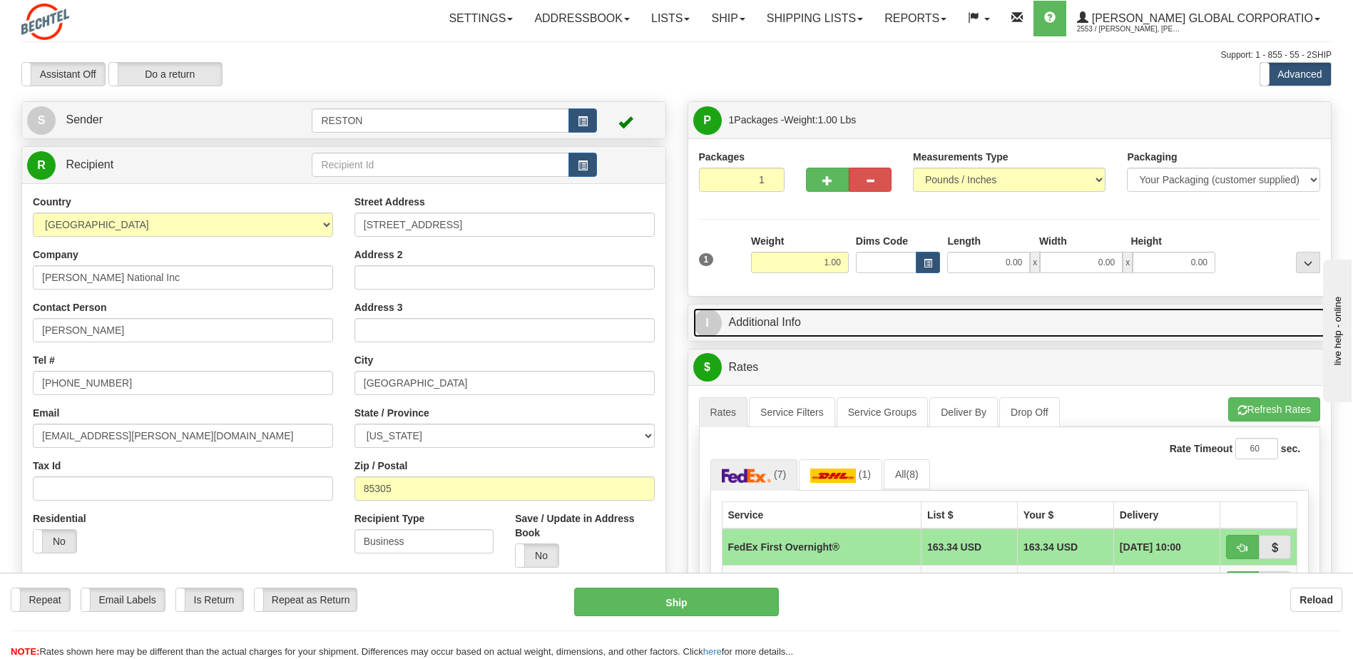
click at [893, 317] on link "I Additional Info" at bounding box center [1009, 322] width 633 height 29
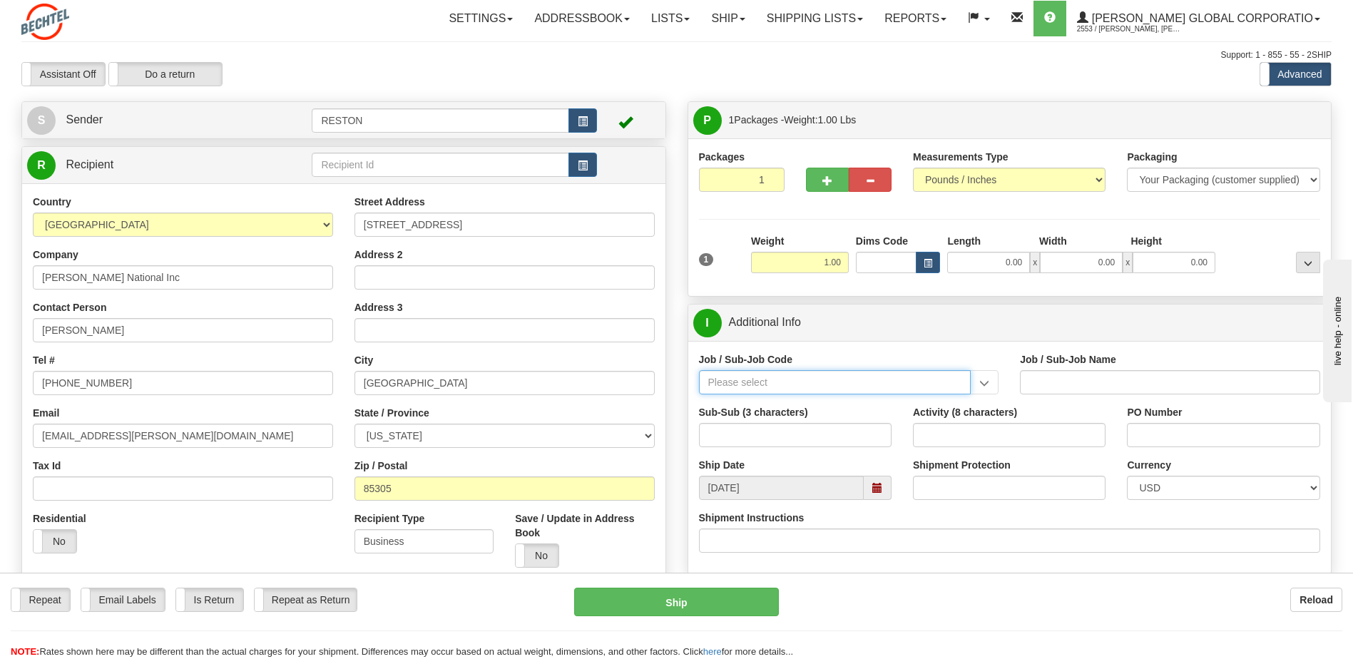
click at [794, 379] on input "Job / Sub-Job Code" at bounding box center [835, 382] width 272 height 24
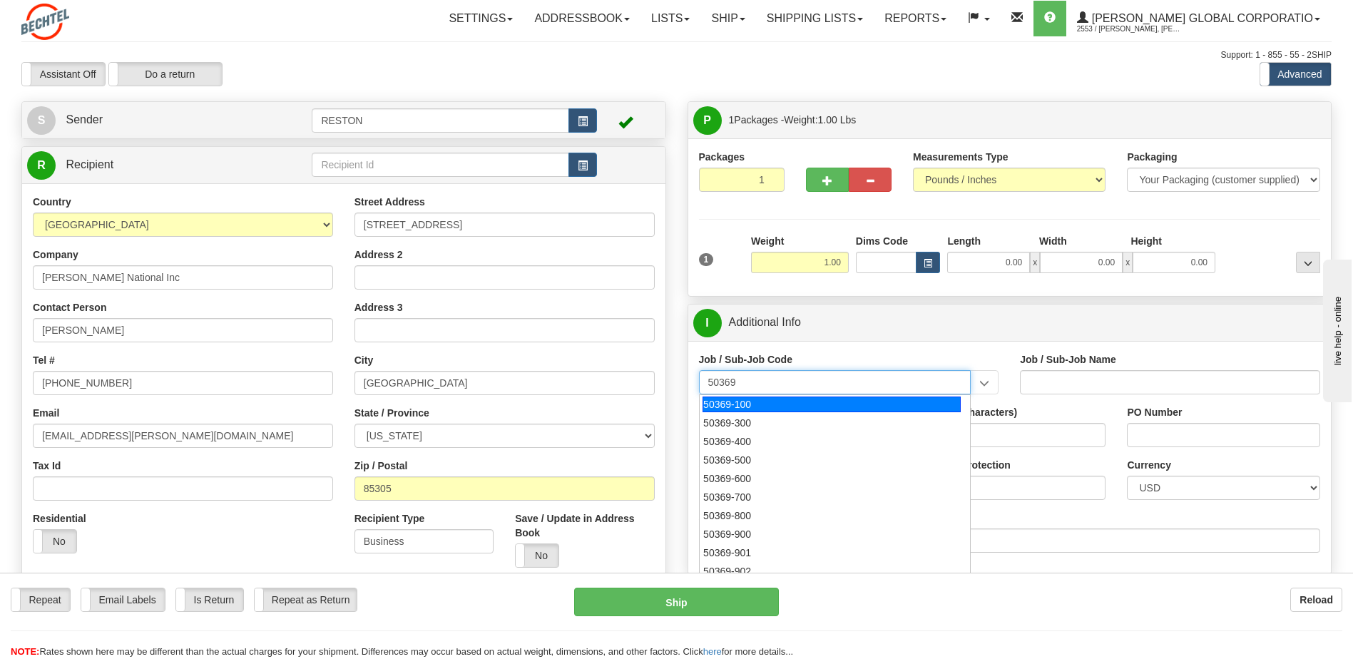
click at [745, 404] on div "50369-100" at bounding box center [831, 405] width 258 height 16
type input "50369-100"
type input "NS&E HR - RESTON - BSII/BNI NON-PROJECT"
type input "50369-100"
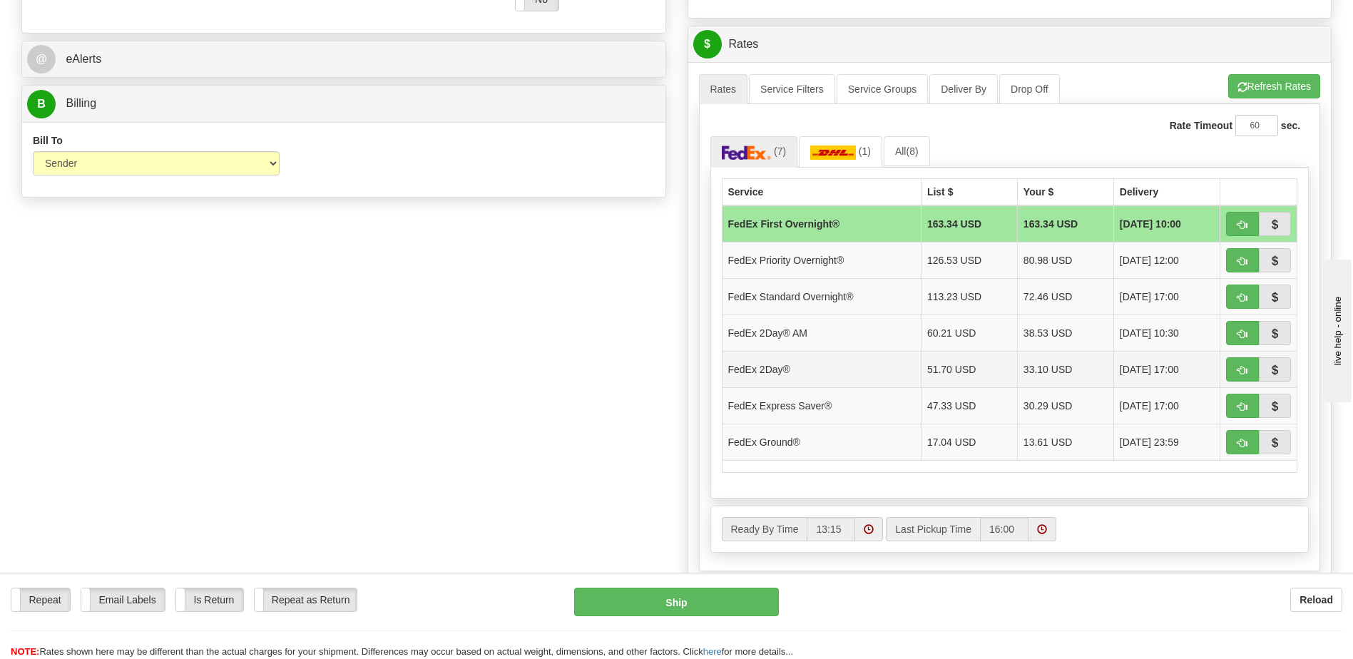
scroll to position [571, 0]
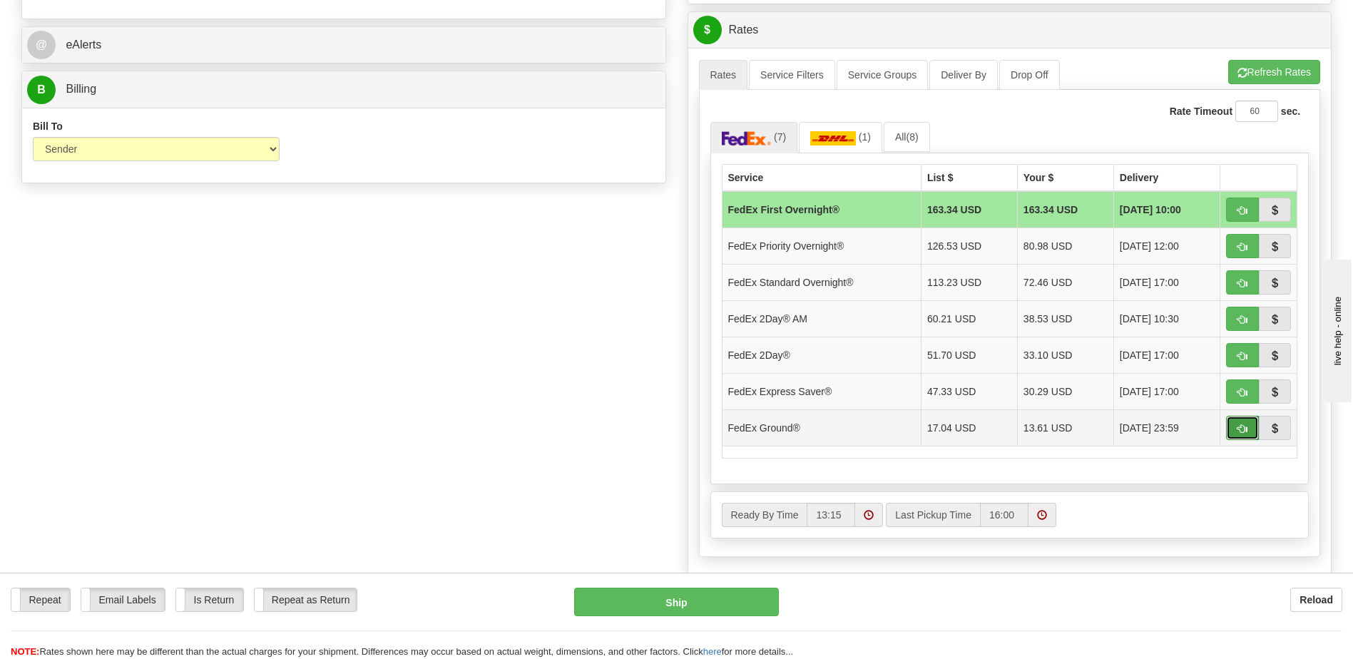
click at [1241, 425] on span "button" at bounding box center [1242, 428] width 10 height 9
type input "92"
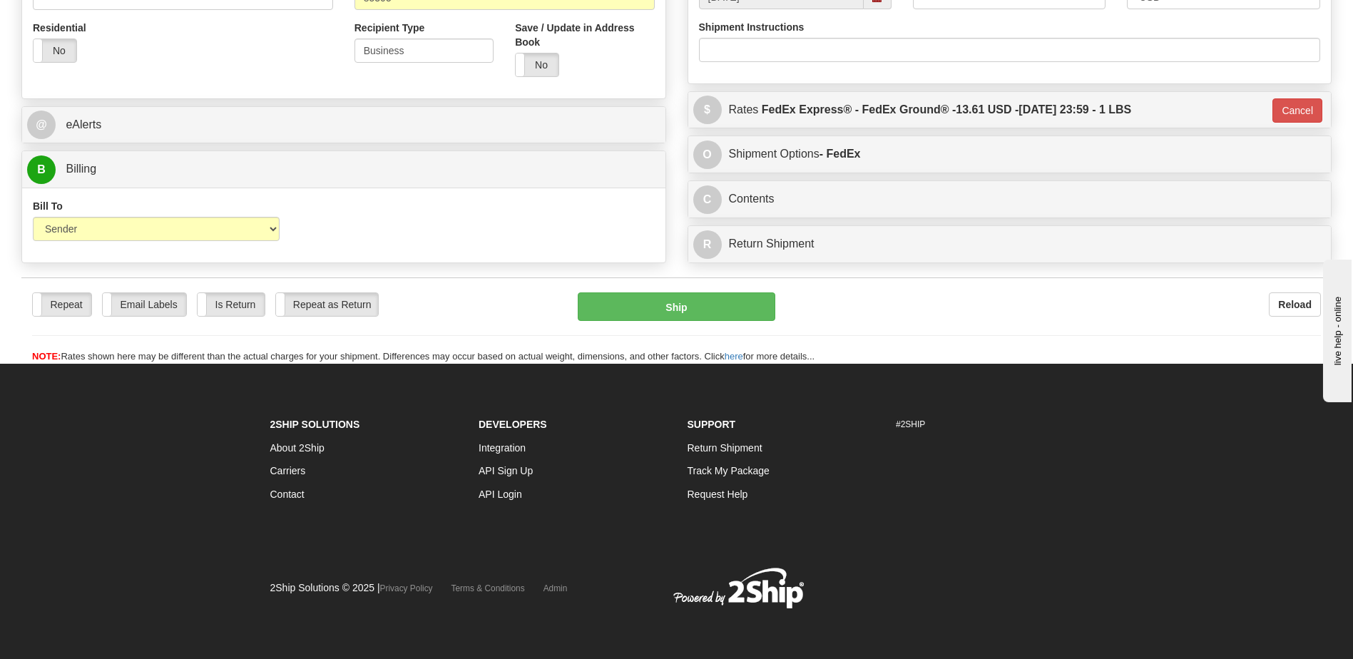
scroll to position [491, 0]
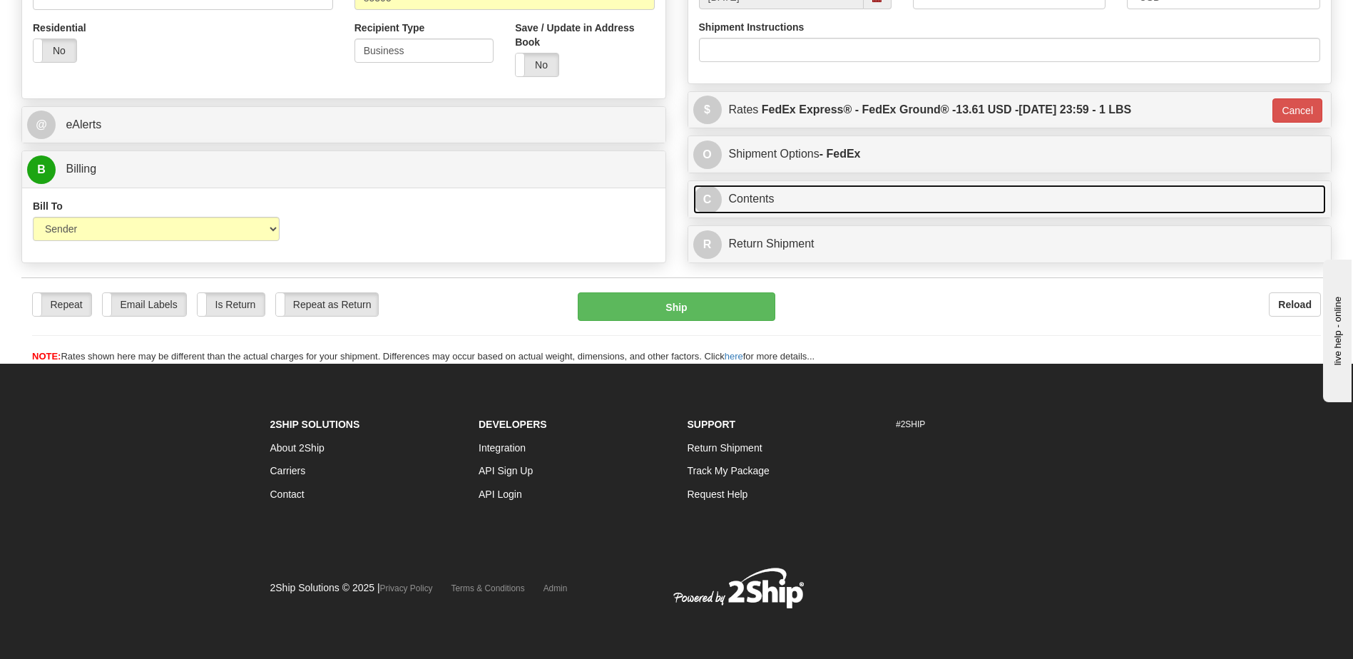
click at [963, 194] on link "C Contents" at bounding box center [1009, 199] width 633 height 29
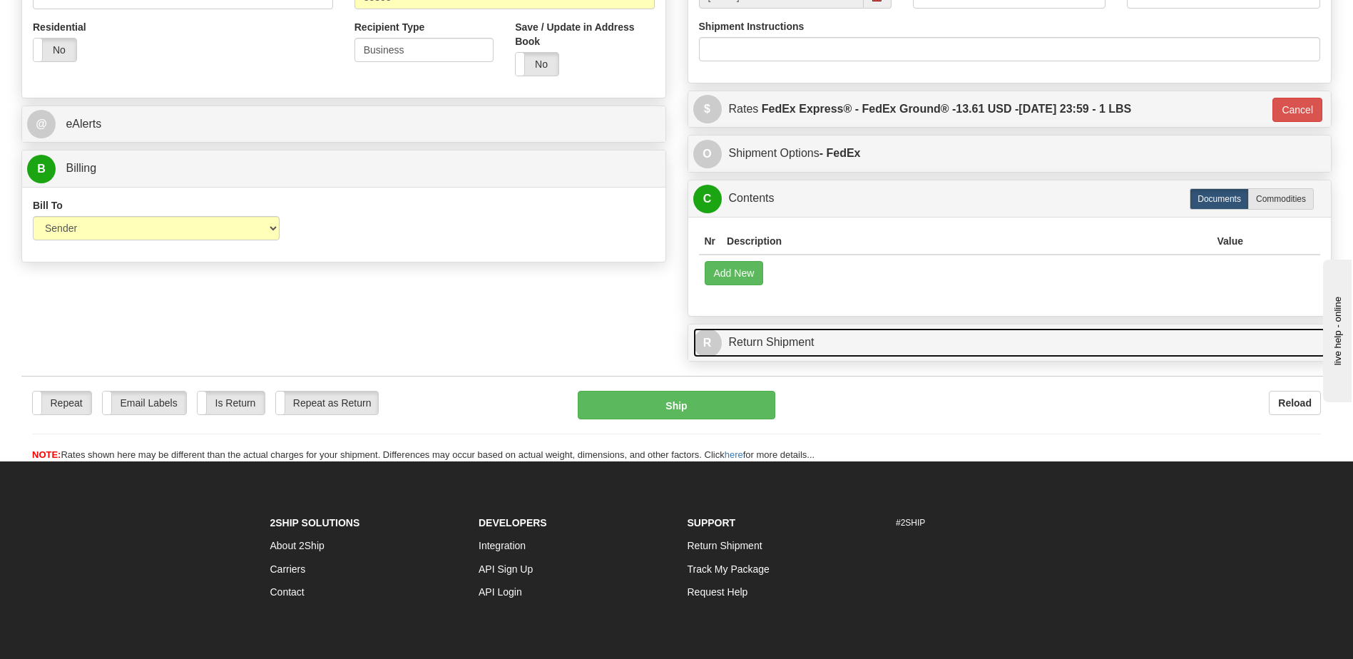
click at [753, 342] on link "R Return Shipment" at bounding box center [1009, 342] width 633 height 29
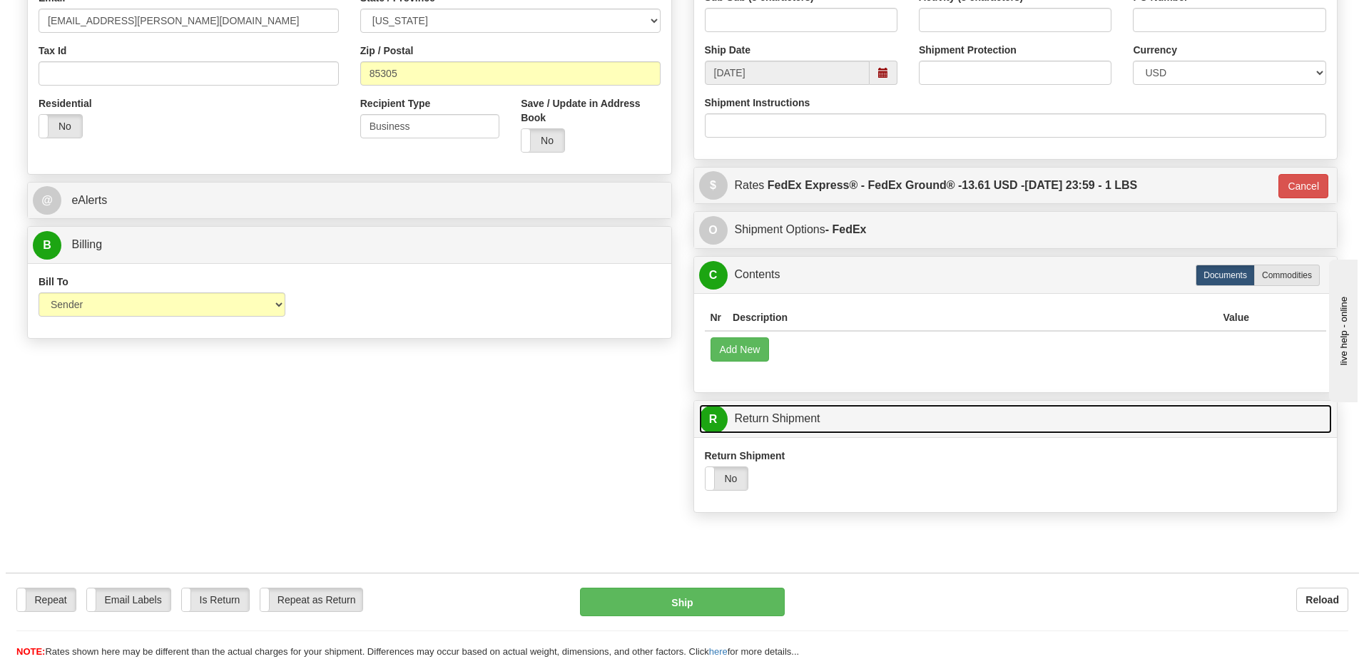
scroll to position [428, 0]
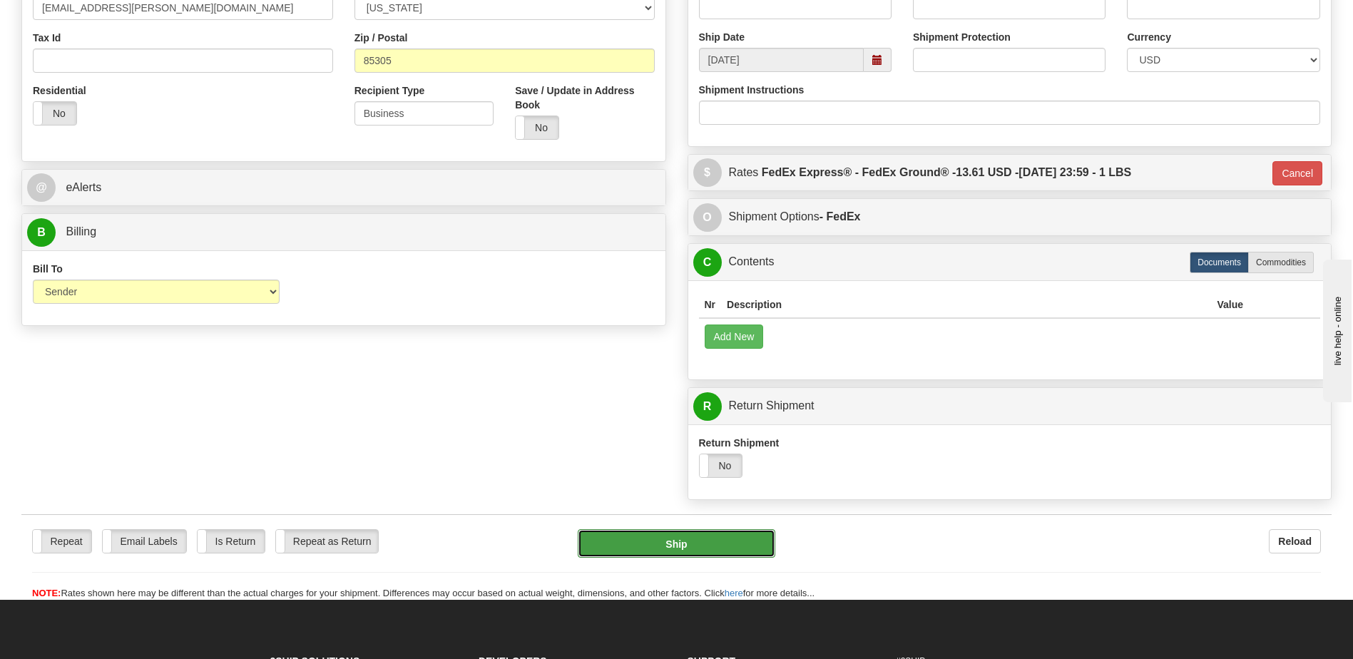
click at [658, 539] on button "Ship" at bounding box center [676, 543] width 197 height 29
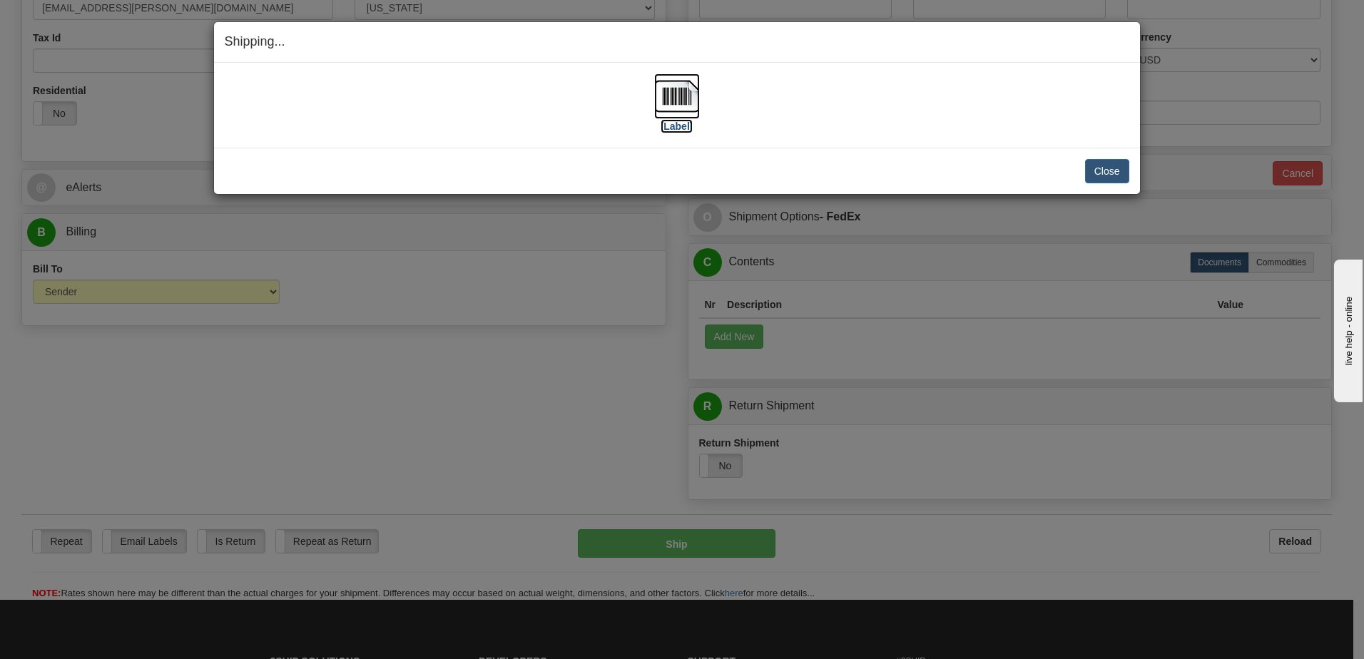
click at [673, 102] on img at bounding box center [677, 96] width 46 height 46
click at [1104, 169] on button "Close" at bounding box center [1107, 171] width 44 height 24
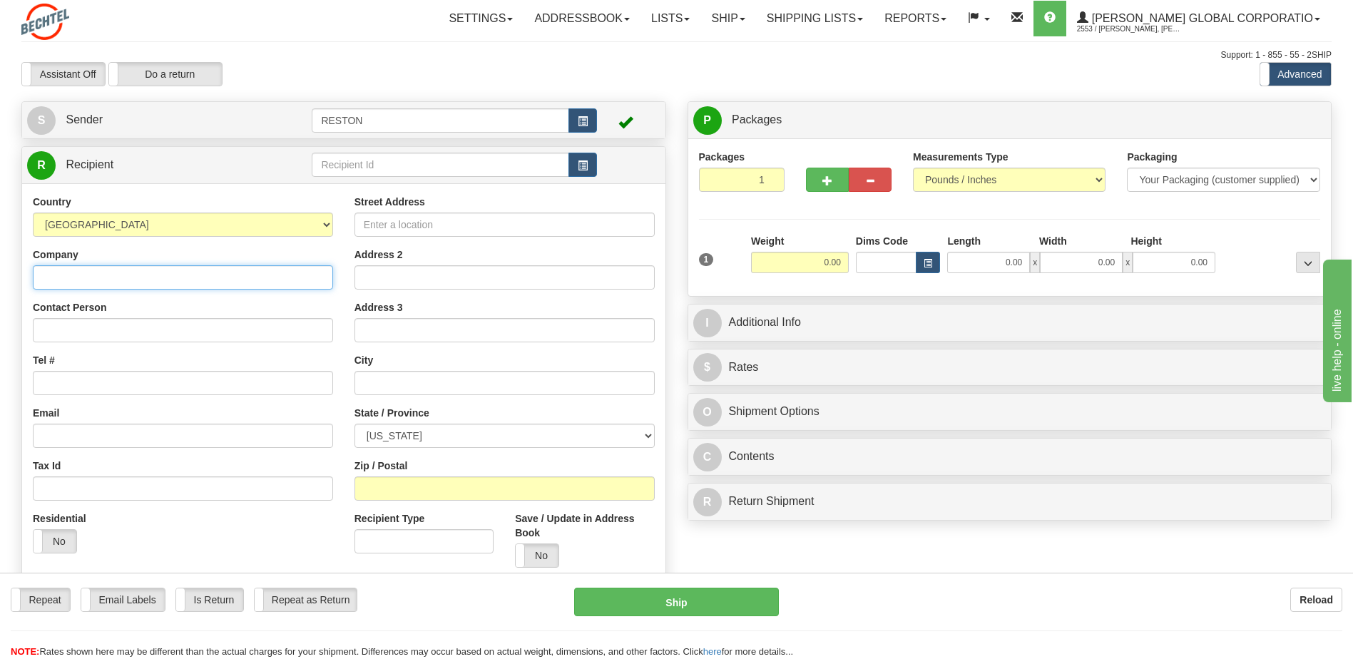
click at [62, 278] on input "Company" at bounding box center [183, 277] width 300 height 24
type input "B"
type input "Bechtel - PCAPP"
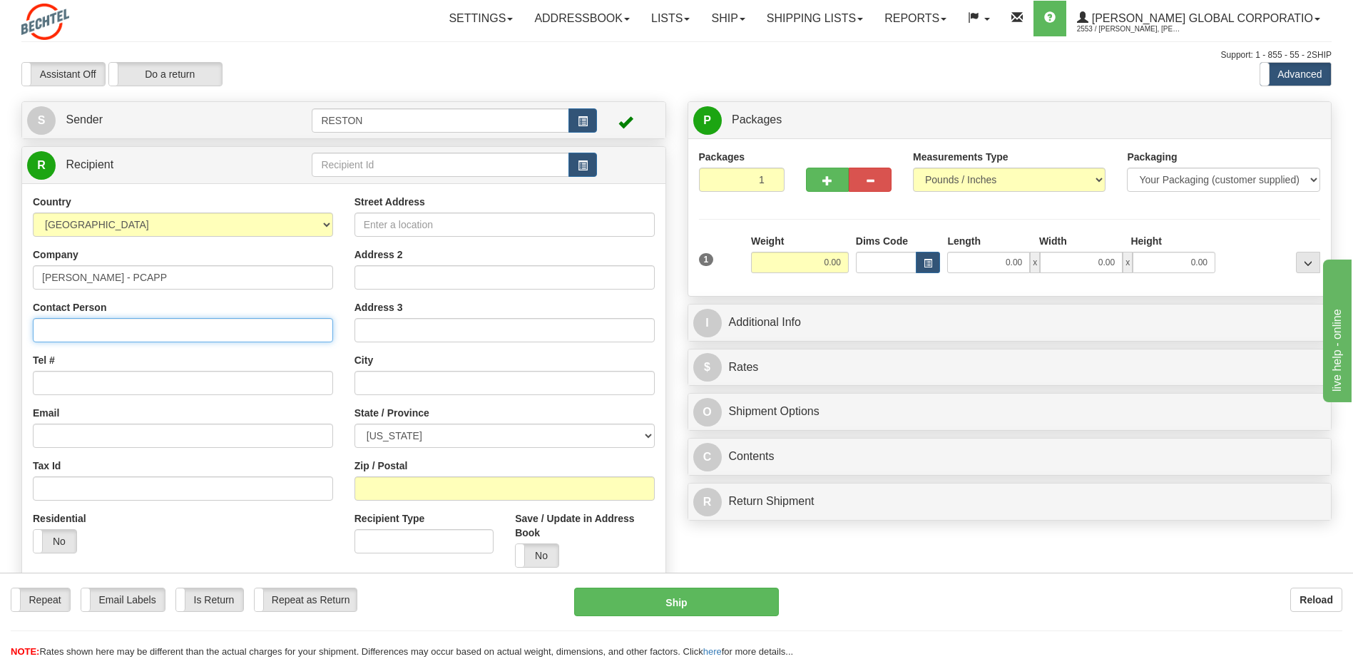
click at [53, 329] on input "Contact Person" at bounding box center [183, 330] width 300 height 24
type input "Frances Alexander"
type input "falexand@bechtel.us"
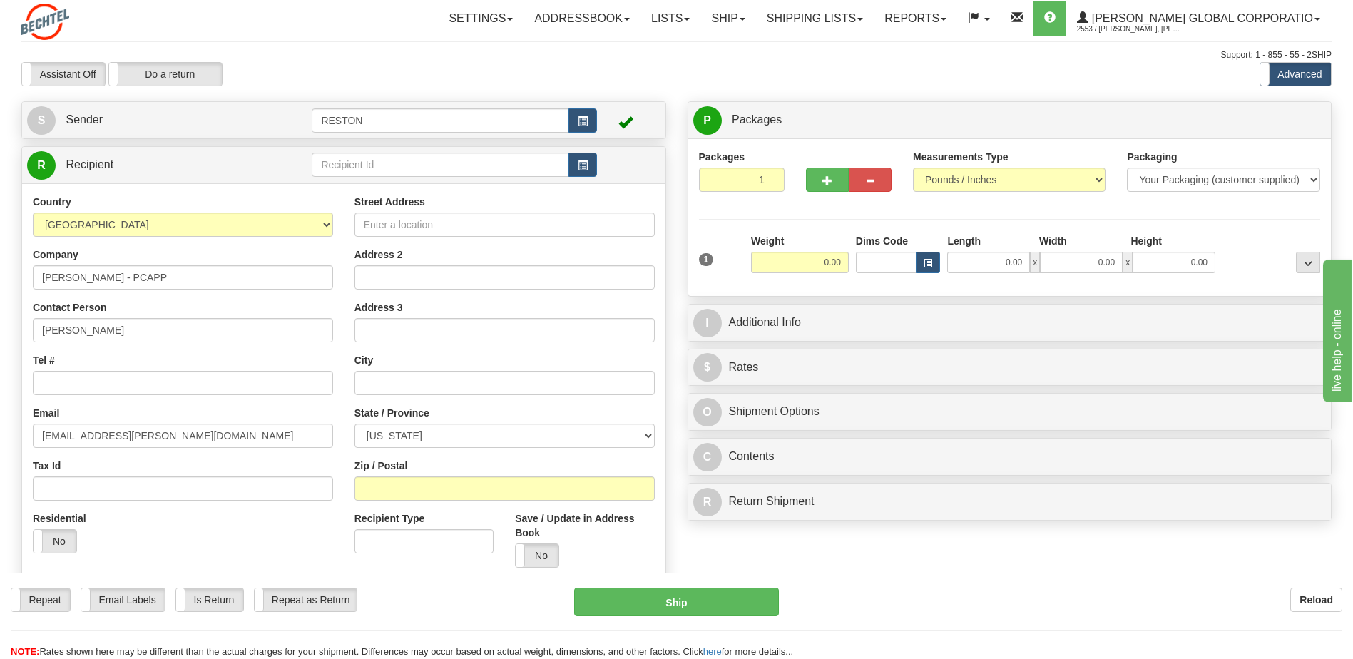
type input "45825 Hwy 96 East"
type input "Pueblo"
select select "CO"
type input "81006"
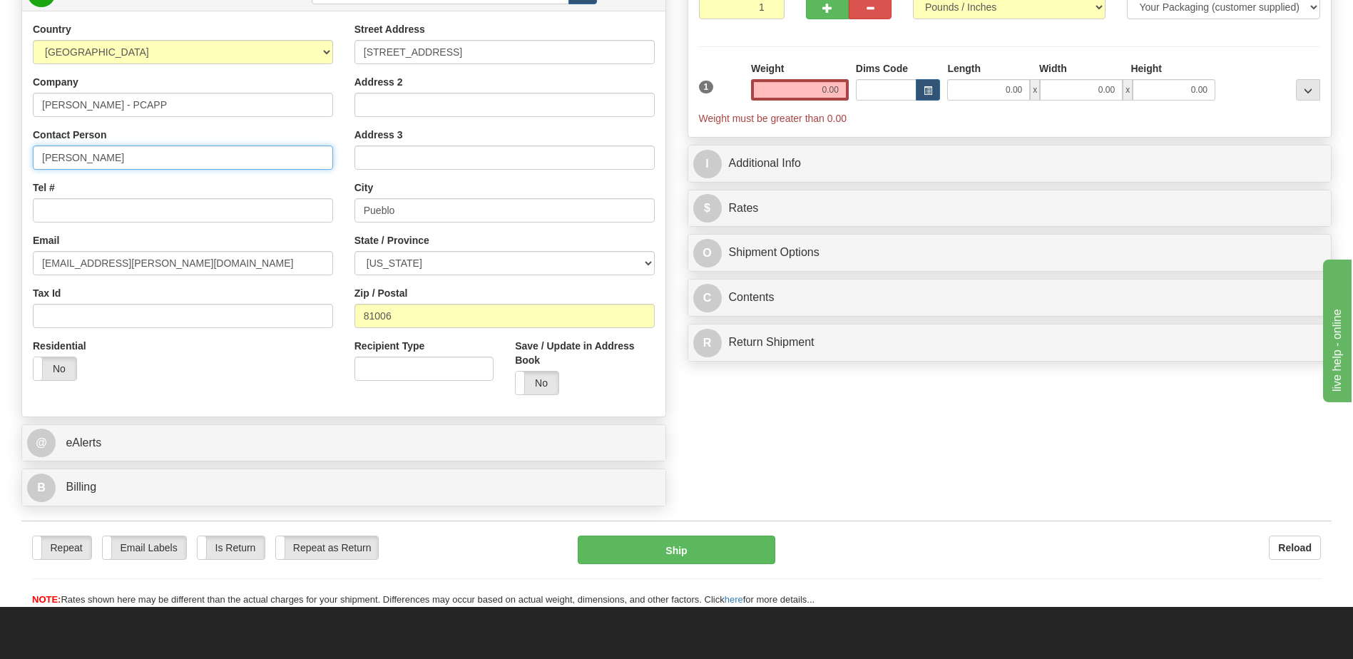
scroll to position [214, 0]
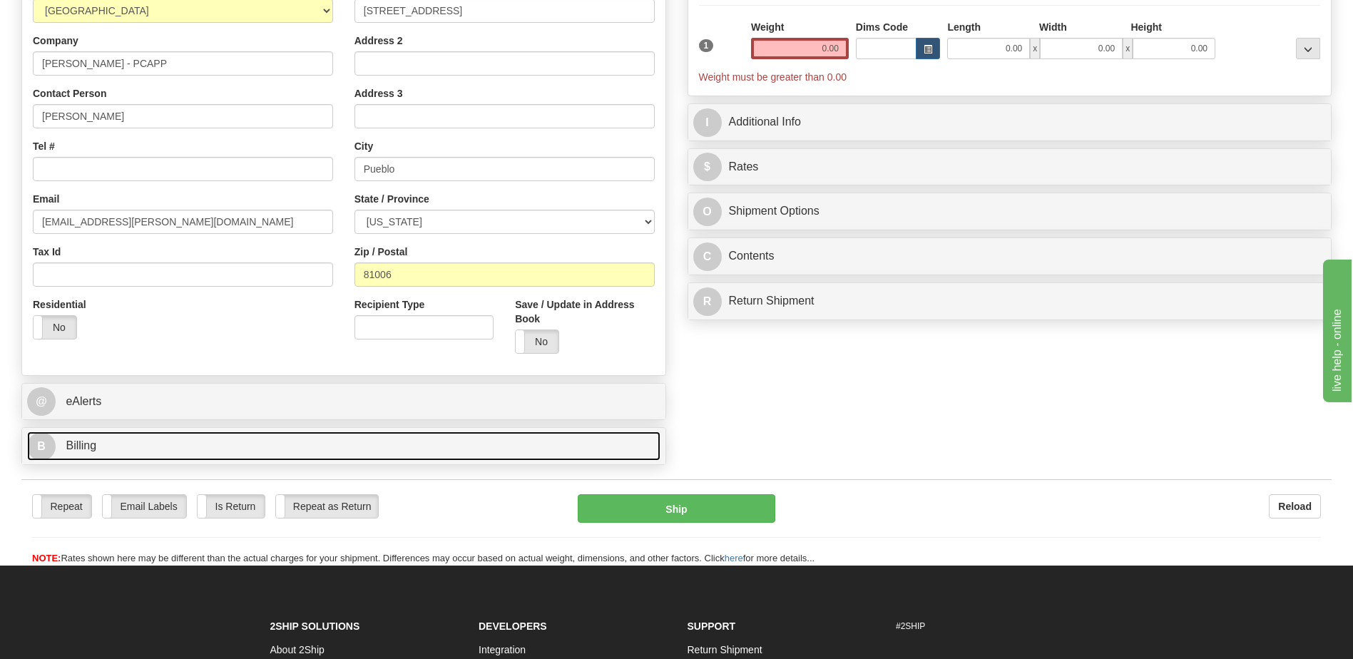
click at [353, 459] on link "B Billing" at bounding box center [343, 445] width 633 height 29
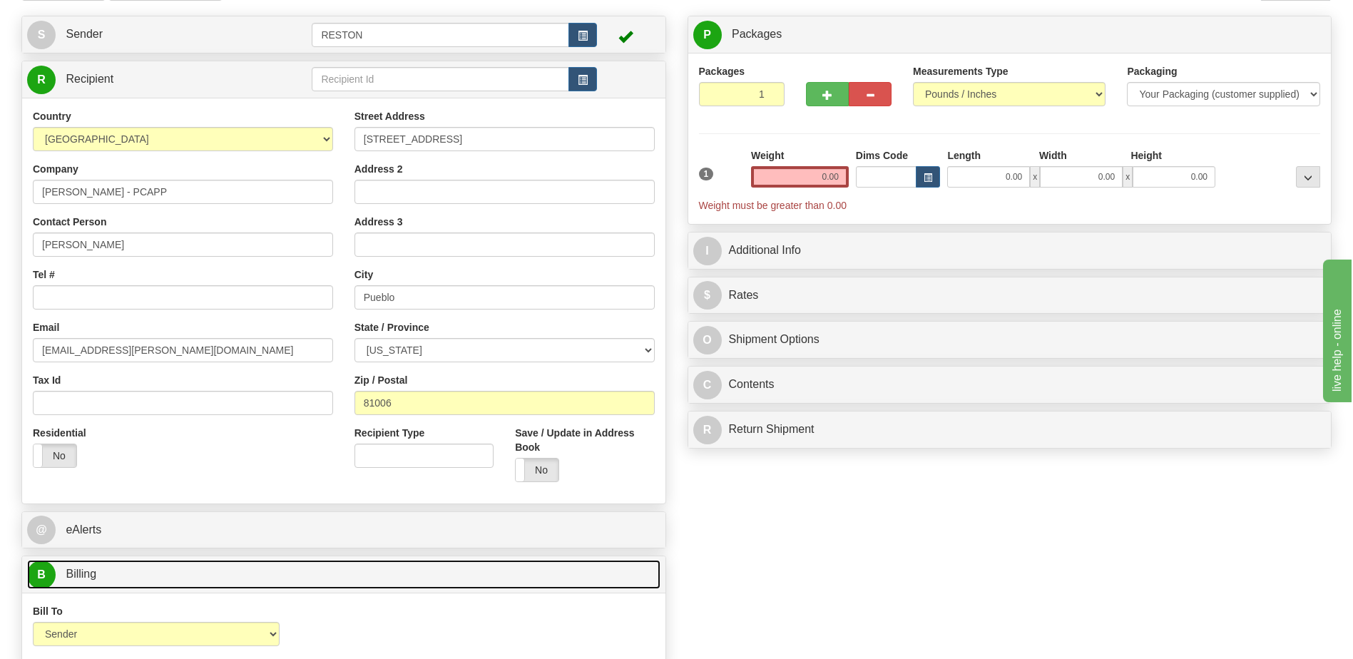
scroll to position [0, 0]
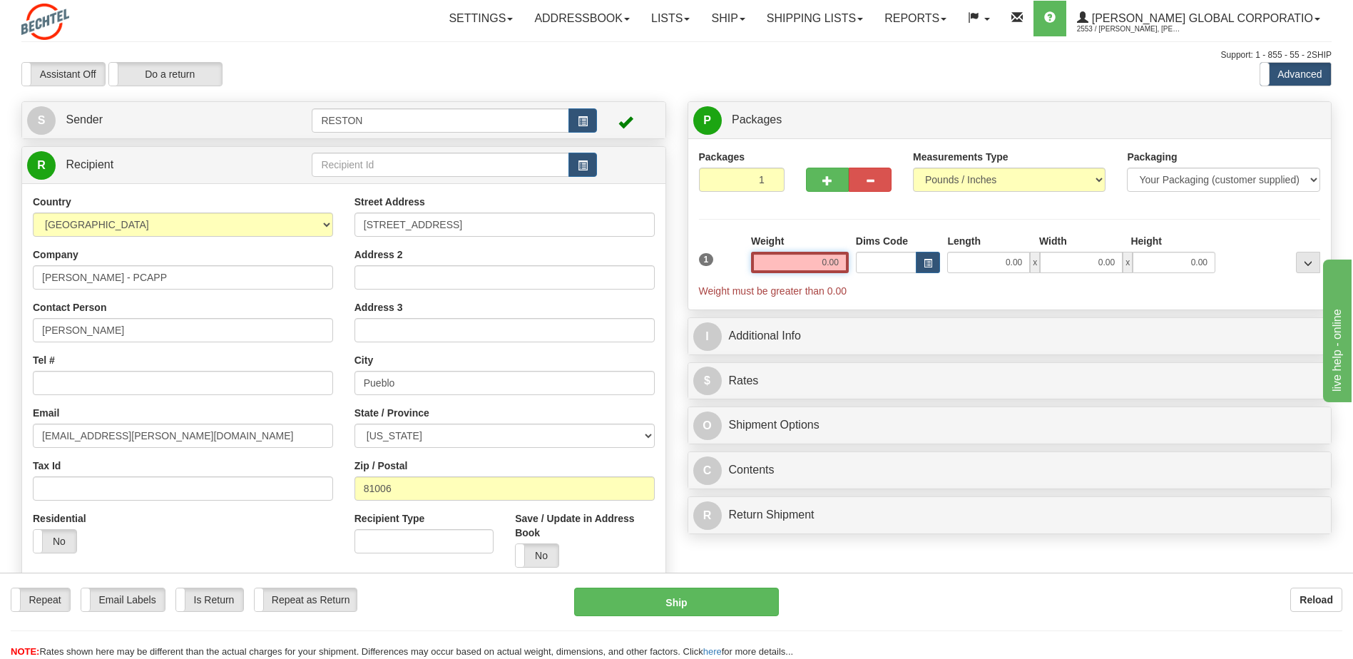
click at [839, 258] on input "0.00" at bounding box center [800, 262] width 98 height 21
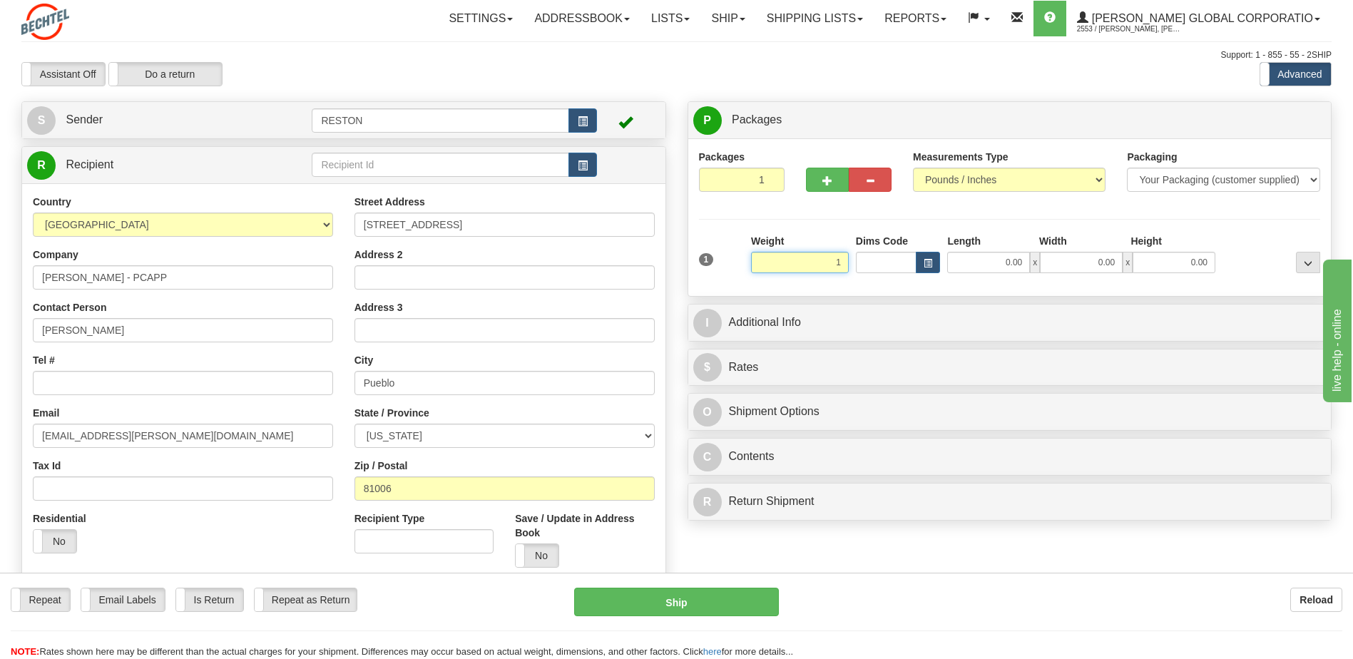
type input "1.00"
type input "859-248-6097"
type input "Business"
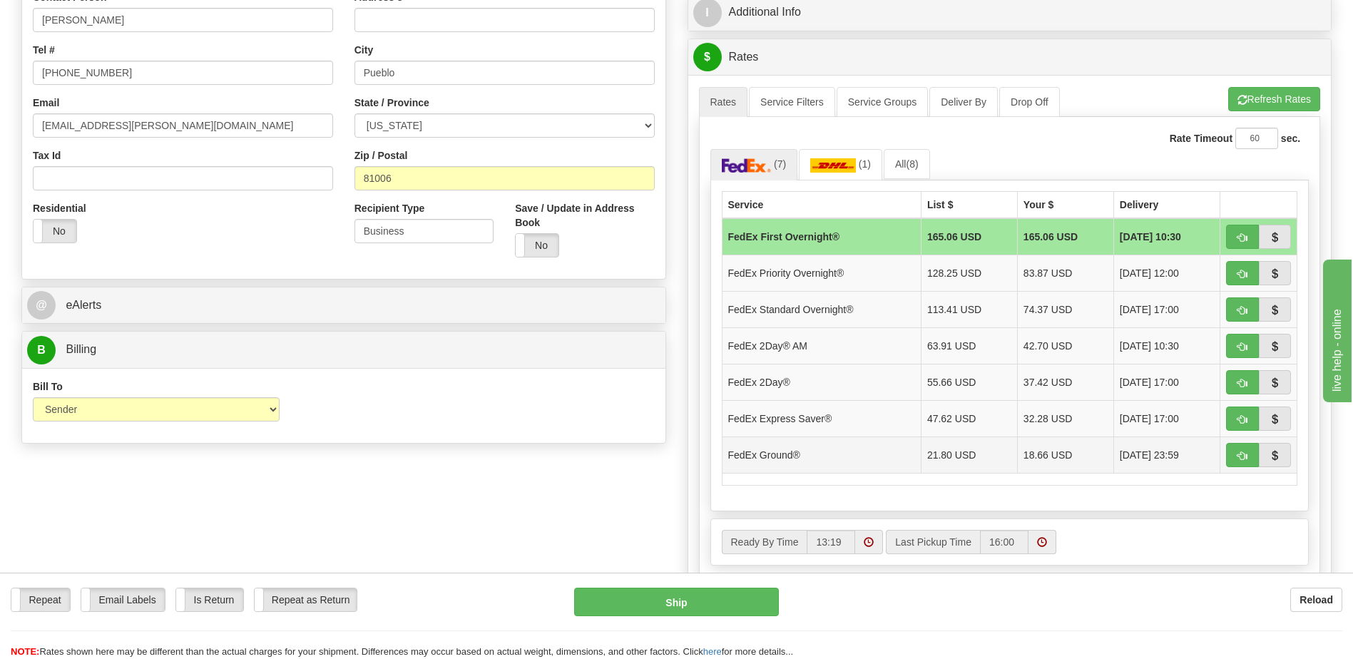
scroll to position [357, 0]
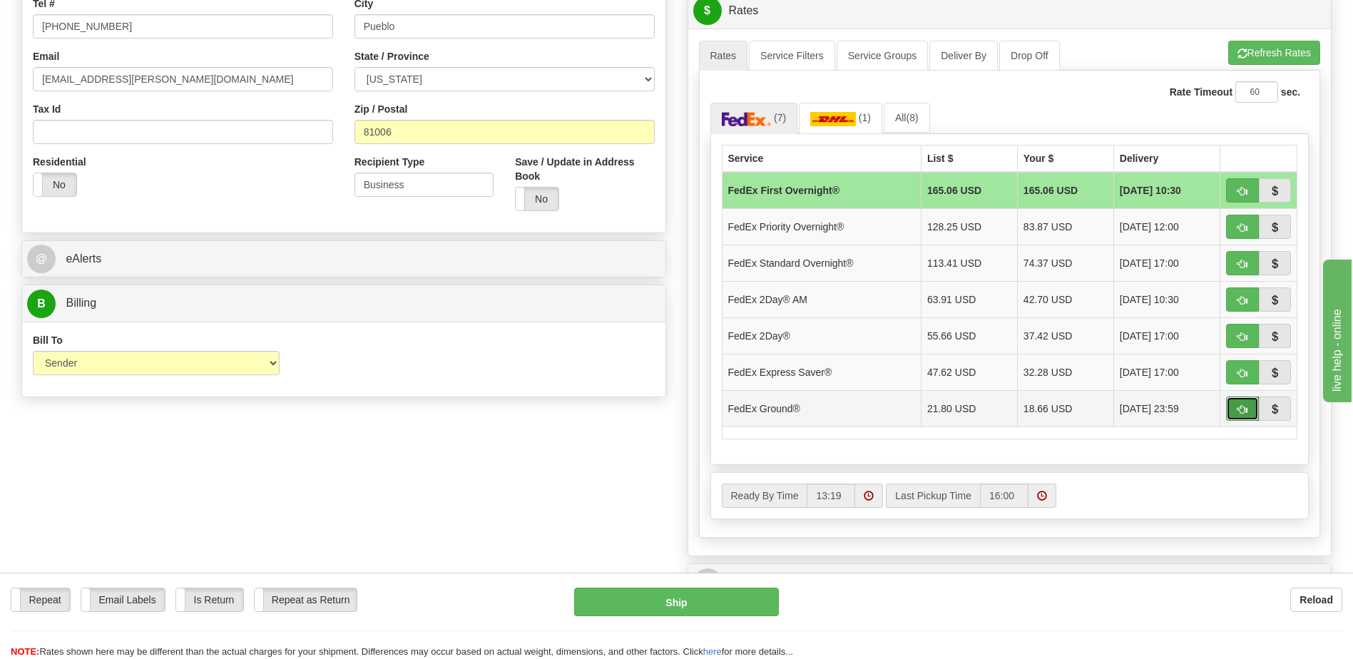
click at [1243, 407] on span "button" at bounding box center [1242, 409] width 10 height 9
type input "92"
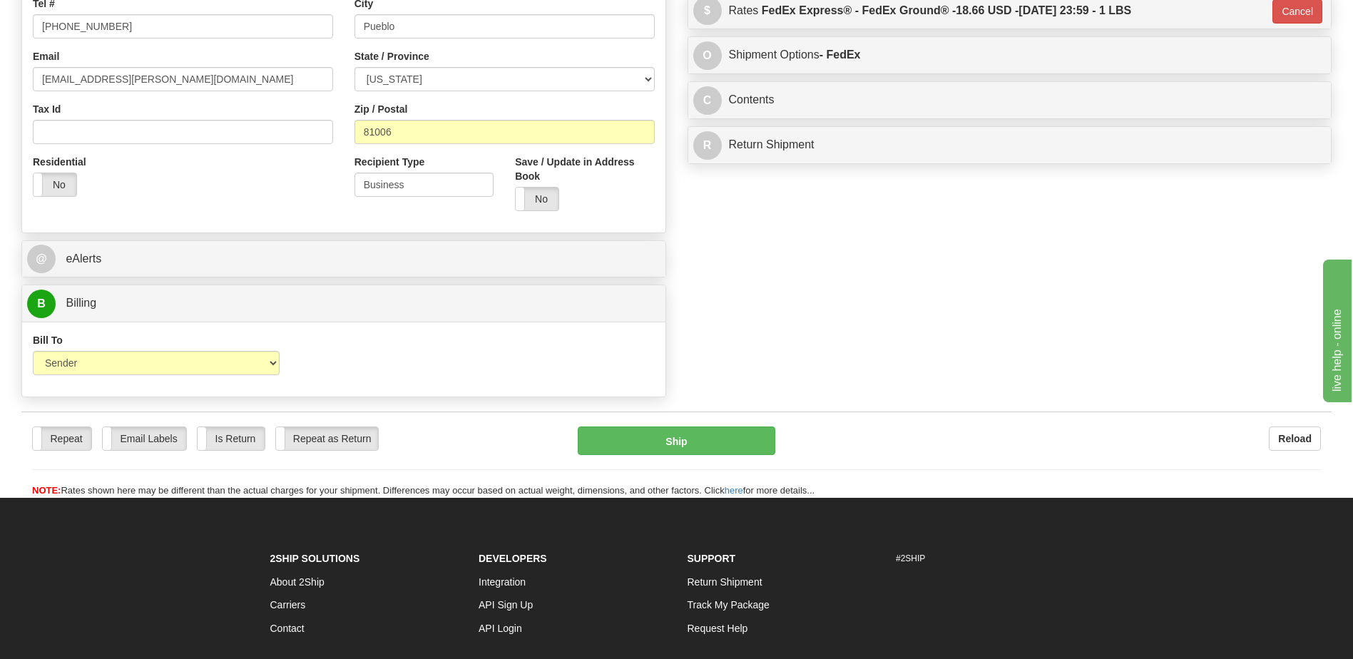
scroll to position [0, 0]
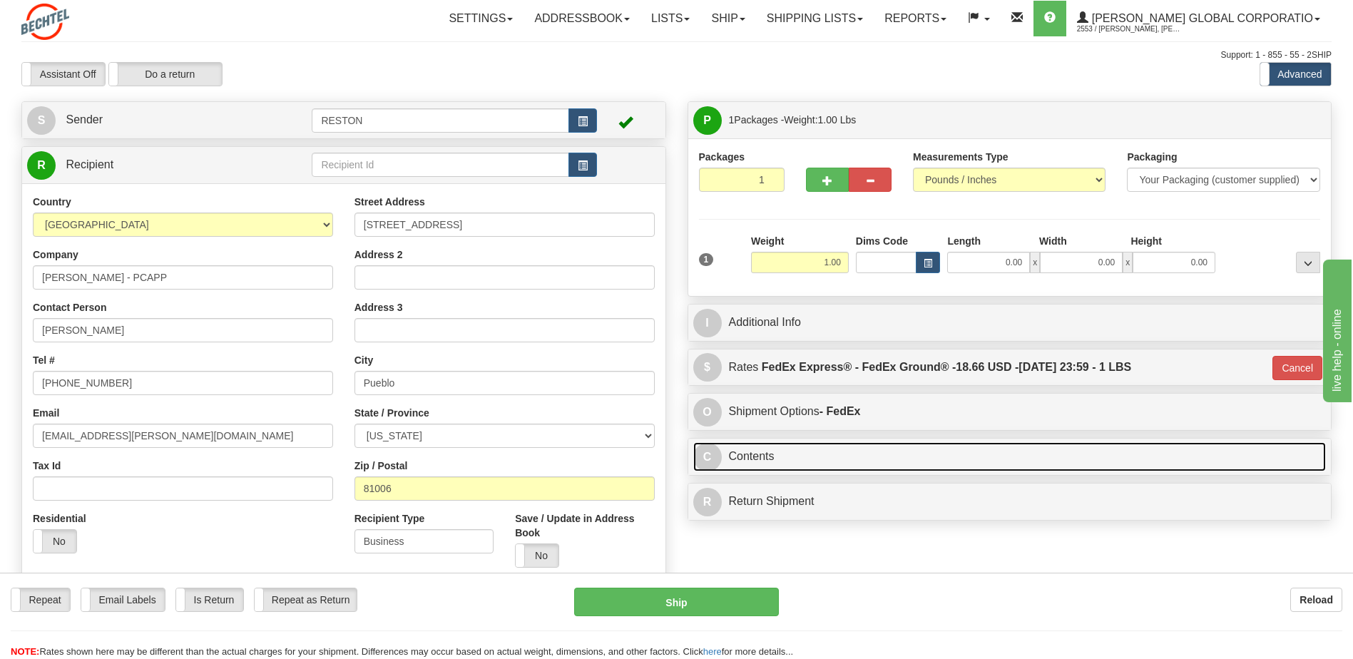
click at [962, 449] on link "C Contents" at bounding box center [1009, 456] width 633 height 29
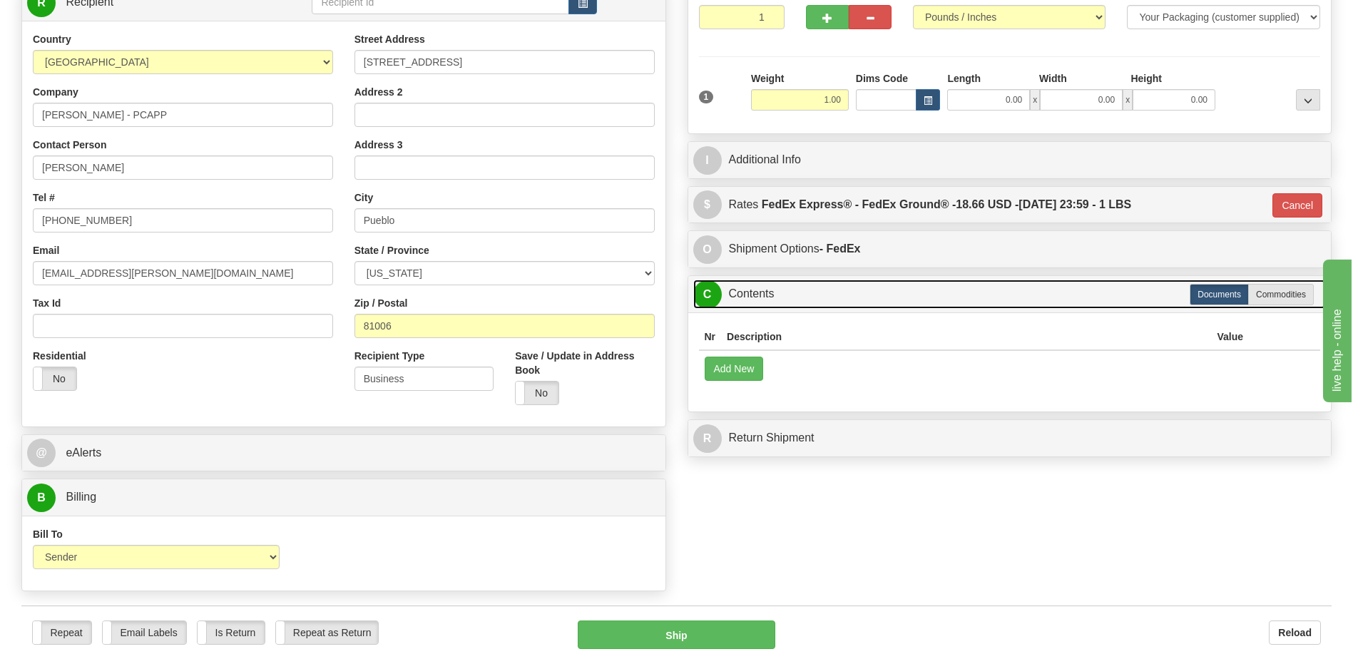
scroll to position [214, 0]
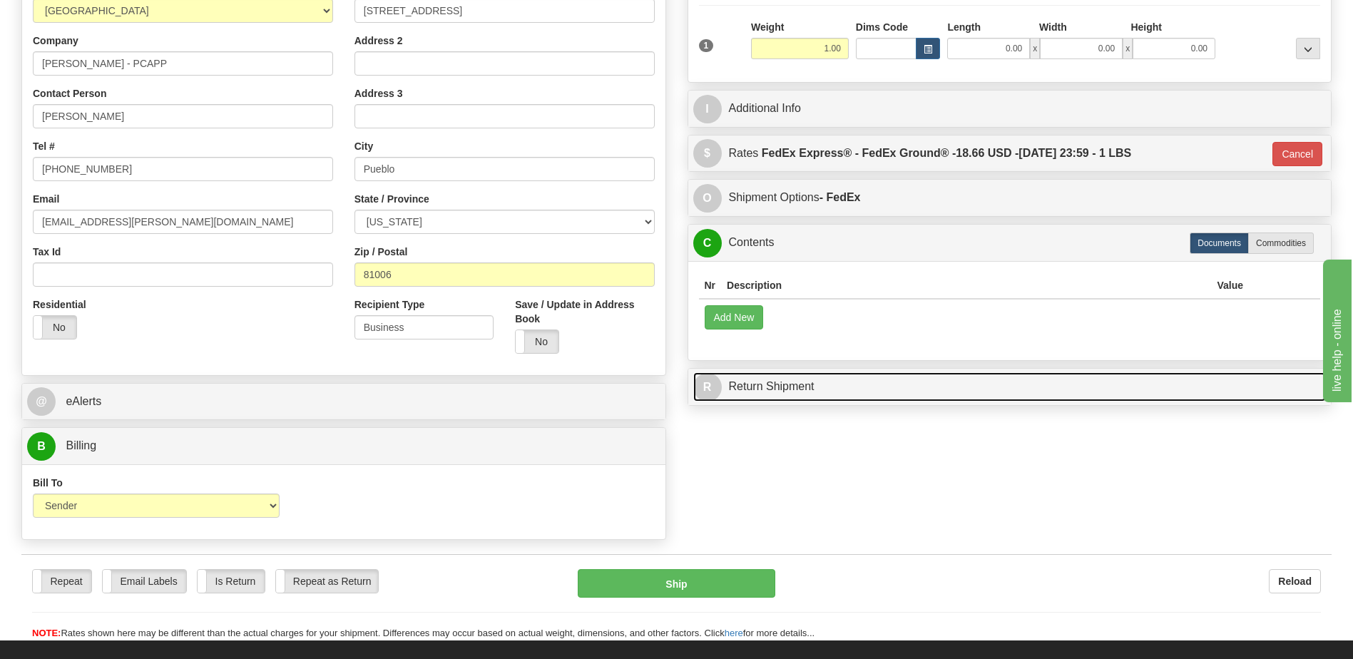
click at [892, 394] on link "R Return Shipment" at bounding box center [1009, 386] width 633 height 29
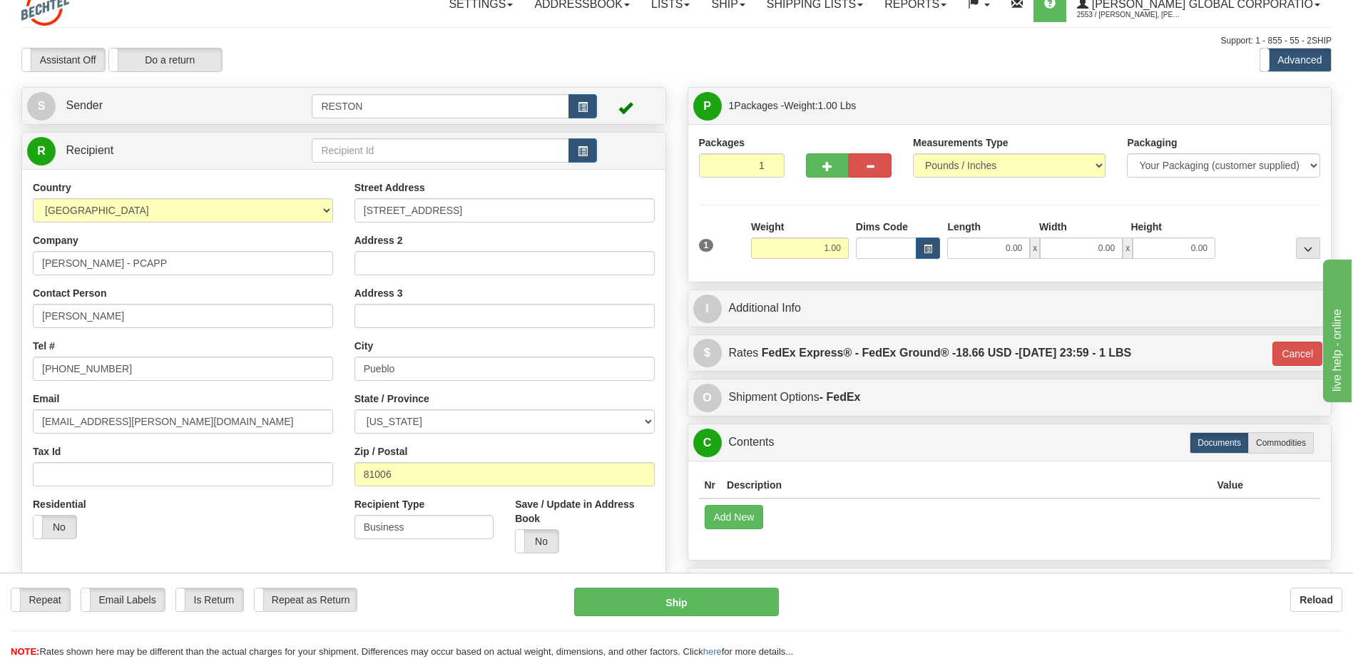
scroll to position [0, 0]
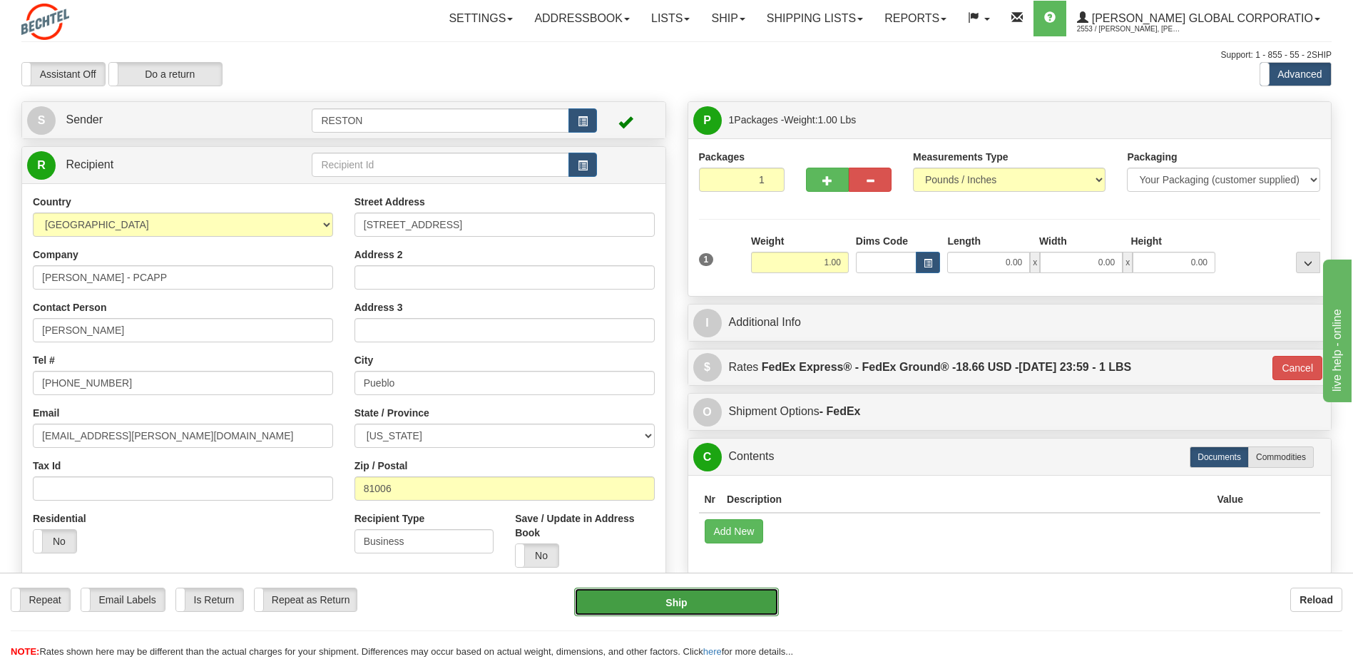
click at [719, 603] on button "Ship" at bounding box center [676, 602] width 204 height 29
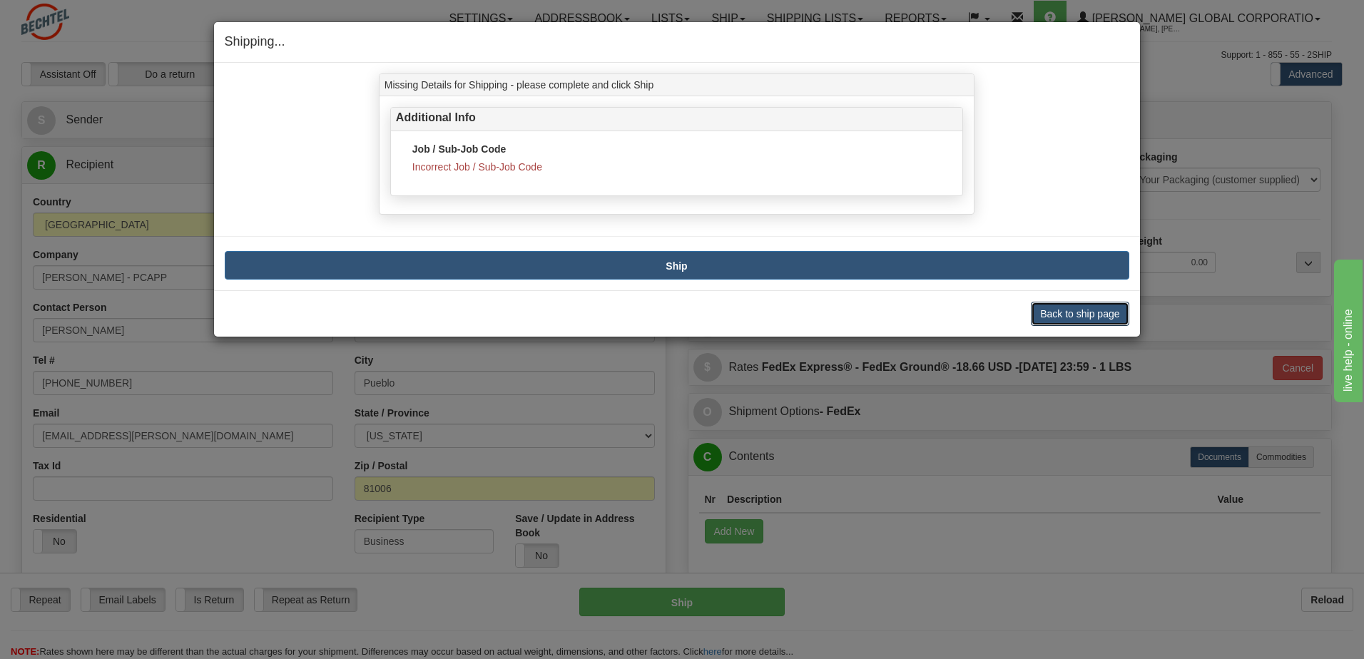
click at [1063, 310] on button "Back to ship page" at bounding box center [1079, 314] width 98 height 24
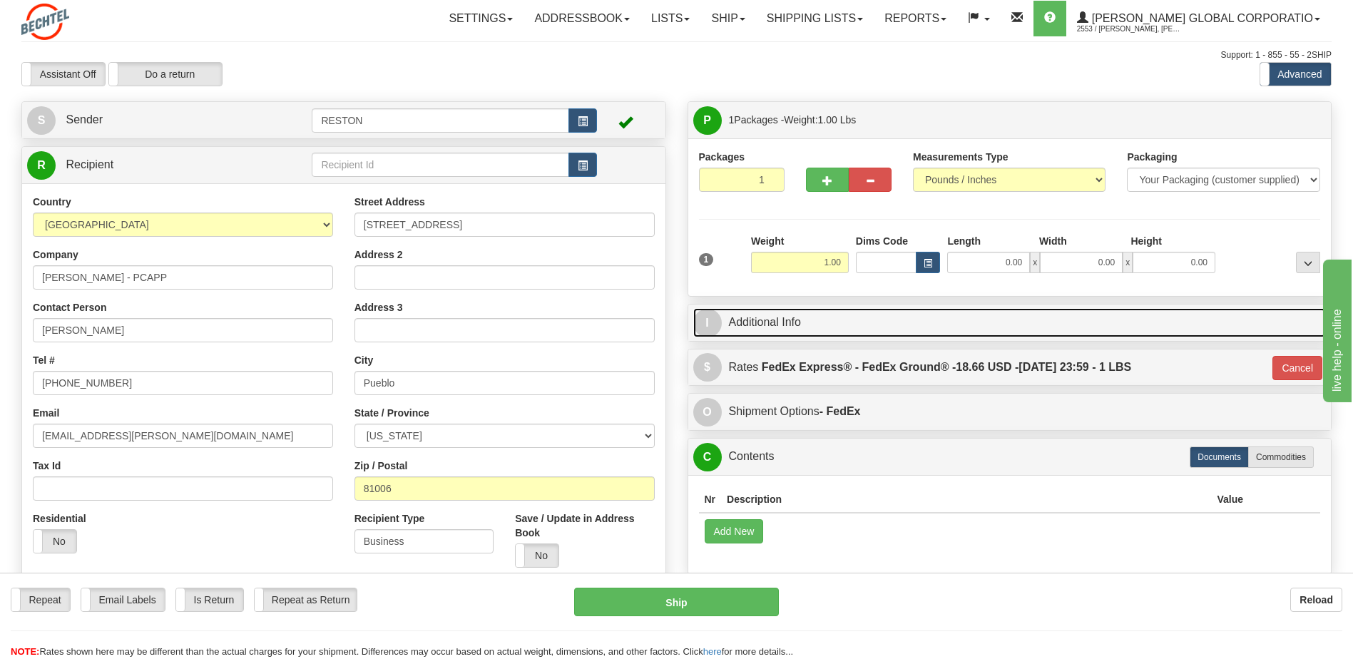
click at [816, 327] on link "I Additional Info" at bounding box center [1009, 322] width 633 height 29
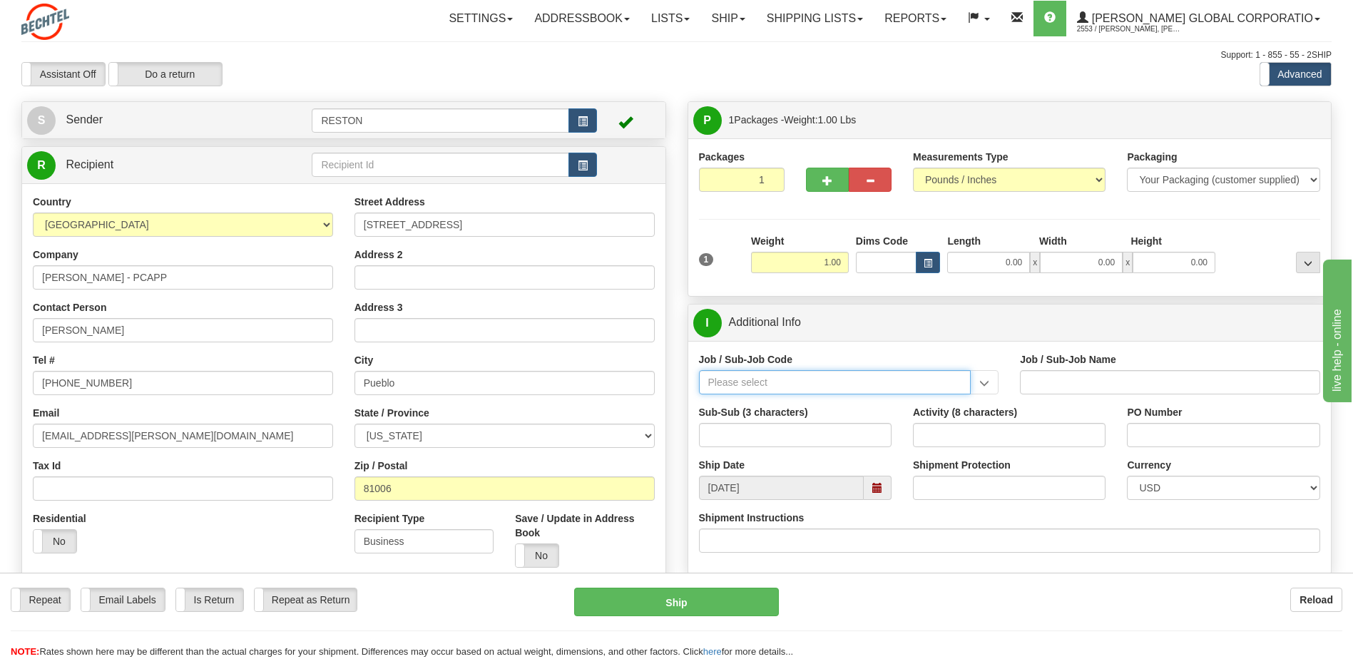
click at [841, 378] on input "Job / Sub-Job Code" at bounding box center [835, 382] width 272 height 24
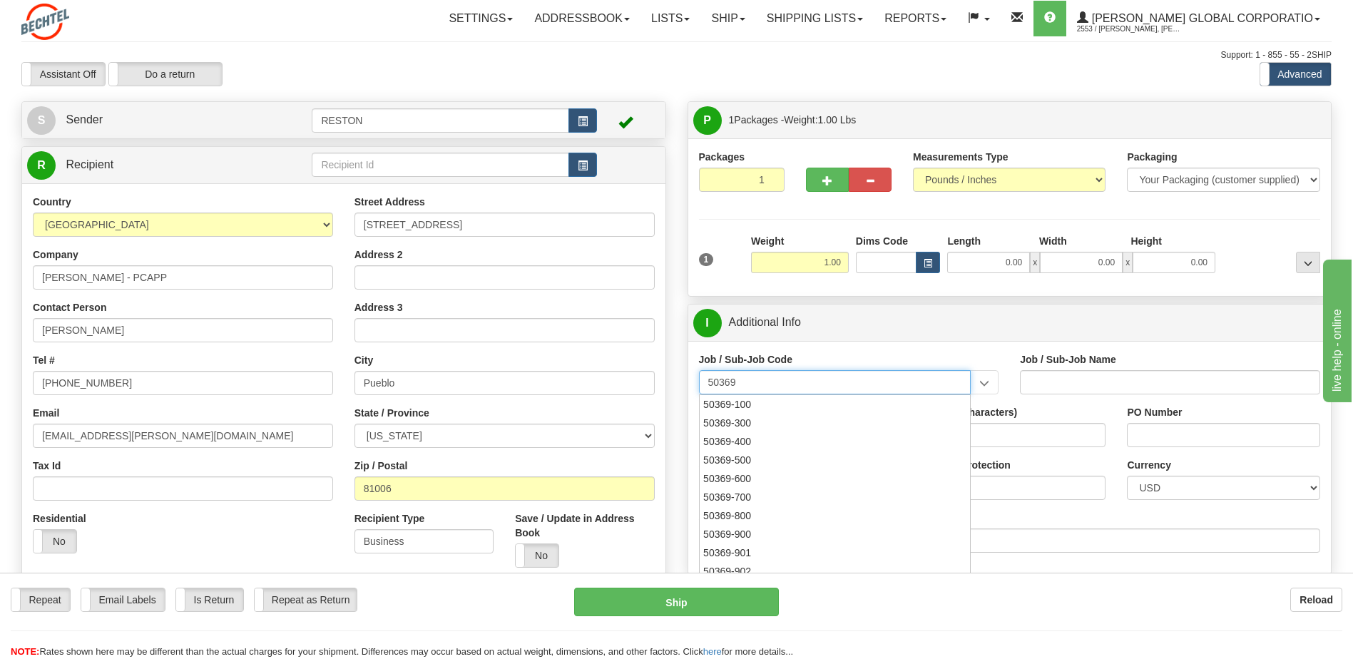
type input "50369"
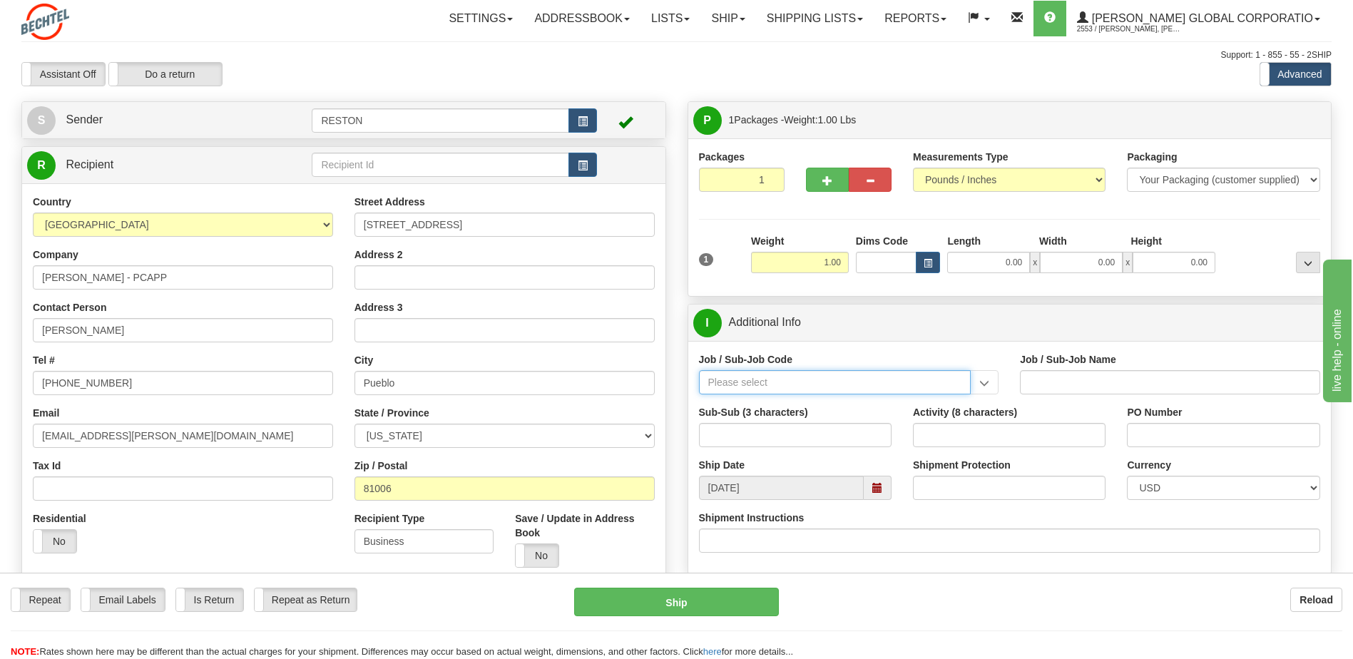
click at [715, 386] on input "Job / Sub-Job Code" at bounding box center [835, 382] width 272 height 24
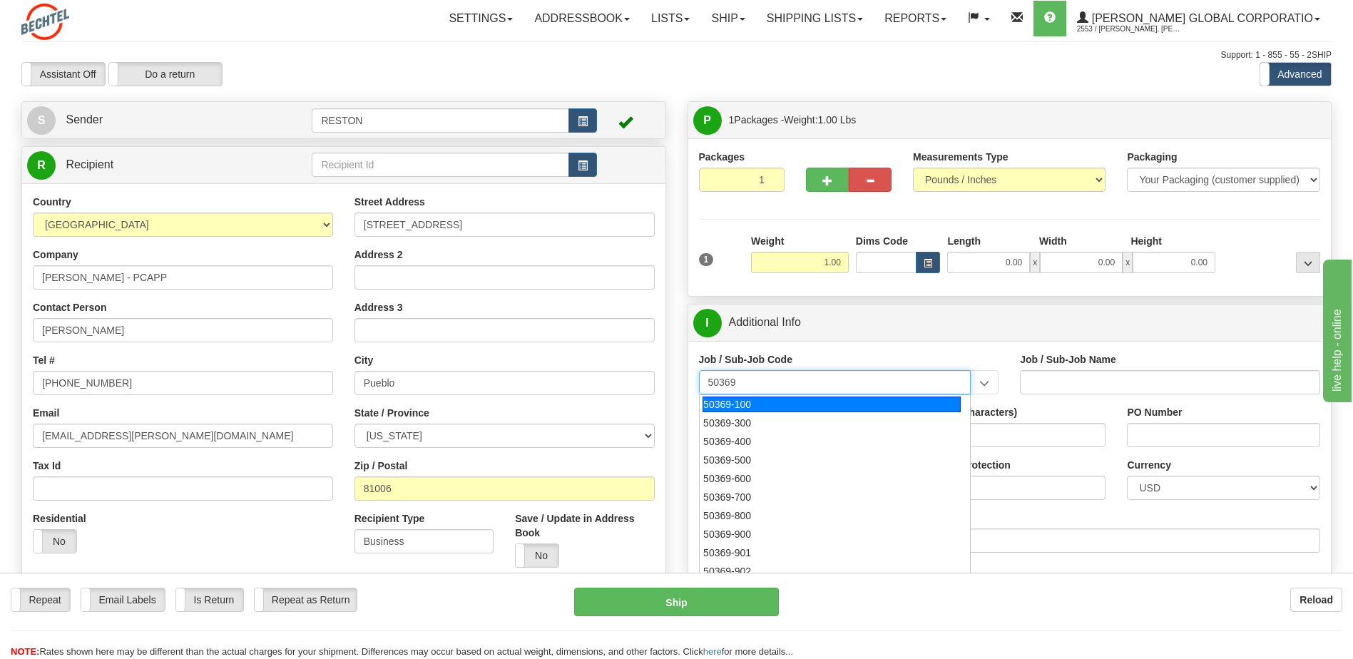
click at [735, 401] on div "50369-100" at bounding box center [831, 405] width 258 height 16
type input "50369-100"
type input "NS&E HR - RESTON - BSII/BNI NON-PROJECT"
type input "50369-100"
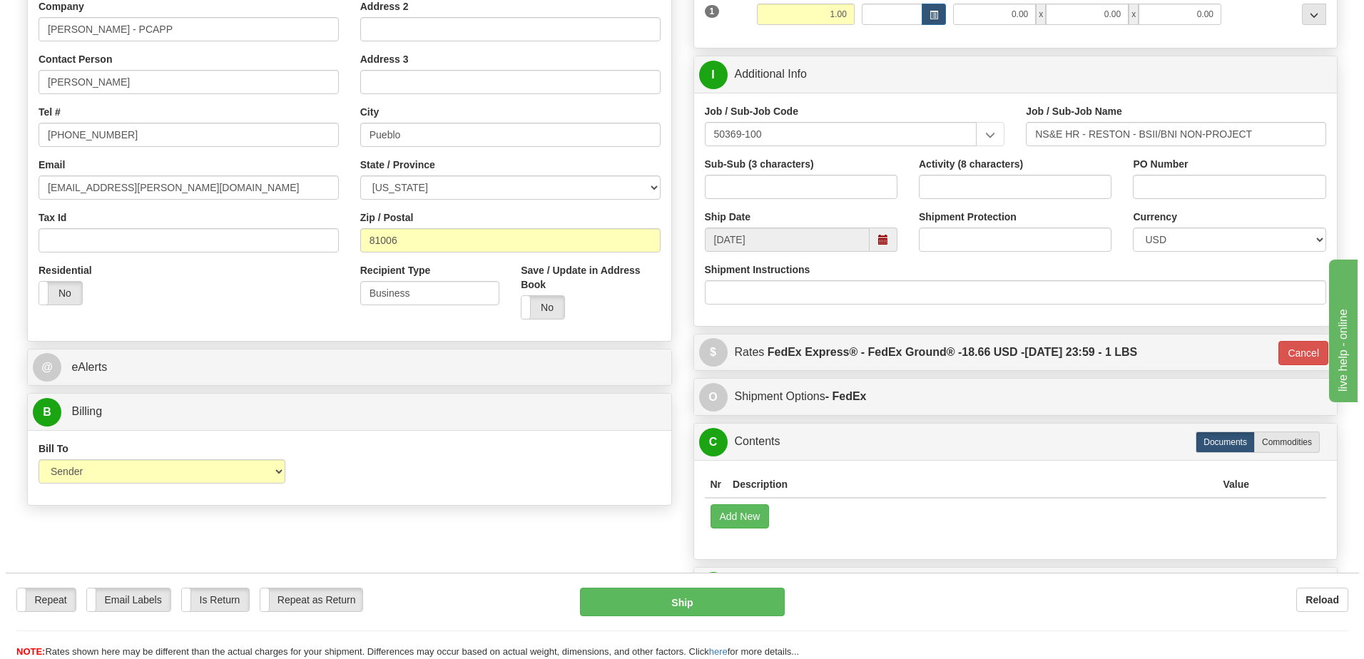
scroll to position [285, 0]
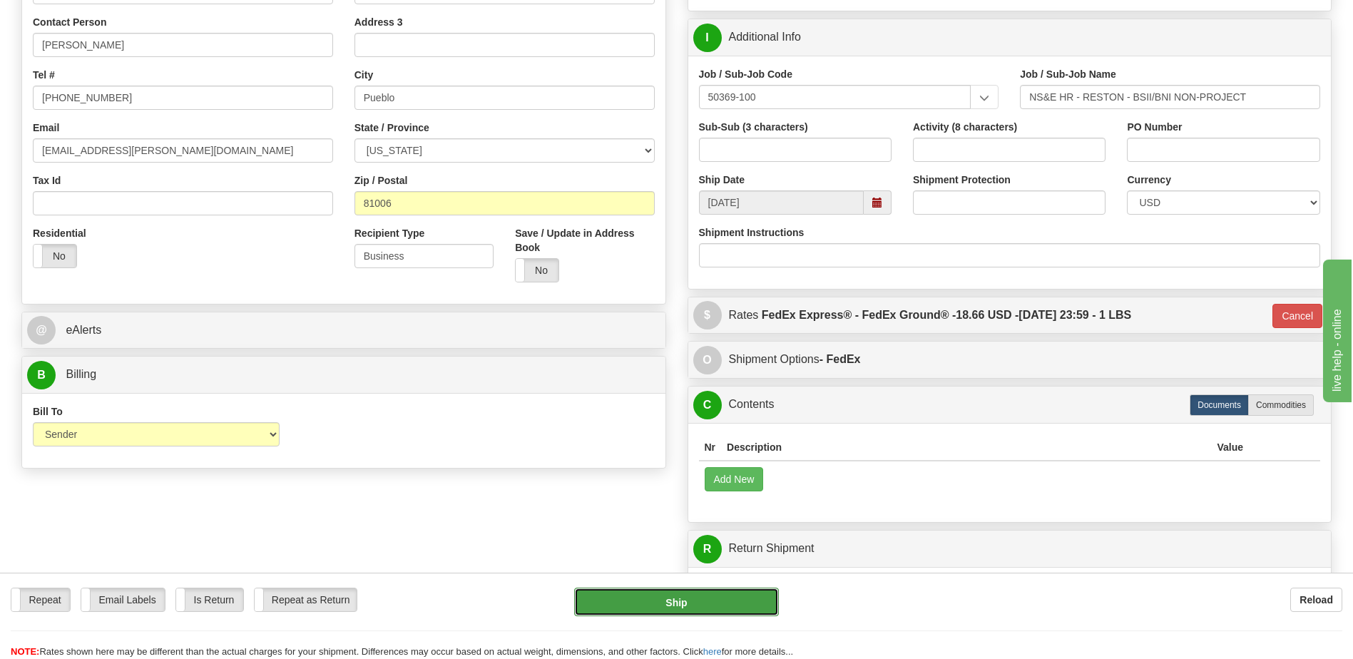
click at [664, 596] on button "Ship" at bounding box center [676, 602] width 204 height 29
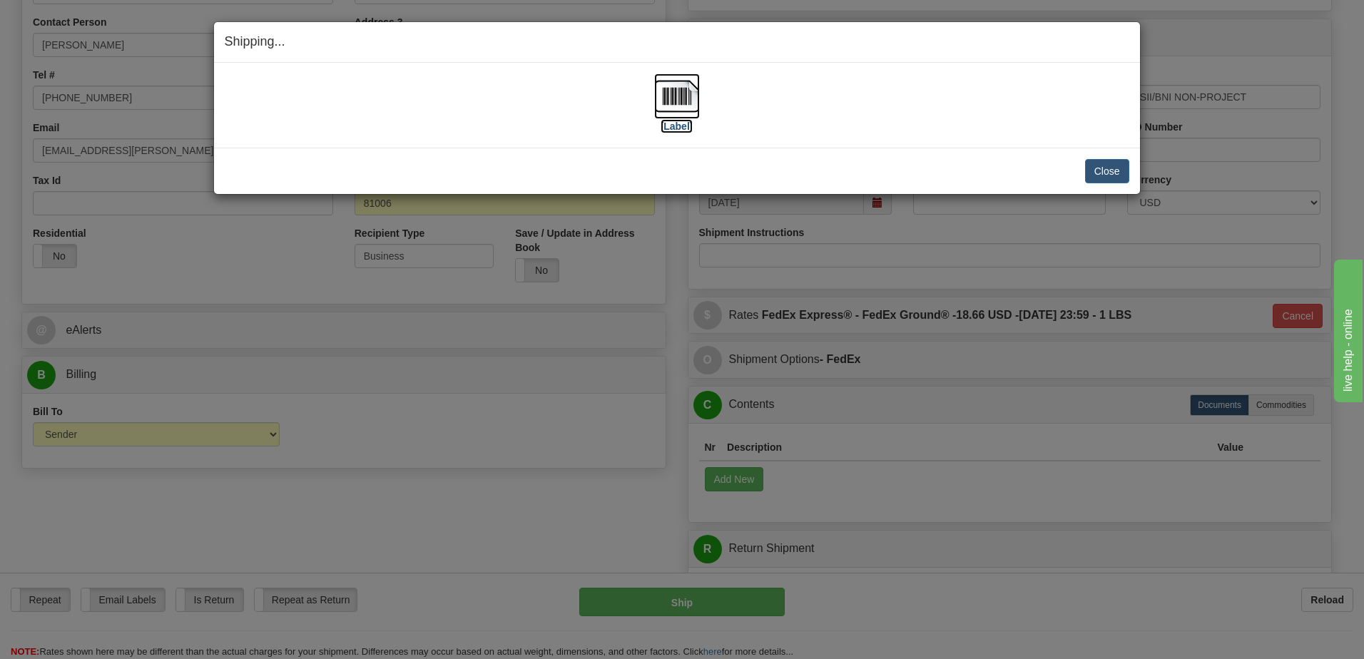
click at [665, 92] on img at bounding box center [677, 96] width 46 height 46
click at [1106, 168] on button "Close" at bounding box center [1107, 171] width 44 height 24
click at [1103, 170] on button "Close" at bounding box center [1107, 171] width 44 height 24
